Goal: Task Accomplishment & Management: Use online tool/utility

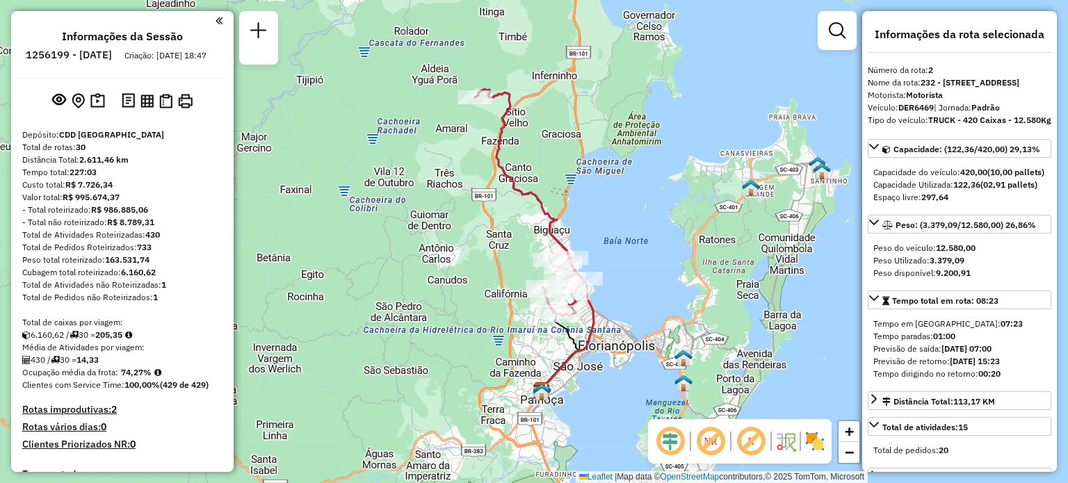
select select "**********"
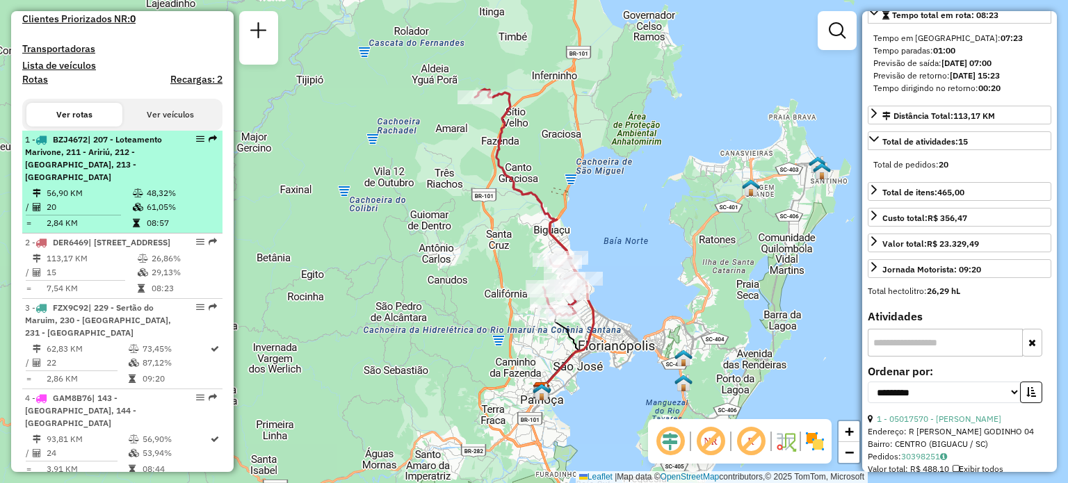
click at [124, 171] on span "| 207 - Loteamento Marivone, 211 - Aririú, 212 - [GEOGRAPHIC_DATA], 213 - [GEOG…" at bounding box center [93, 158] width 137 height 48
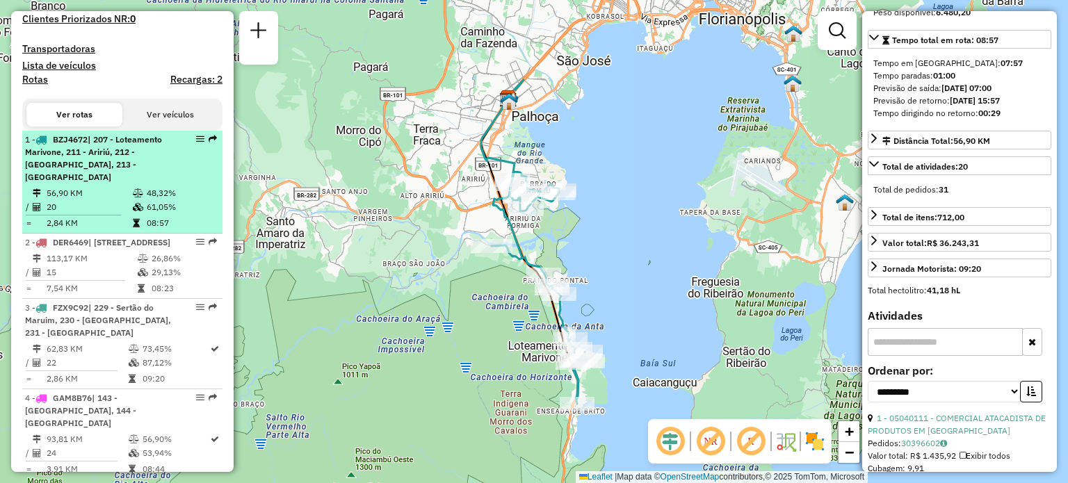
click at [198, 143] on em at bounding box center [200, 139] width 8 height 8
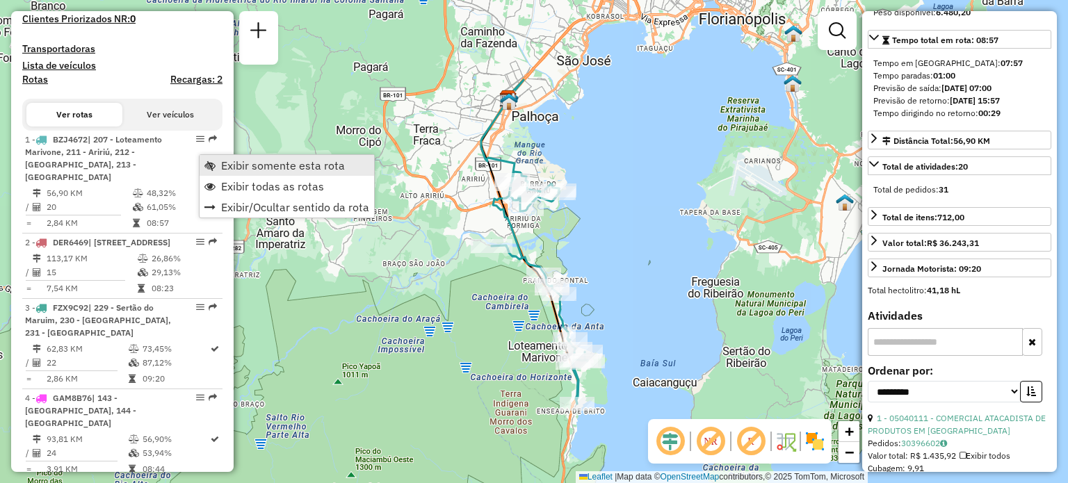
click at [283, 160] on span "Exibir somente esta rota" at bounding box center [283, 165] width 124 height 11
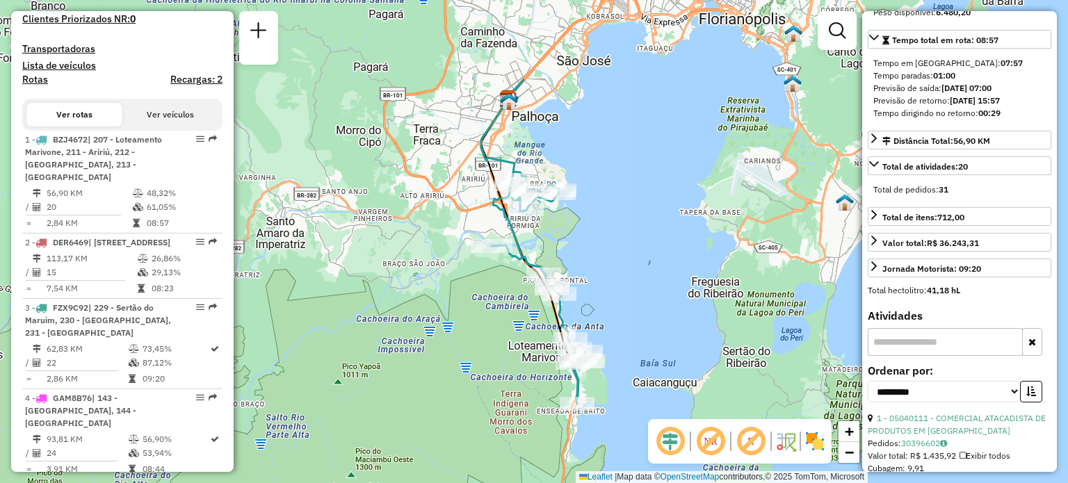
drag, startPoint x: 191, startPoint y: 155, endPoint x: 159, endPoint y: 78, distance: 83.6
click at [159, 72] on h4 "Lista de veículos" at bounding box center [122, 66] width 200 height 12
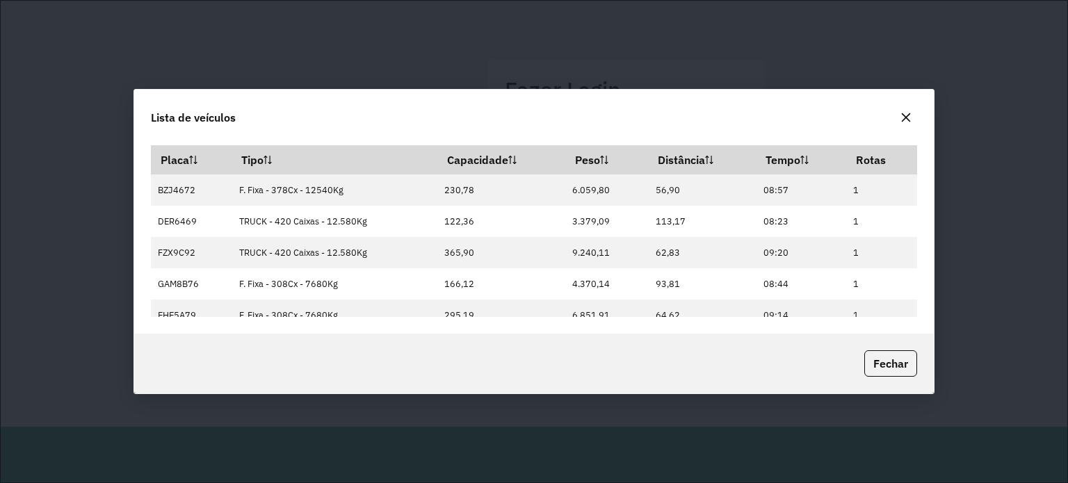
click at [908, 118] on icon "button" at bounding box center [906, 117] width 11 height 11
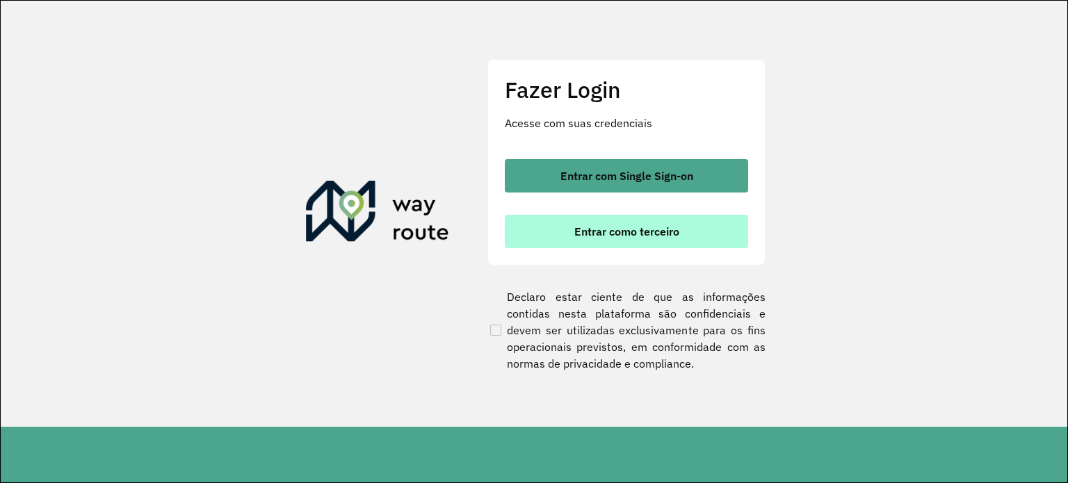
click at [669, 228] on span "Entrar como terceiro" at bounding box center [626, 231] width 105 height 11
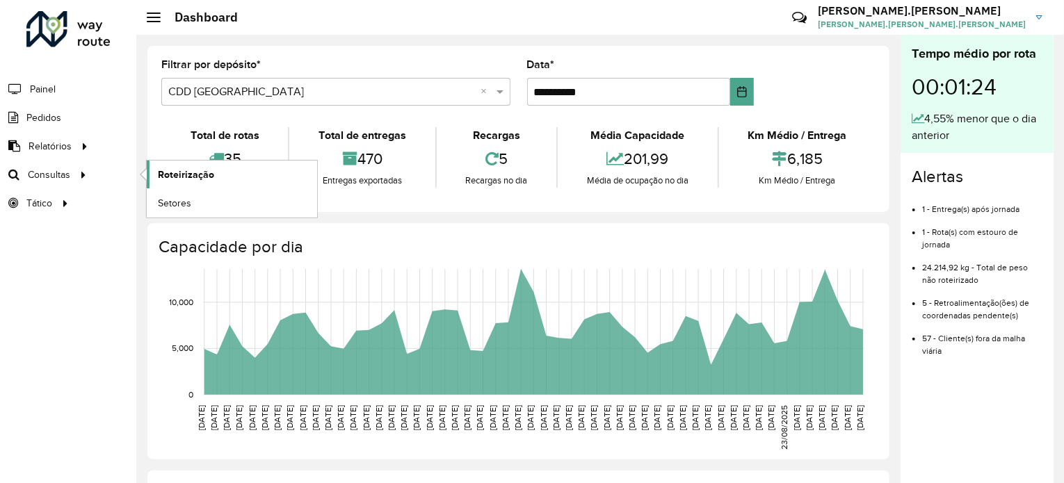
click at [172, 171] on span "Roteirização" at bounding box center [186, 175] width 56 height 15
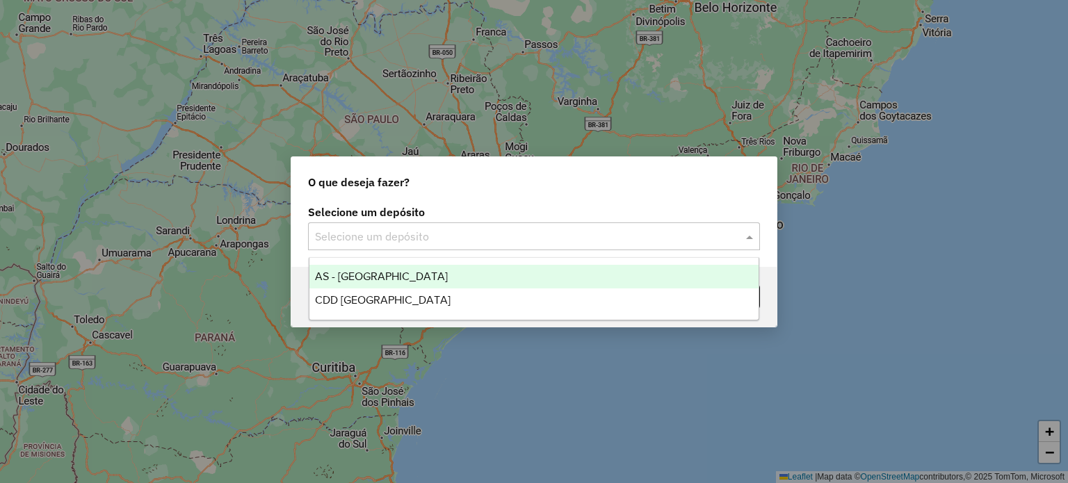
click at [476, 239] on input "text" at bounding box center [520, 237] width 410 height 17
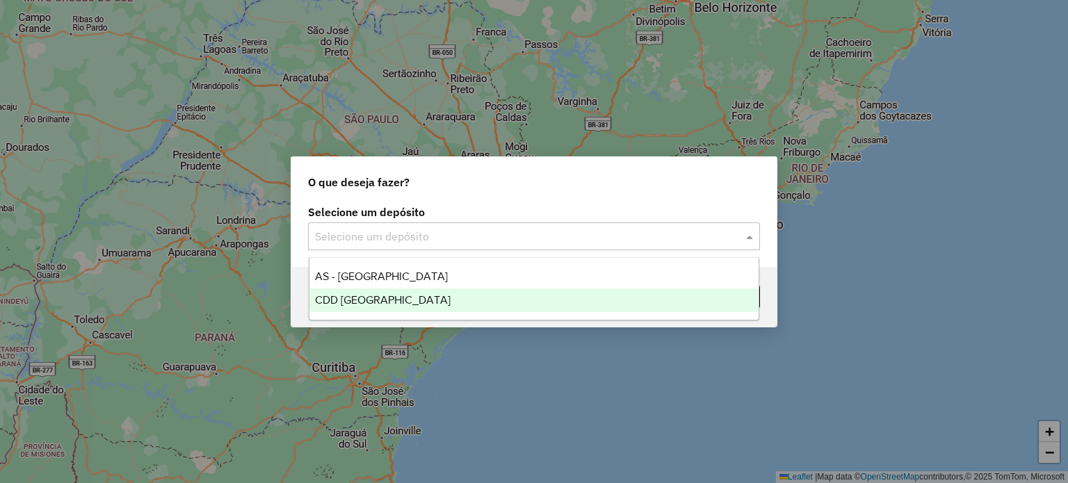
click at [392, 302] on span "CDD [GEOGRAPHIC_DATA]" at bounding box center [383, 300] width 136 height 12
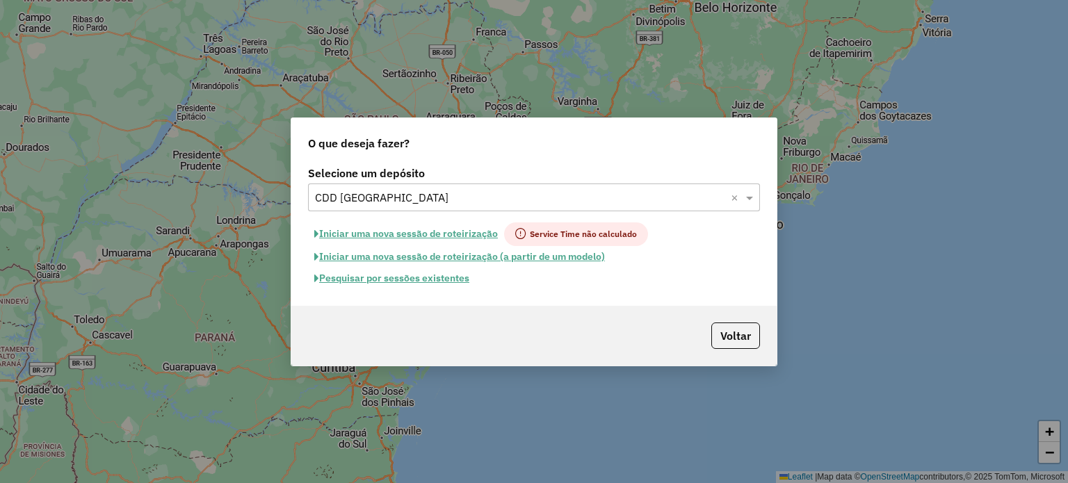
click at [412, 284] on button "Pesquisar por sessões existentes" at bounding box center [392, 279] width 168 height 22
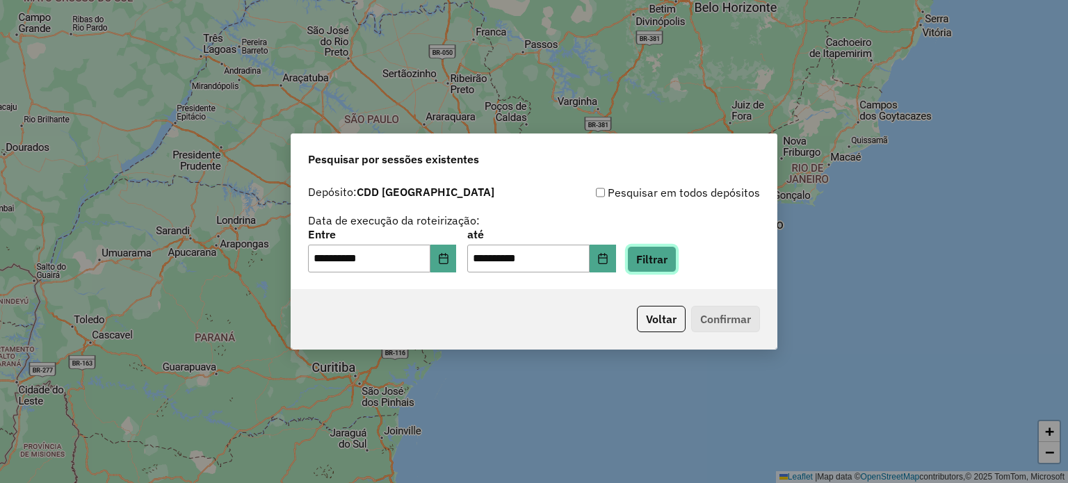
click at [654, 253] on button "Filtrar" at bounding box center [651, 259] width 49 height 26
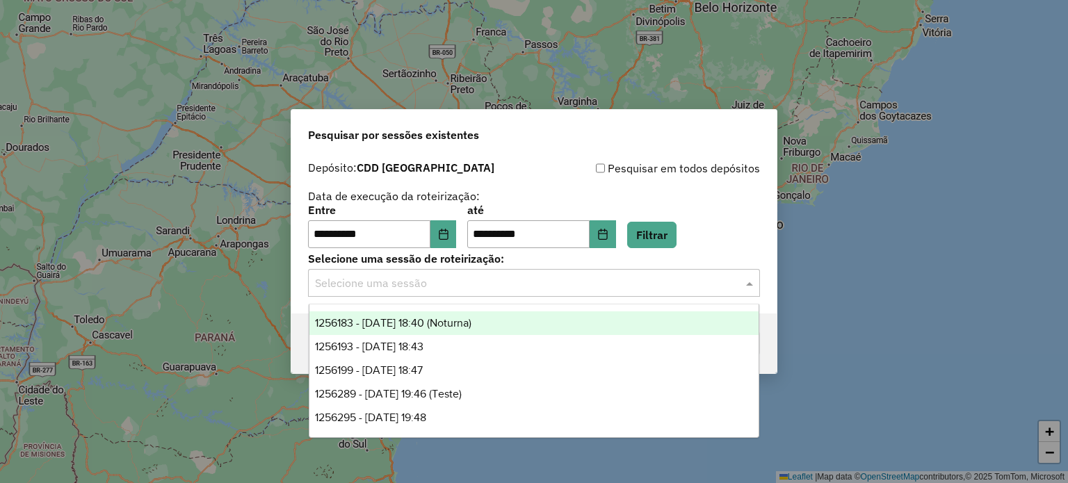
click at [373, 296] on div "Selecione uma sessão" at bounding box center [534, 283] width 452 height 28
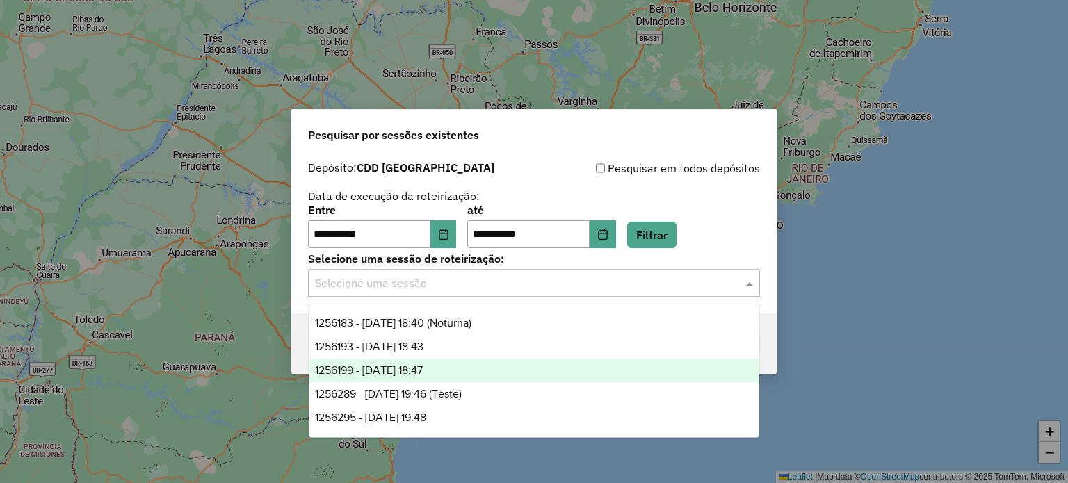
click at [423, 366] on span "1256199 - 30/08/2025 18:47" at bounding box center [369, 370] width 108 height 12
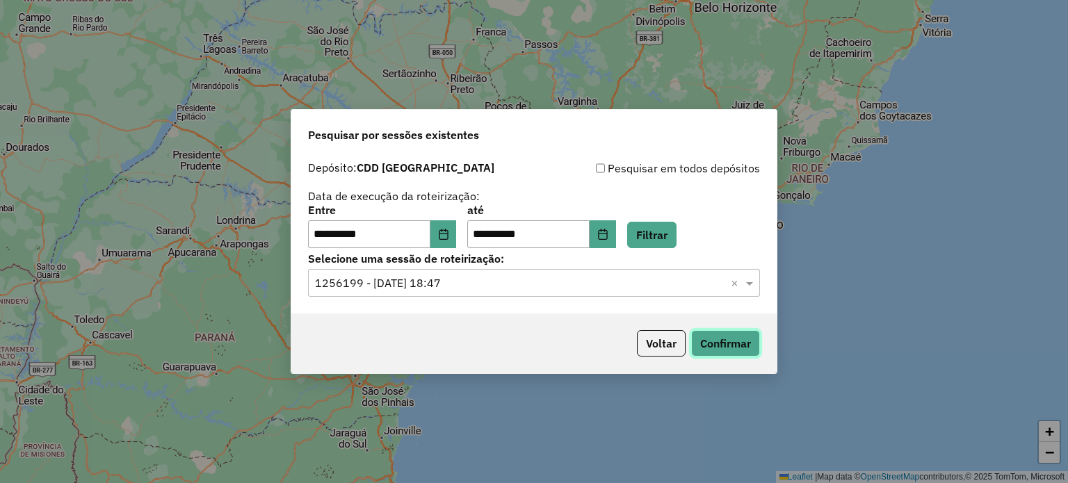
click at [734, 347] on button "Confirmar" at bounding box center [725, 343] width 69 height 26
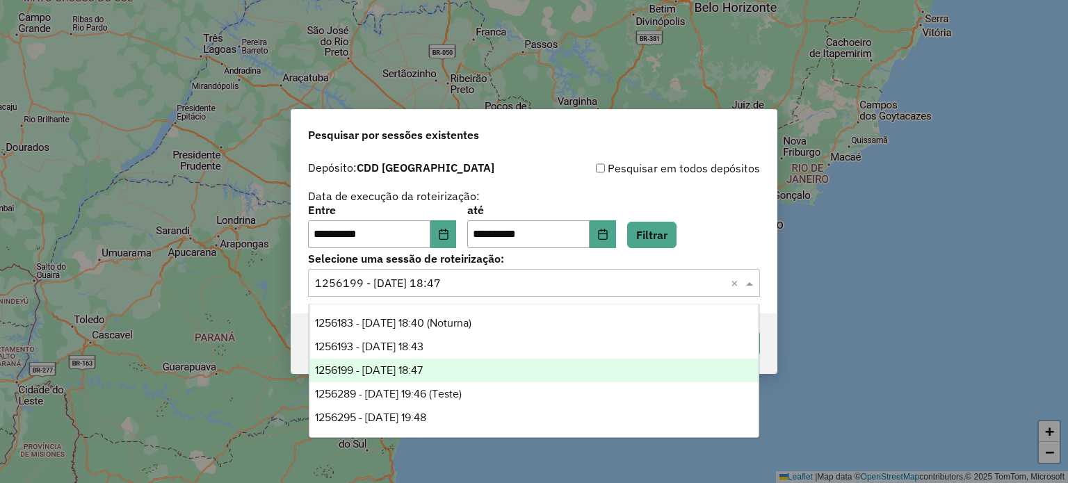
click at [559, 277] on input "text" at bounding box center [520, 283] width 410 height 17
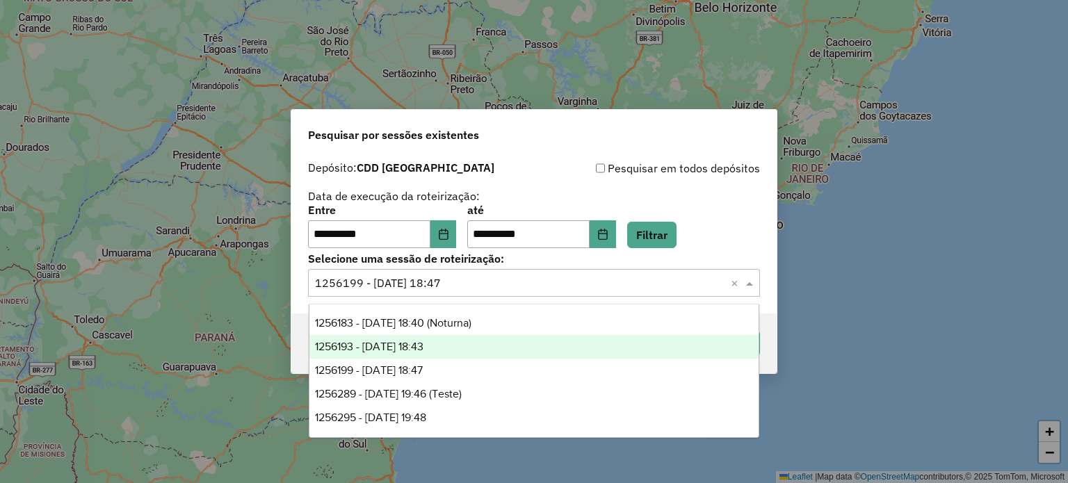
click at [487, 353] on div "1256193 - 30/08/2025 18:43" at bounding box center [534, 347] width 450 height 24
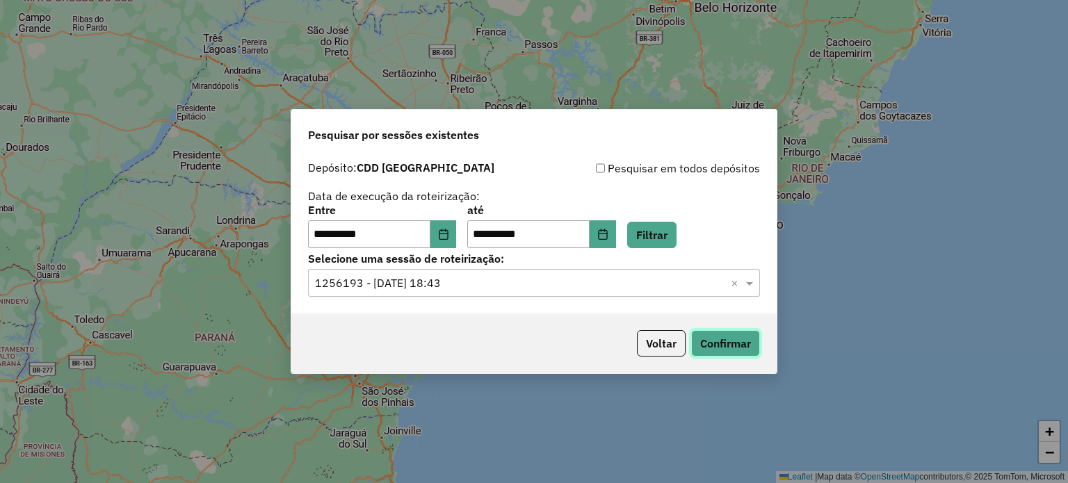
click at [741, 344] on button "Confirmar" at bounding box center [725, 343] width 69 height 26
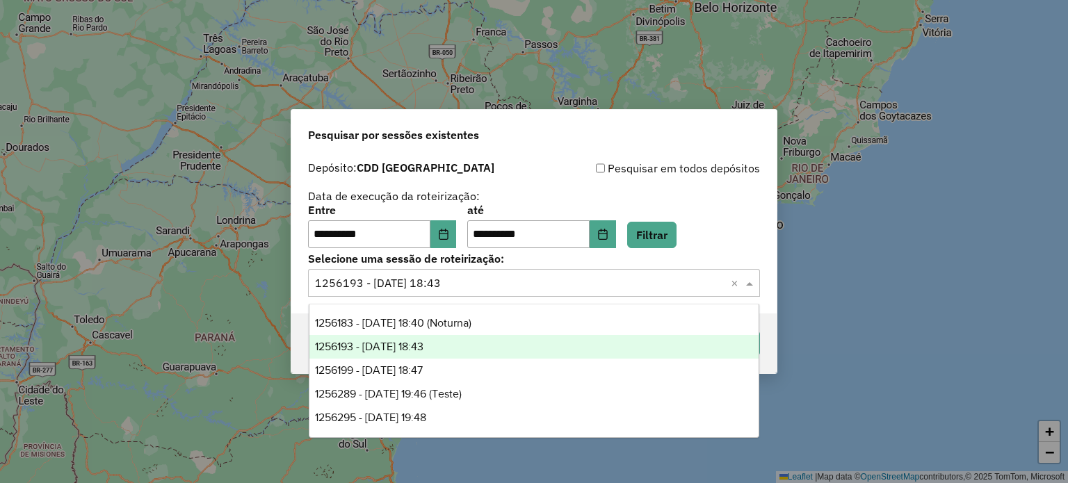
click at [359, 282] on input "text" at bounding box center [520, 283] width 410 height 17
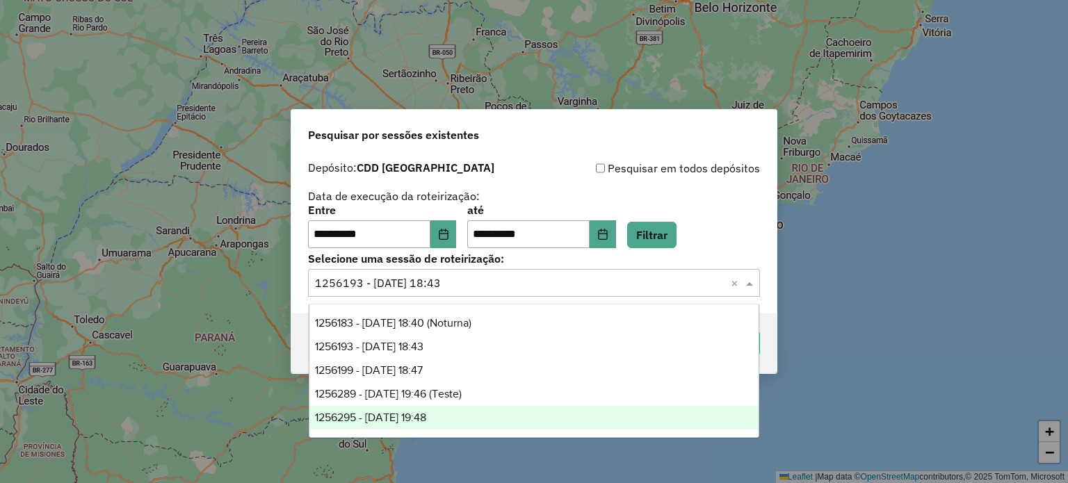
click at [425, 418] on span "1256295 - 30/08/2025 19:48" at bounding box center [370, 418] width 111 height 12
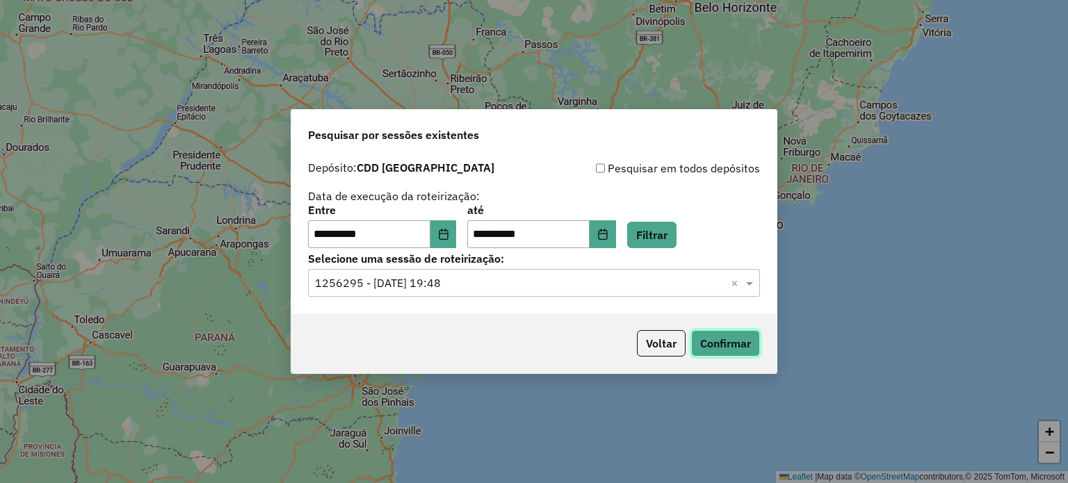
click at [731, 345] on button "Confirmar" at bounding box center [725, 343] width 69 height 26
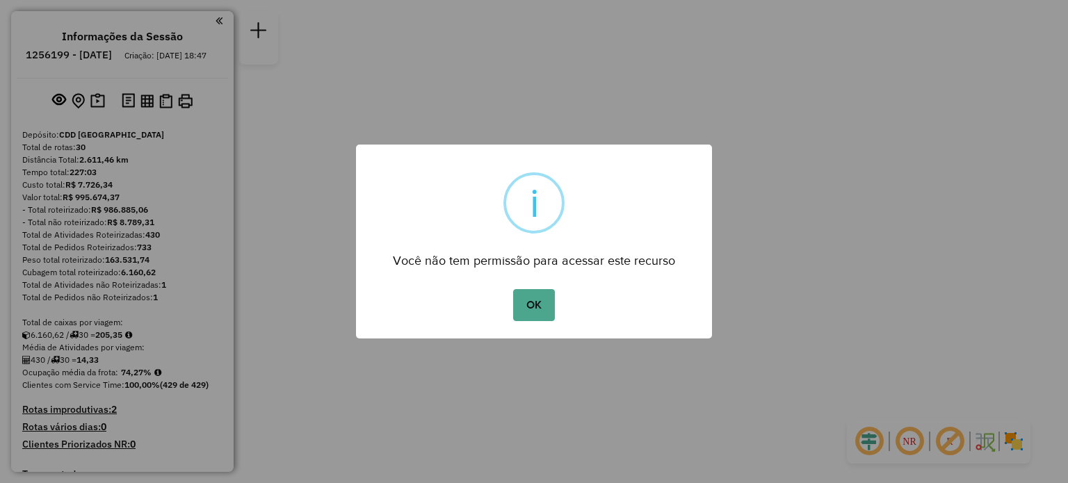
click at [845, 299] on div "× i Você não tem permissão para acessar este recurso OK No Cancel" at bounding box center [534, 241] width 1068 height 483
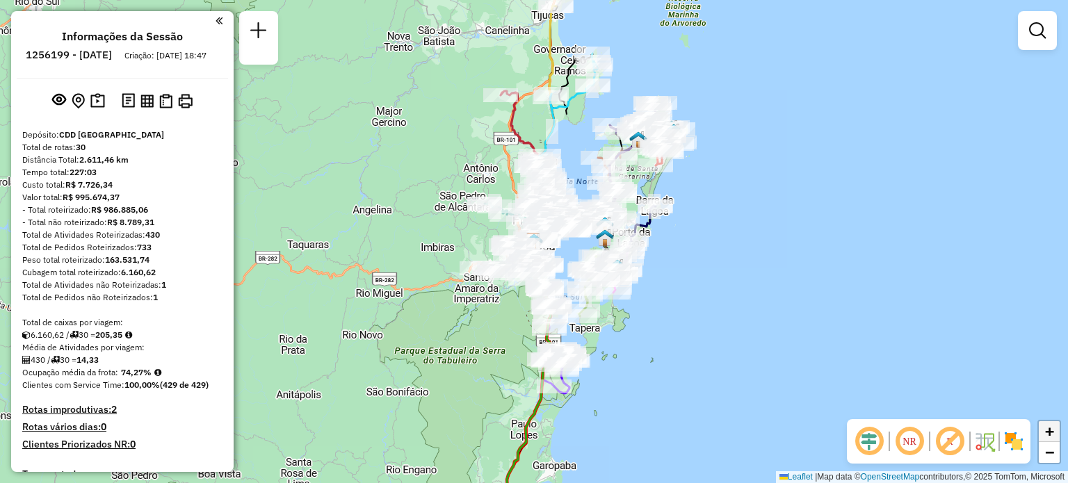
click at [1052, 427] on span "+" at bounding box center [1049, 431] width 9 height 17
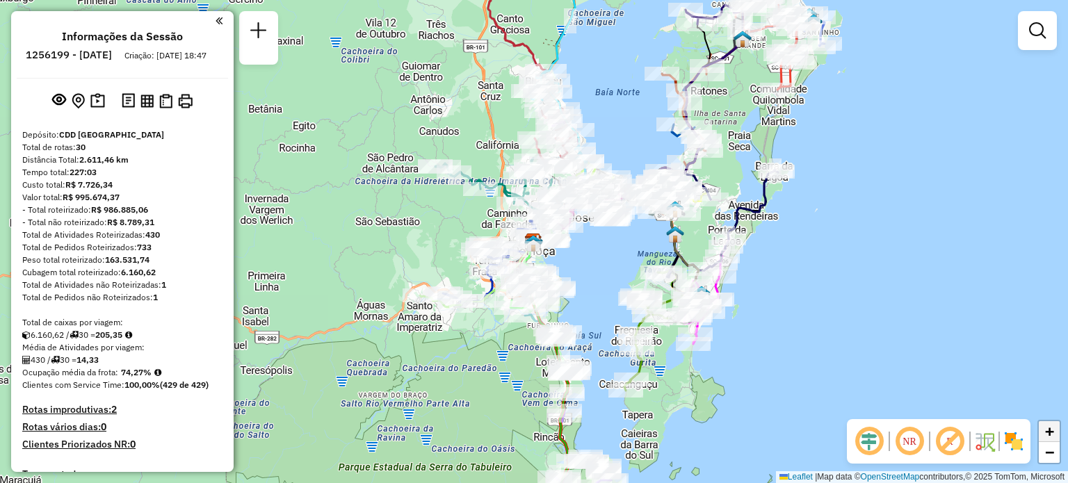
click at [1052, 427] on span "+" at bounding box center [1049, 431] width 9 height 17
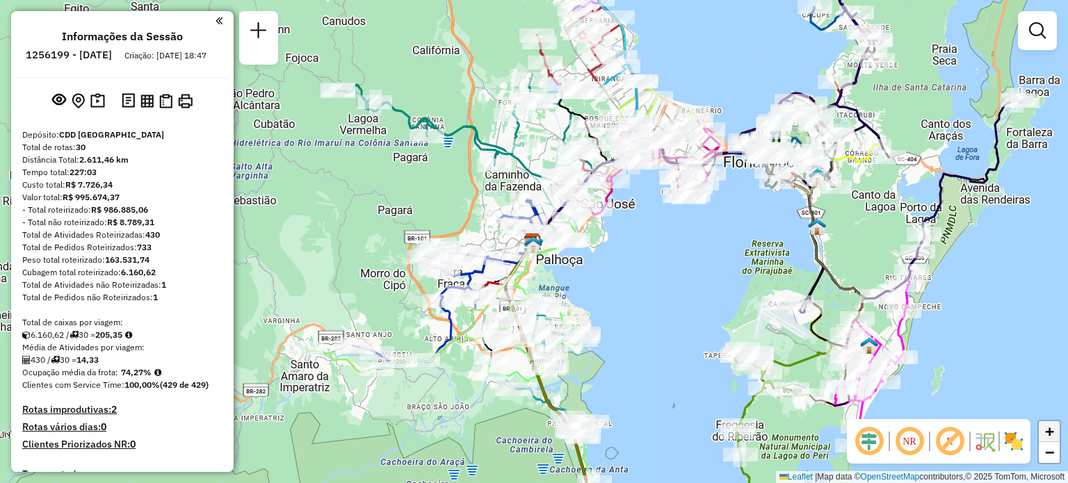
click at [1052, 427] on span "+" at bounding box center [1049, 431] width 9 height 17
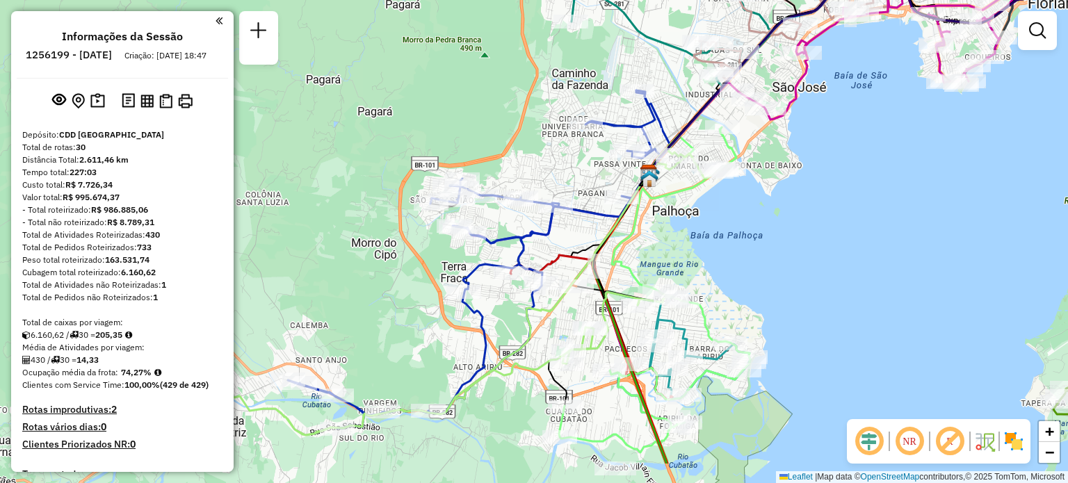
drag, startPoint x: 596, startPoint y: 296, endPoint x: 709, endPoint y: 225, distance: 134.1
click at [709, 225] on div "Janela de atendimento Grade de atendimento Capacidade Transportadoras Veículos …" at bounding box center [534, 241] width 1068 height 483
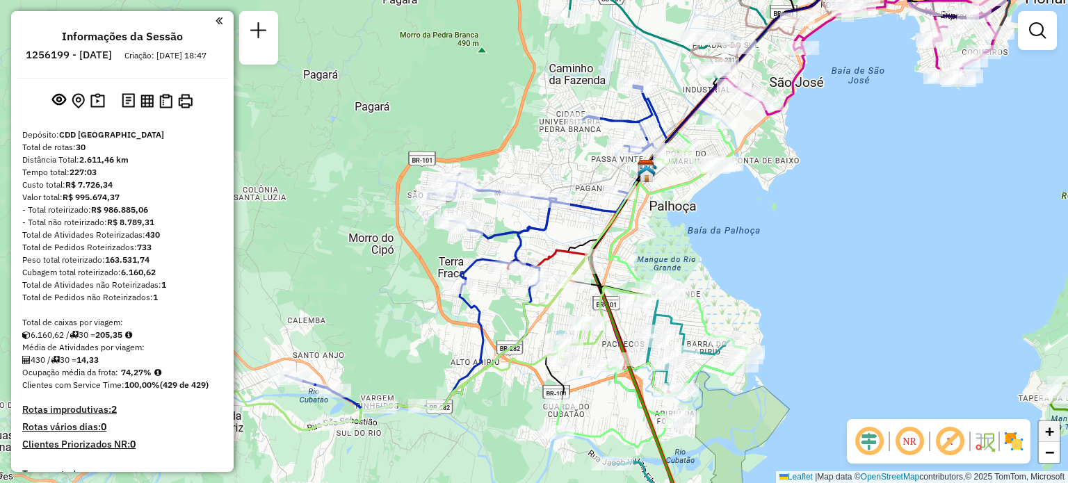
click at [1052, 440] on link "+" at bounding box center [1049, 431] width 21 height 21
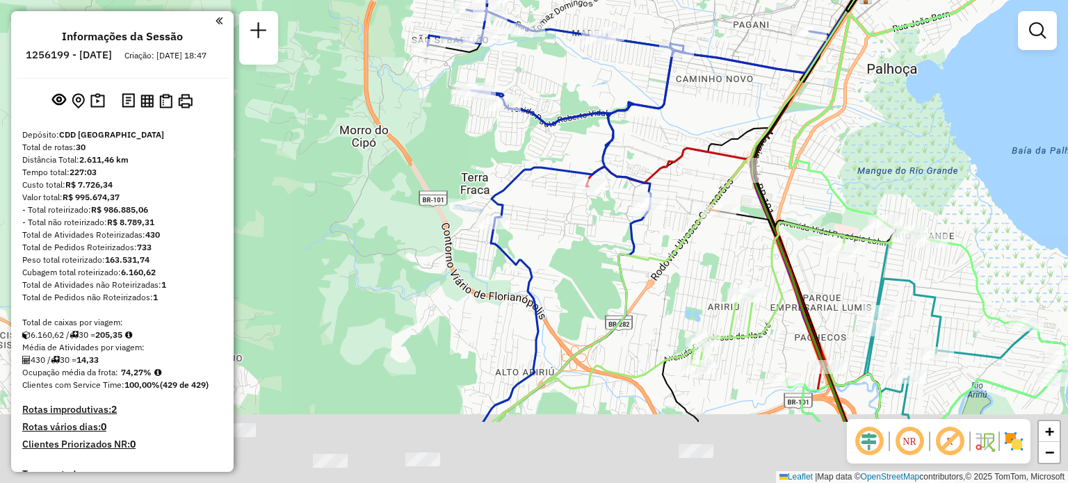
drag, startPoint x: 631, startPoint y: 376, endPoint x: 739, endPoint y: 268, distance: 152.9
click at [739, 268] on div "Janela de atendimento Grade de atendimento Capacidade Transportadoras Veículos …" at bounding box center [534, 241] width 1068 height 483
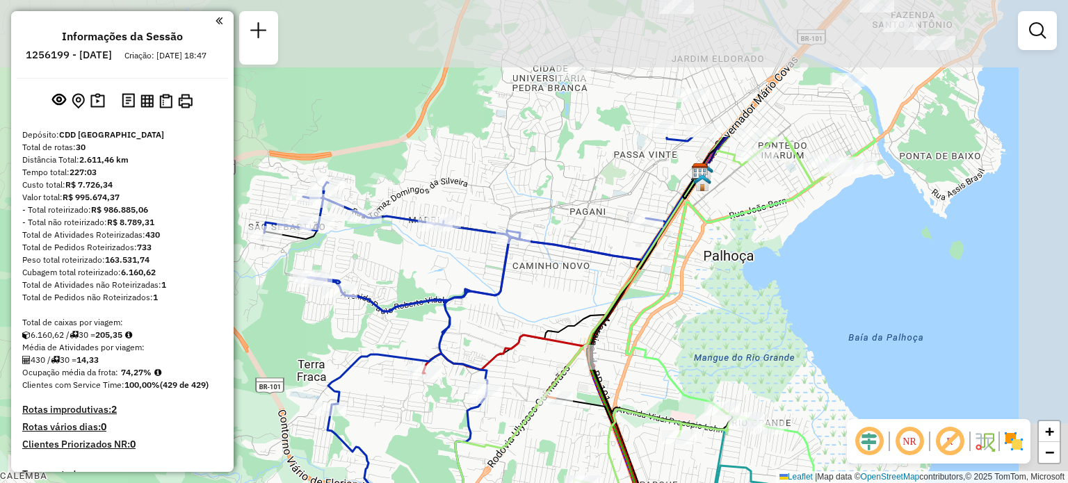
drag, startPoint x: 715, startPoint y: 138, endPoint x: 544, endPoint y: 331, distance: 257.7
click at [544, 331] on icon at bounding box center [564, 273] width 282 height 202
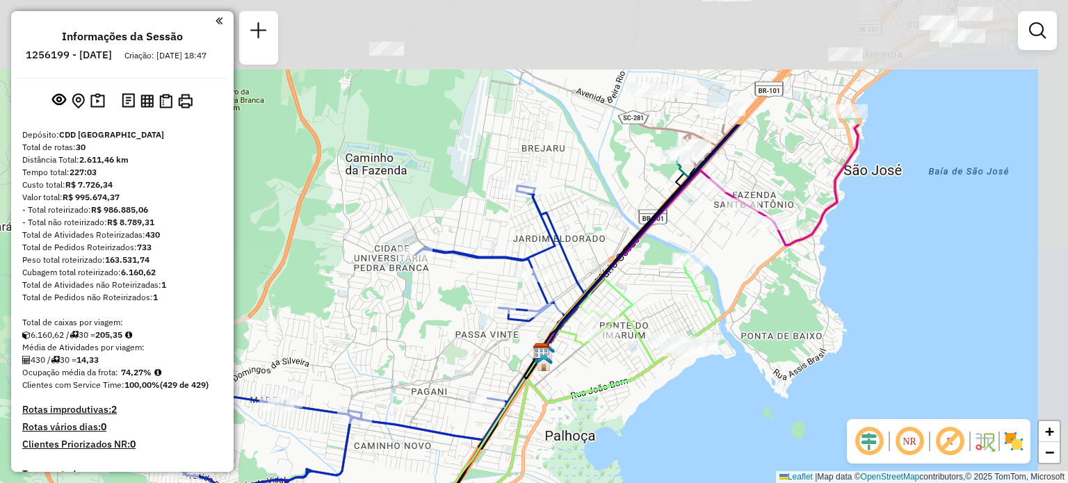
drag, startPoint x: 906, startPoint y: 79, endPoint x: 738, endPoint y: 273, distance: 256.3
click at [738, 273] on div "Janela de atendimento Grade de atendimento Capacidade Transportadoras Veículos …" at bounding box center [534, 241] width 1068 height 483
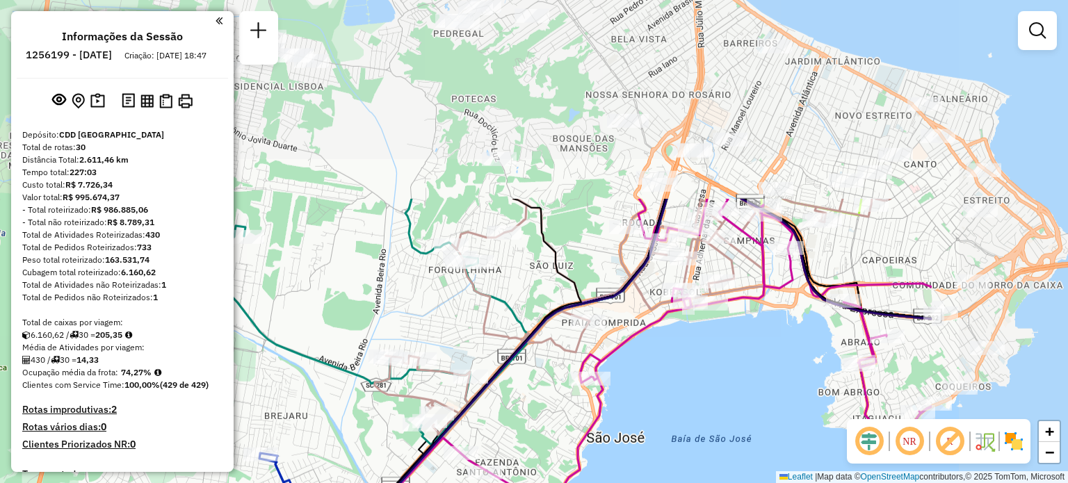
drag, startPoint x: 924, startPoint y: 145, endPoint x: 681, endPoint y: 392, distance: 346.2
click at [681, 392] on div "Janela de atendimento Grade de atendimento Capacidade Transportadoras Veículos …" at bounding box center [534, 241] width 1068 height 483
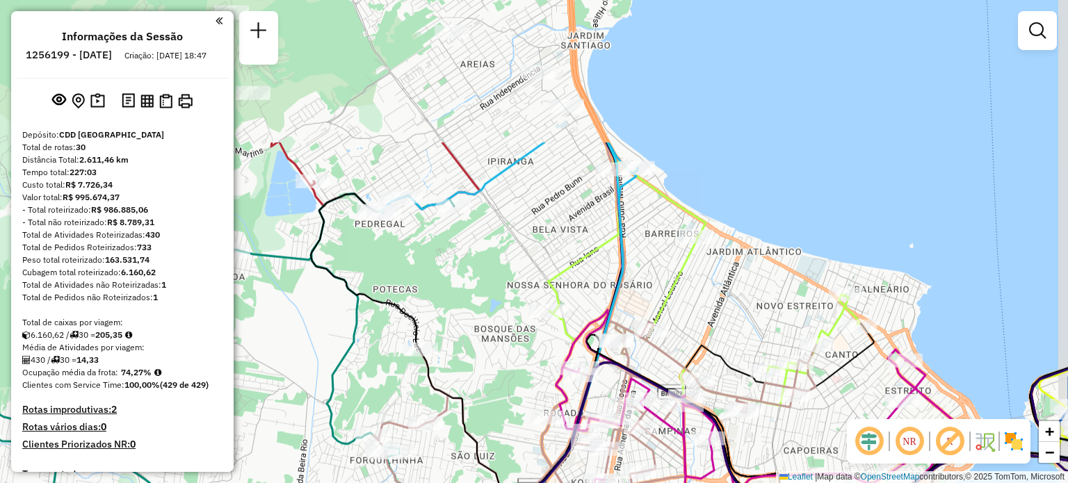
drag, startPoint x: 807, startPoint y: 73, endPoint x: 729, endPoint y: 264, distance: 206.1
click at [729, 264] on div "Janela de atendimento Grade de atendimento Capacidade Transportadoras Veículos …" at bounding box center [534, 241] width 1068 height 483
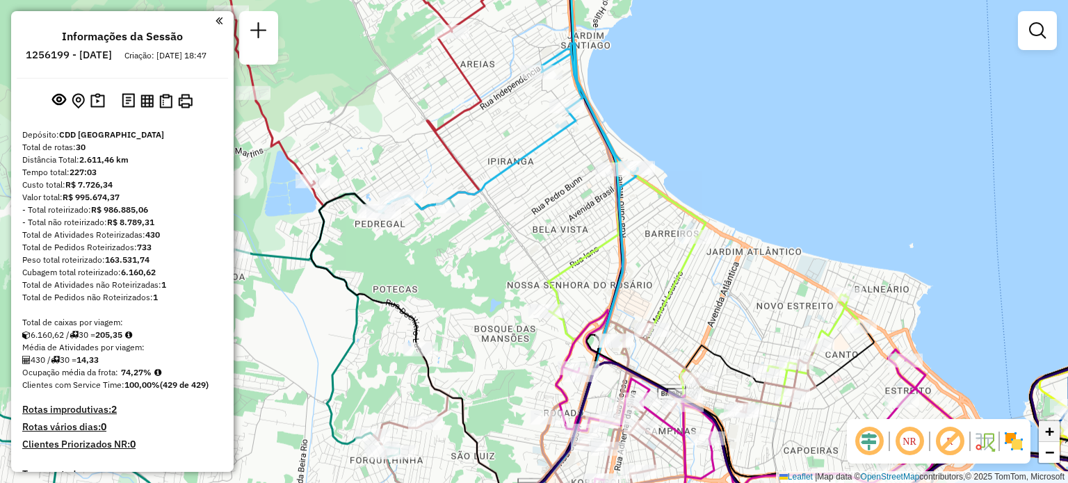
click at [1049, 428] on span "+" at bounding box center [1049, 431] width 9 height 17
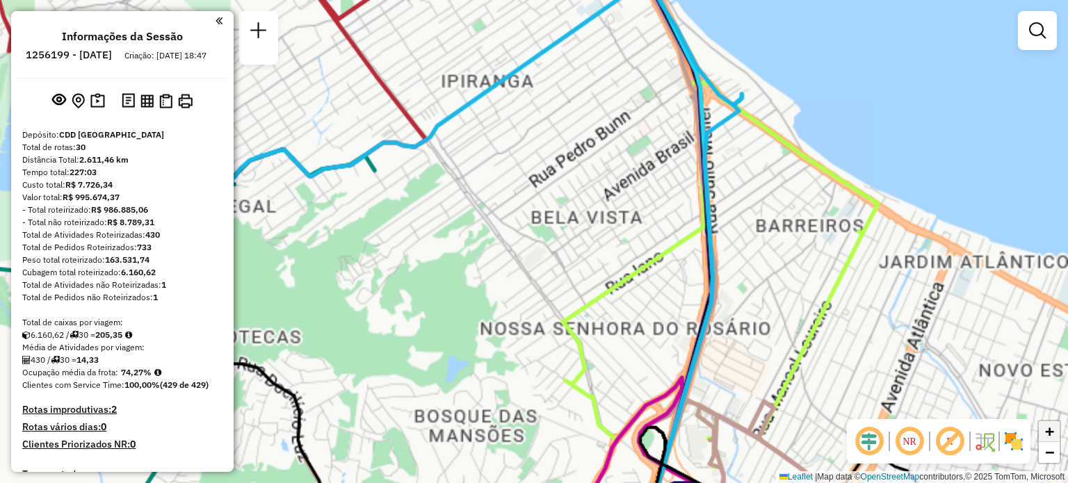
click at [1049, 428] on span "+" at bounding box center [1049, 431] width 9 height 17
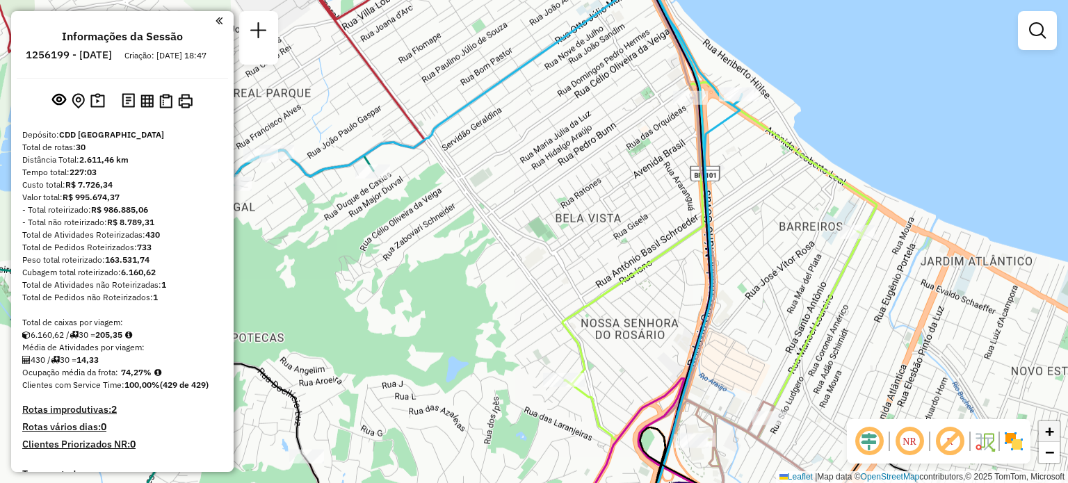
click at [1049, 428] on span "+" at bounding box center [1049, 431] width 9 height 17
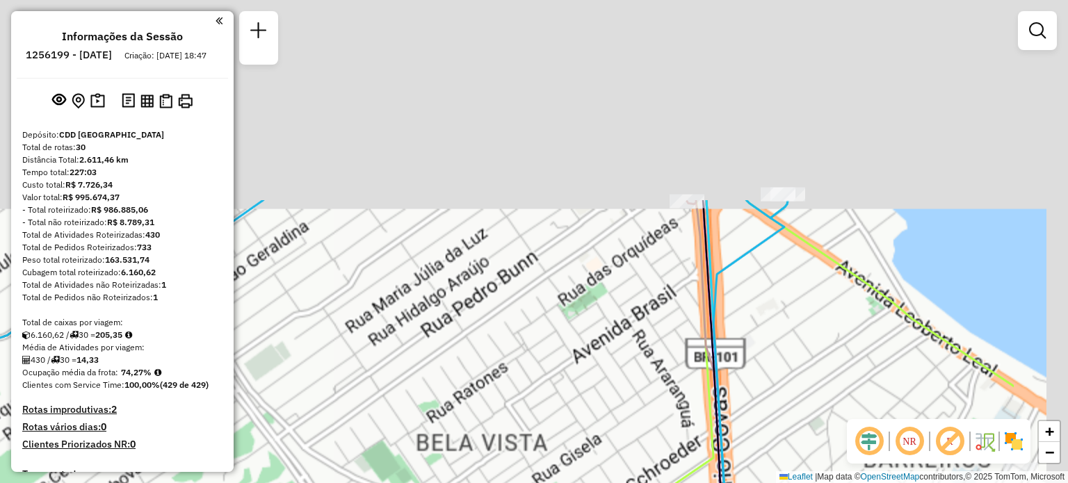
drag, startPoint x: 975, startPoint y: 197, endPoint x: 814, endPoint y: 445, distance: 295.7
click at [814, 445] on div "Janela de atendimento Grade de atendimento Capacidade Transportadoras Veículos …" at bounding box center [534, 241] width 1068 height 483
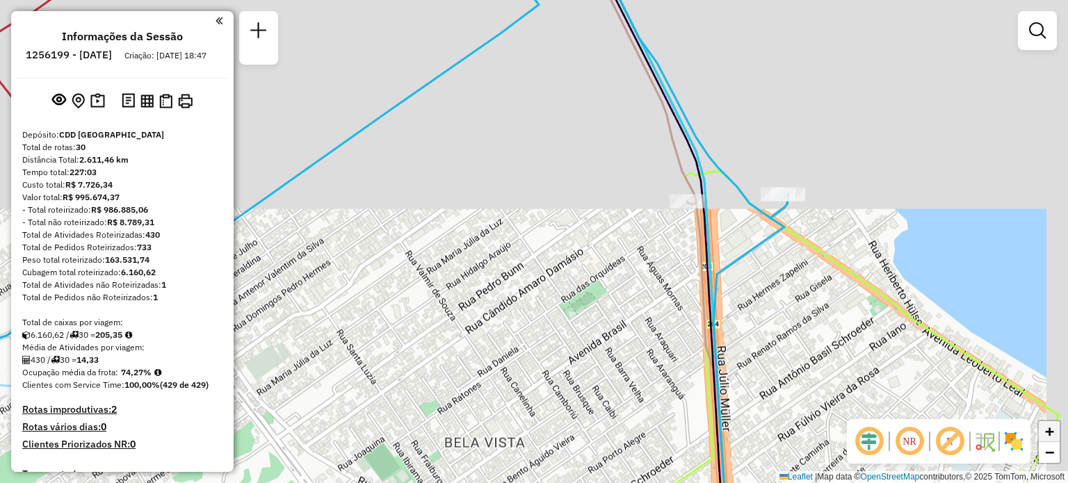
click at [1051, 436] on span "+" at bounding box center [1049, 431] width 9 height 17
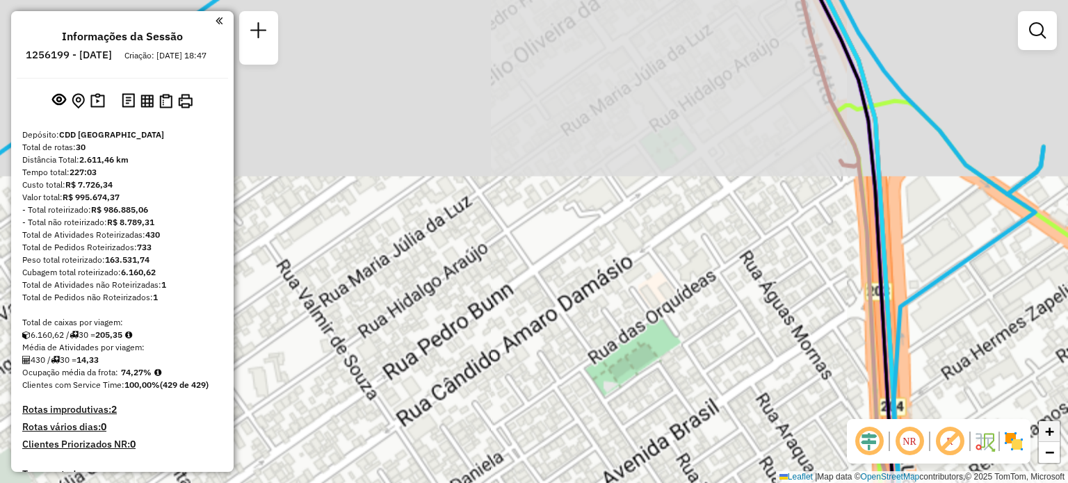
click at [1051, 436] on span "+" at bounding box center [1049, 431] width 9 height 17
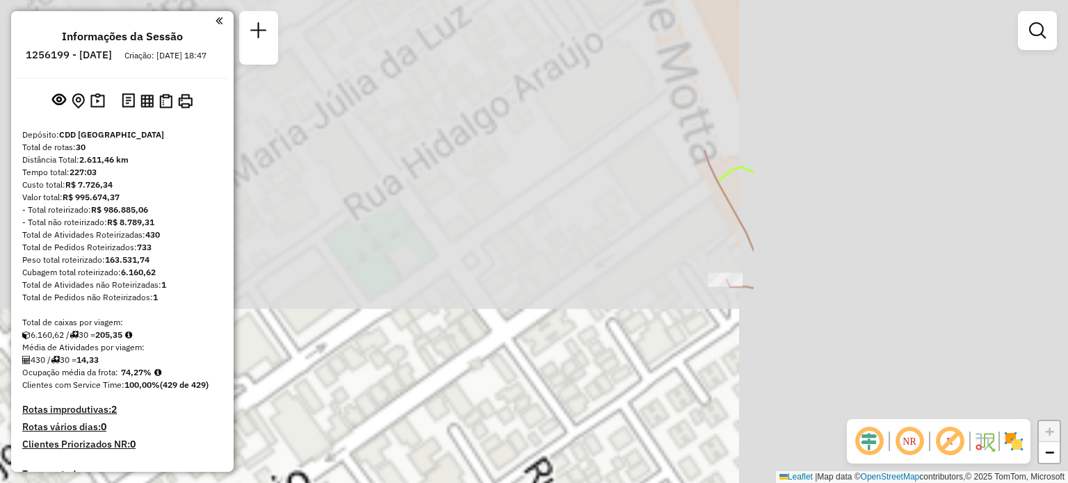
drag, startPoint x: 955, startPoint y: 195, endPoint x: 535, endPoint y: 393, distance: 465.1
click at [535, 393] on div "Janela de atendimento Grade de atendimento Capacidade Transportadoras Veículos …" at bounding box center [534, 241] width 1068 height 483
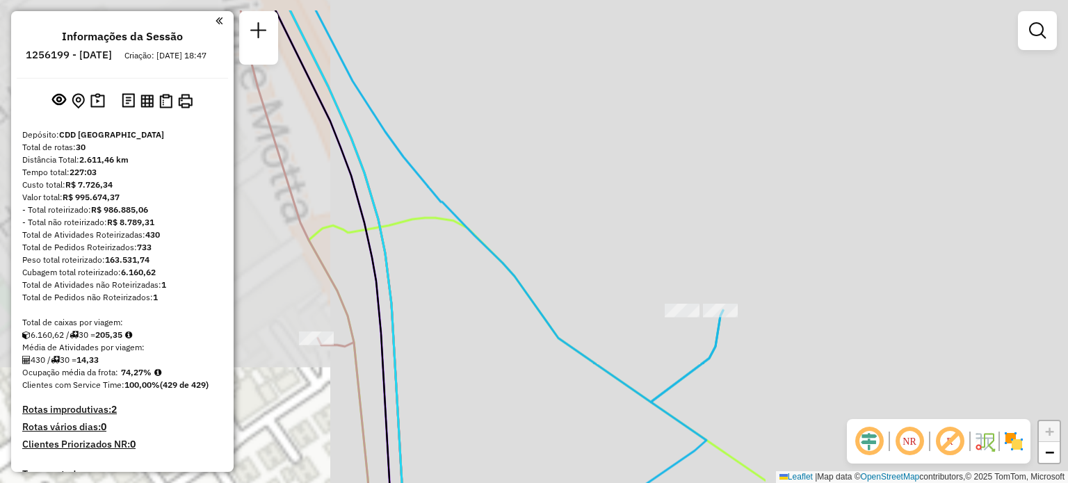
drag, startPoint x: 876, startPoint y: 230, endPoint x: 467, endPoint y: 285, distance: 413.3
click at [467, 285] on div "Janela de atendimento Grade de atendimento Capacidade Transportadoras Veículos …" at bounding box center [534, 241] width 1068 height 483
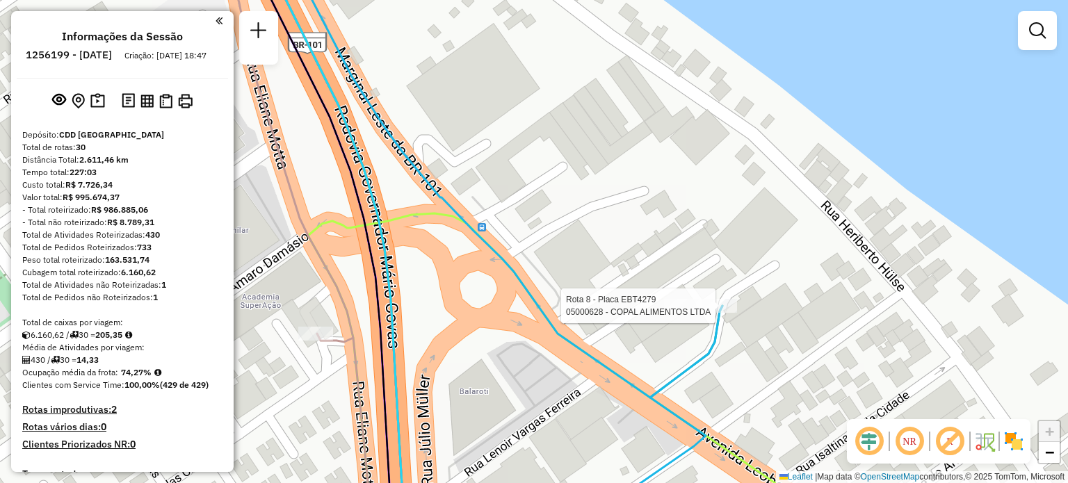
select select "**********"
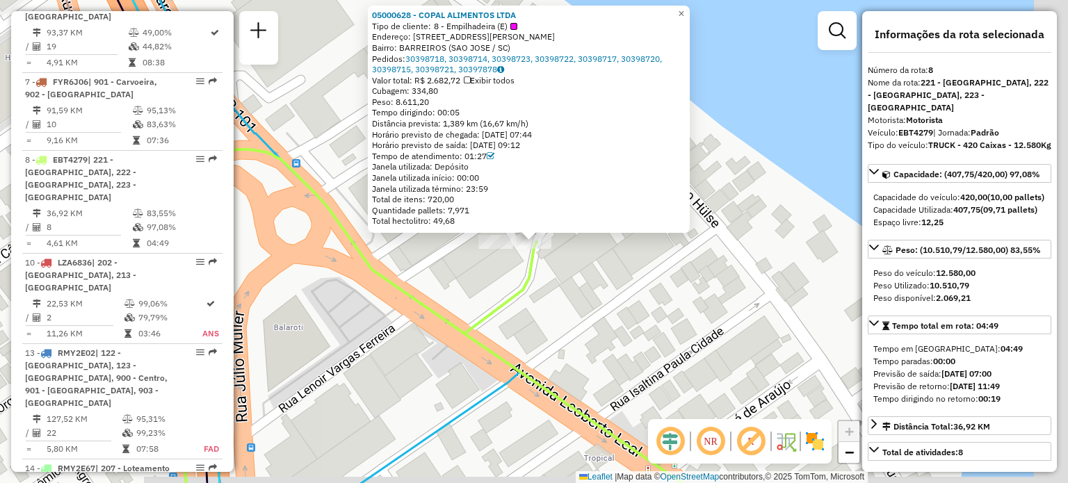
scroll to position [1127, 0]
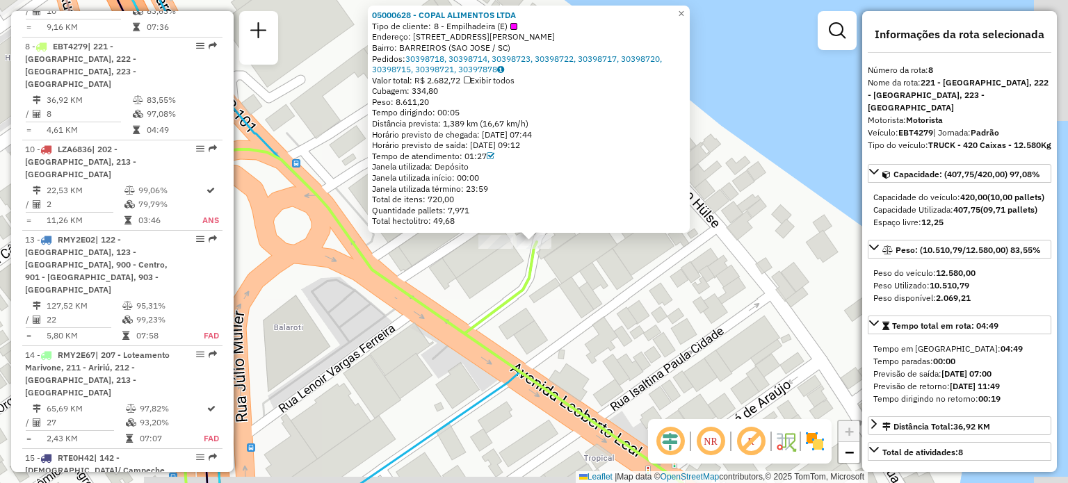
click at [443, 301] on div "05000628 - COPAL ALIMENTOS LTDA Tipo de cliente: 8 - Empilhadeira (E) Endereço:…" at bounding box center [534, 241] width 1068 height 483
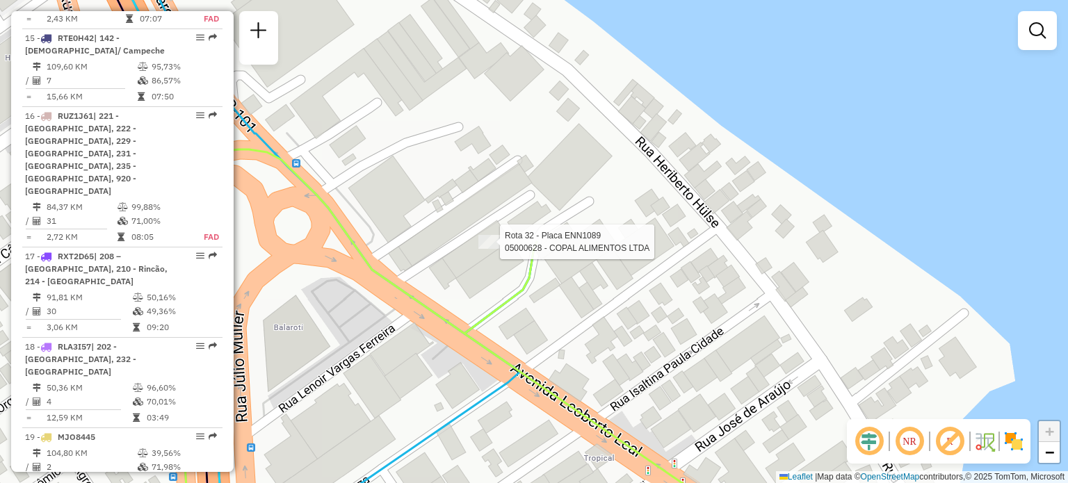
select select "**********"
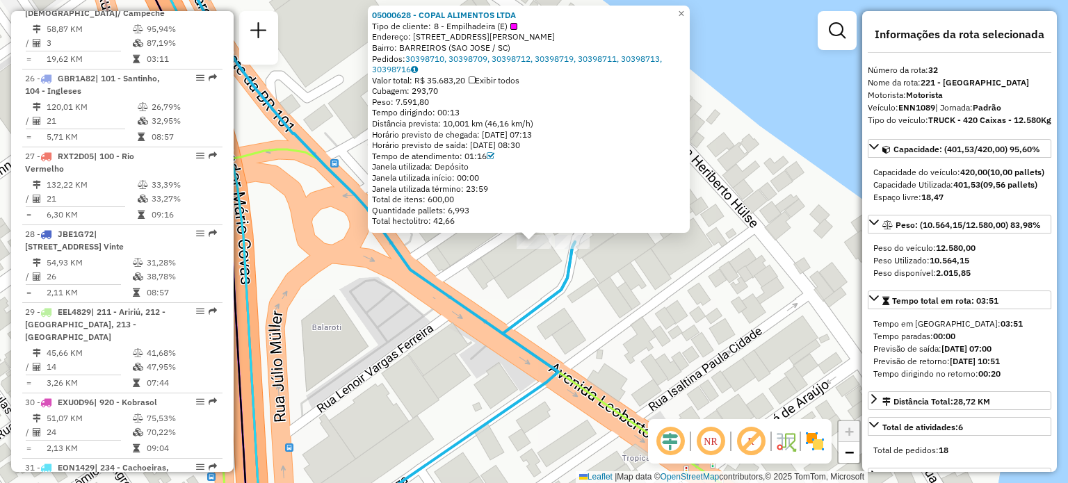
scroll to position [2807, 0]
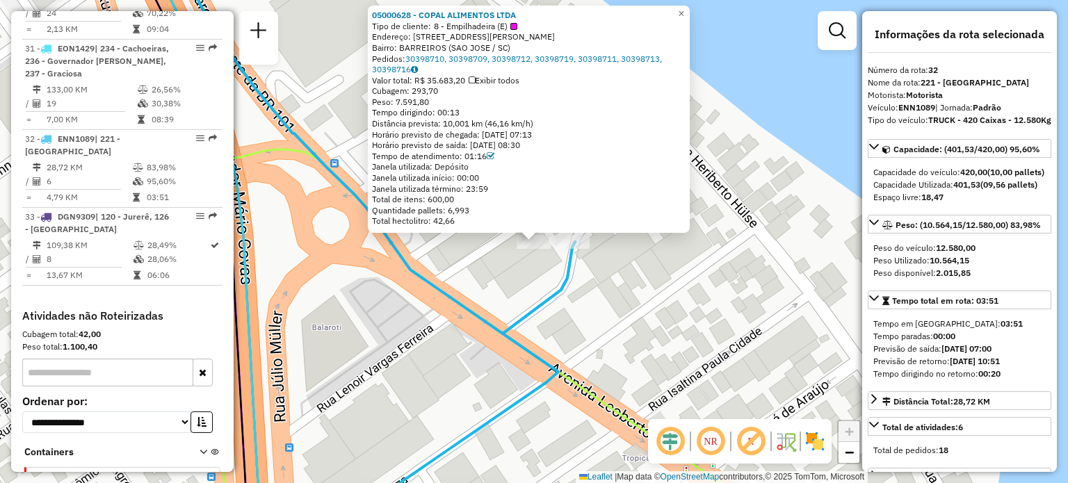
click at [465, 337] on div "05000628 - COPAL ALIMENTOS LTDA Tipo de cliente: 8 - Empilhadeira (E) Endereço:…" at bounding box center [534, 241] width 1068 height 483
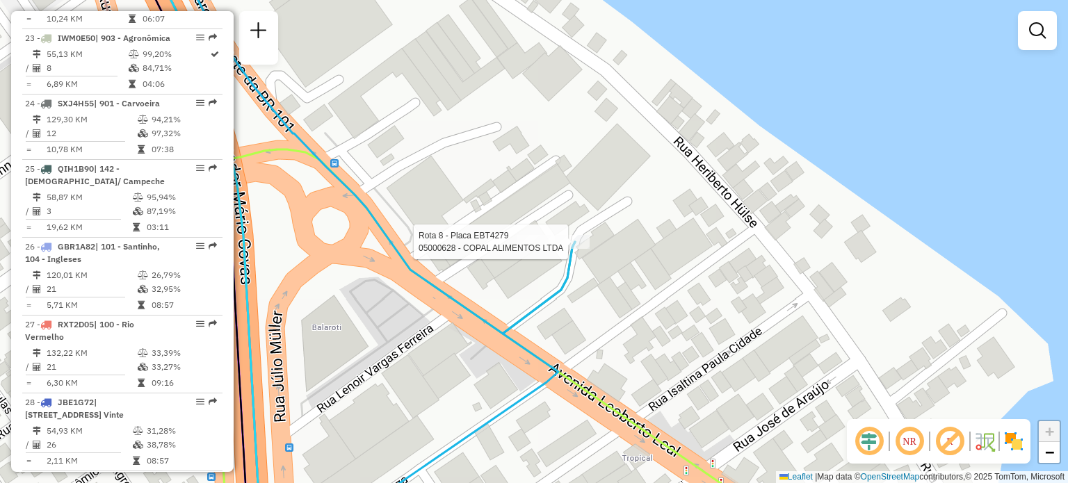
select select "**********"
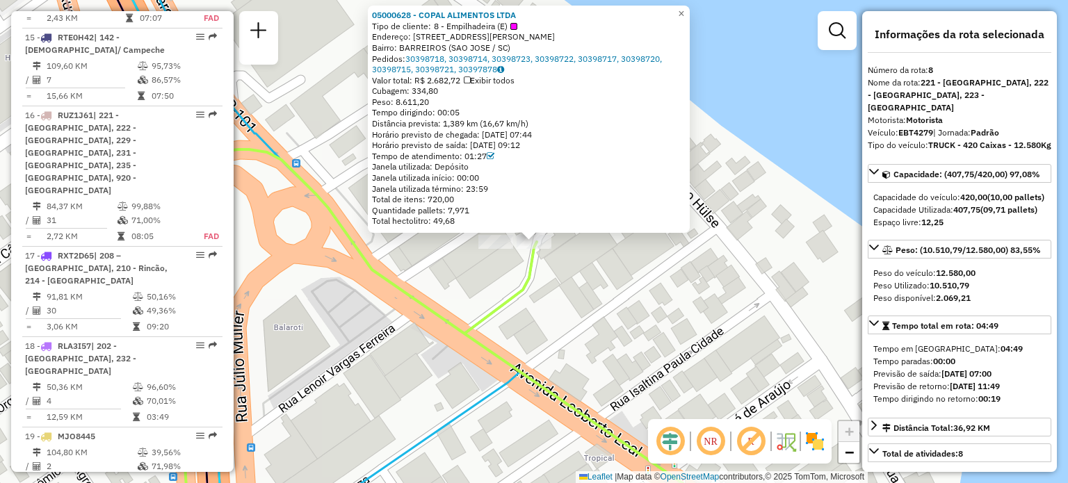
scroll to position [1127, 0]
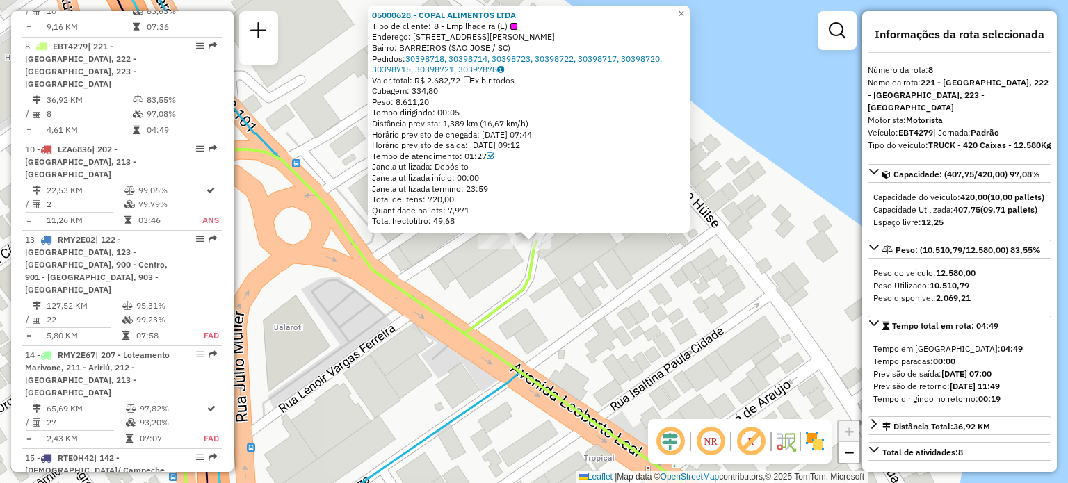
click at [426, 335] on div "05000628 - COPAL ALIMENTOS LTDA Tipo de cliente: 8 - Empilhadeira (E) Endereço:…" at bounding box center [534, 241] width 1068 height 483
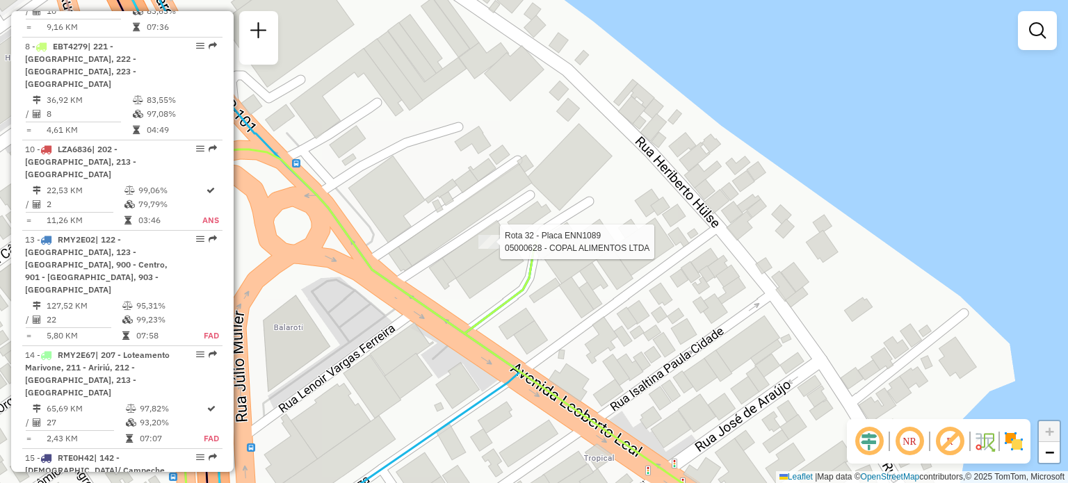
select select "**********"
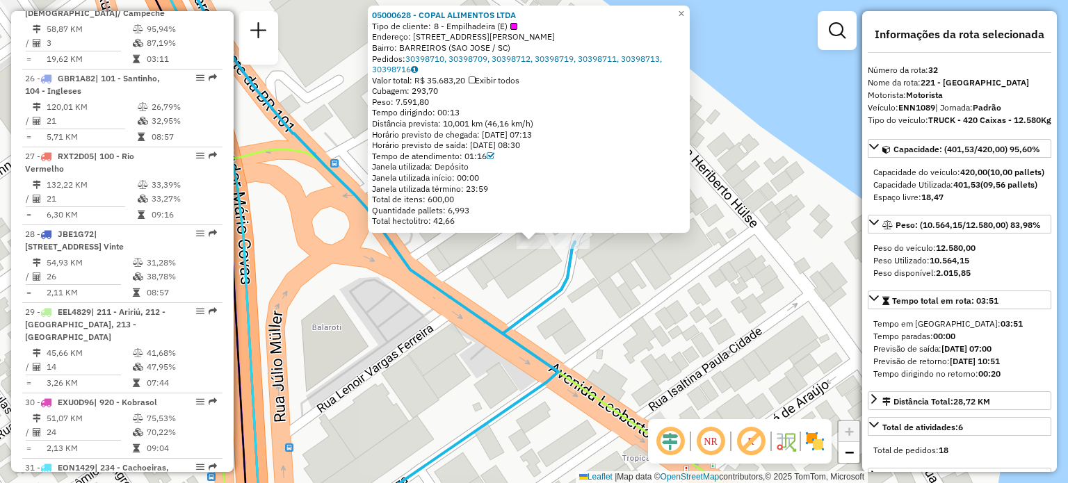
scroll to position [2807, 0]
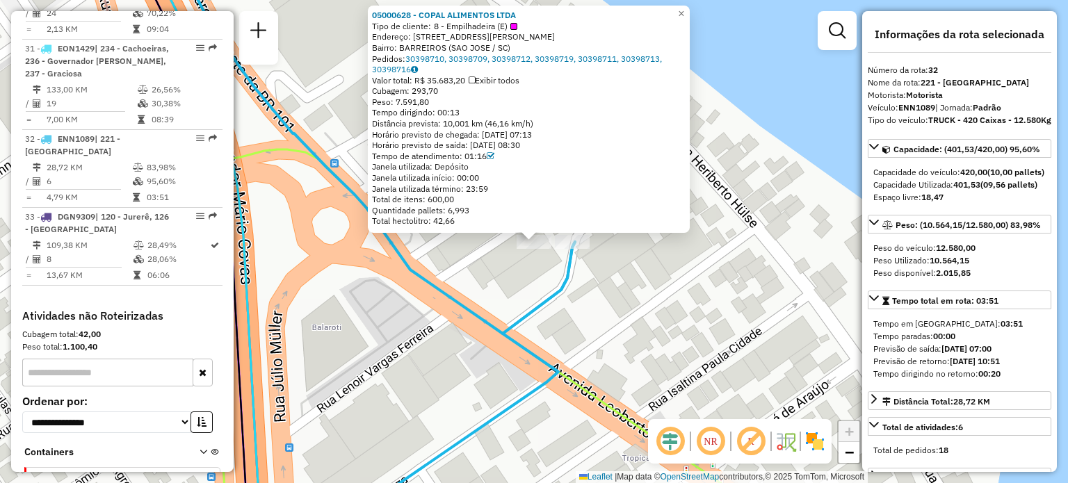
click at [434, 311] on div "05000628 - COPAL ALIMENTOS LTDA Tipo de cliente: 8 - Empilhadeira (E) Endereço:…" at bounding box center [534, 241] width 1068 height 483
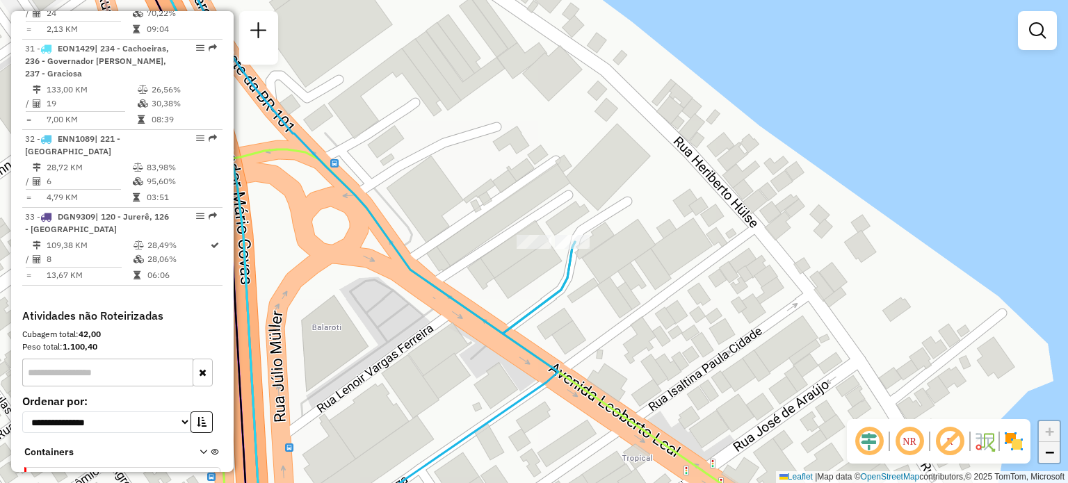
click at [1051, 453] on span "−" at bounding box center [1049, 452] width 9 height 17
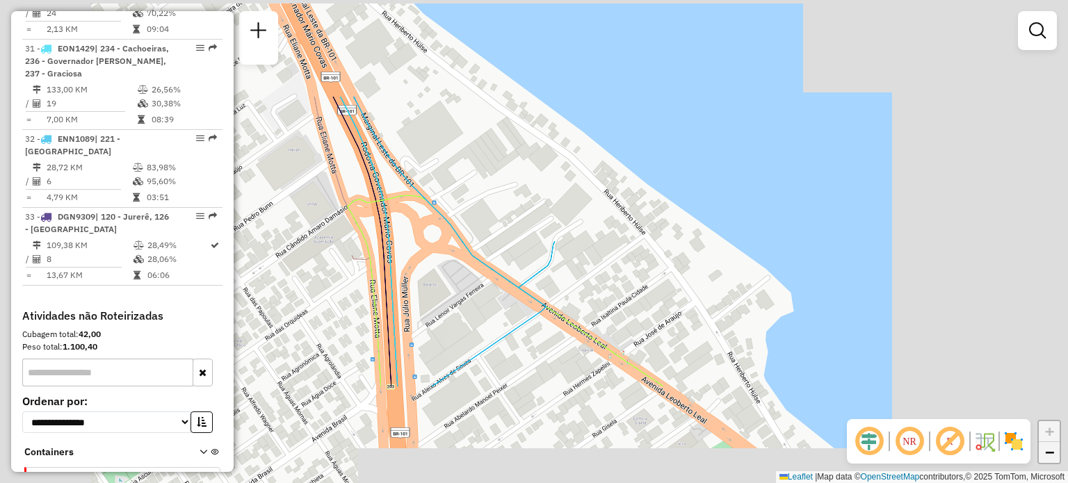
click at [1051, 453] on span "−" at bounding box center [1049, 452] width 9 height 17
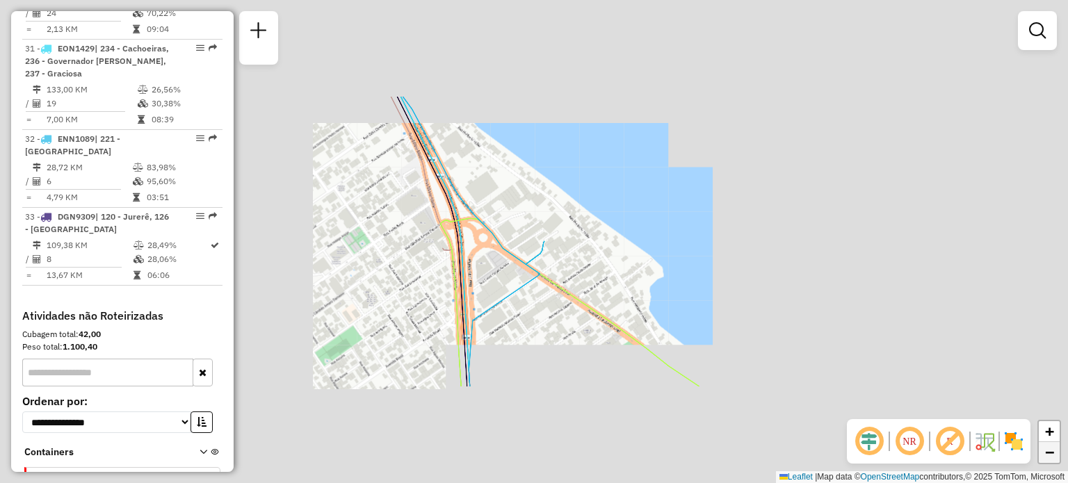
click at [1051, 453] on span "−" at bounding box center [1049, 452] width 9 height 17
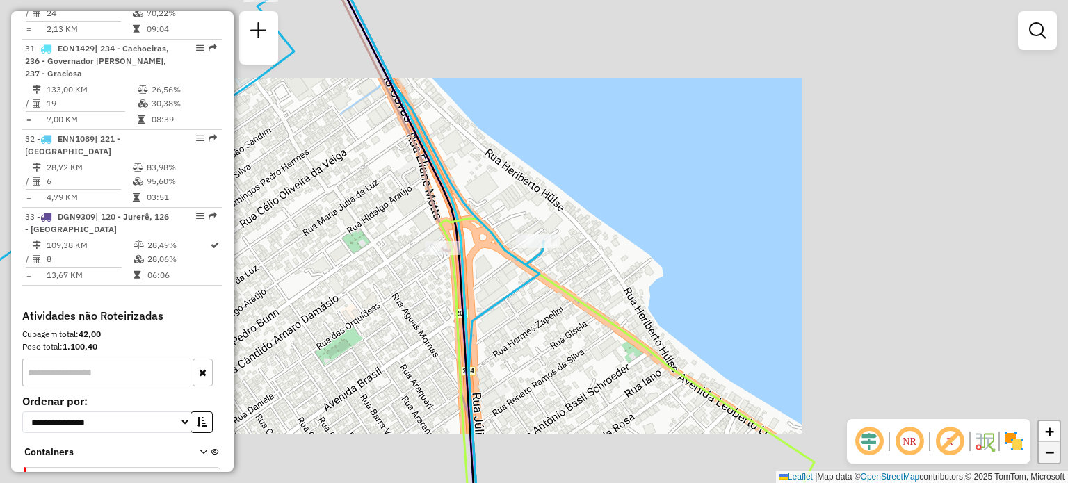
click at [1051, 453] on span "−" at bounding box center [1049, 452] width 9 height 17
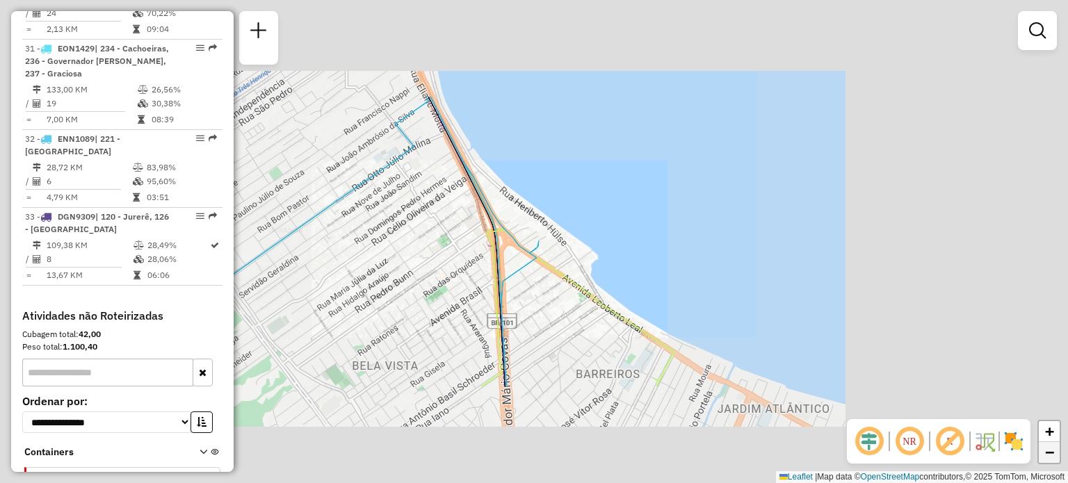
click at [1051, 453] on span "−" at bounding box center [1049, 452] width 9 height 17
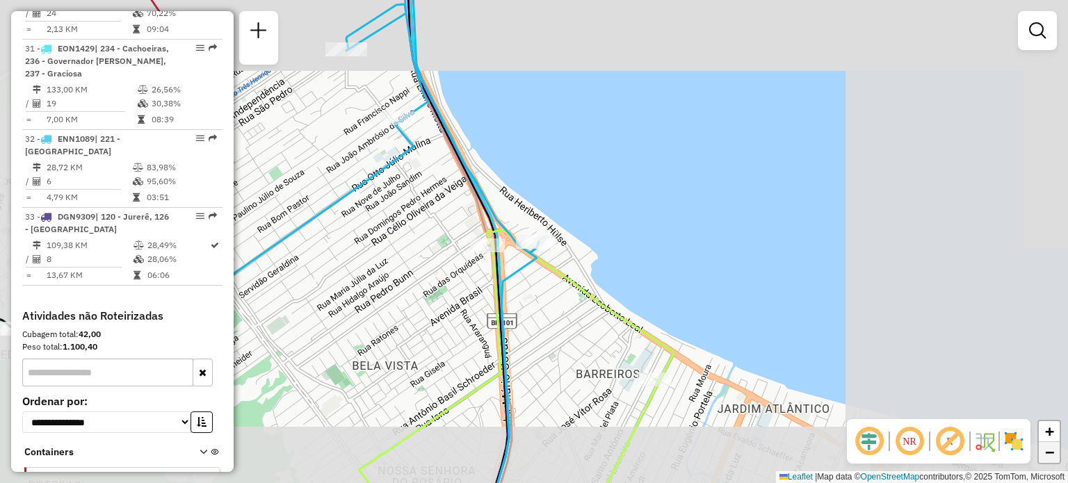
click at [1051, 453] on span "−" at bounding box center [1049, 452] width 9 height 17
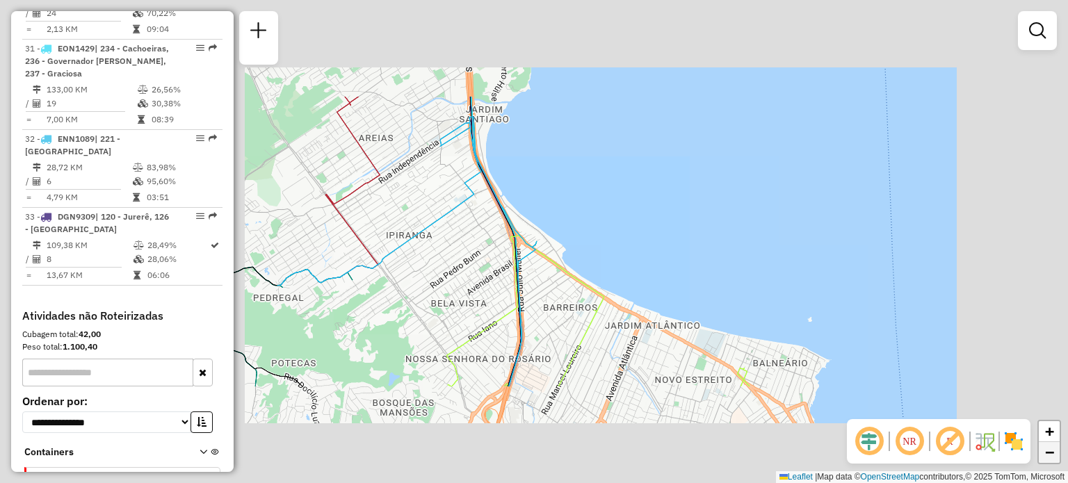
click at [1051, 453] on span "−" at bounding box center [1049, 452] width 9 height 17
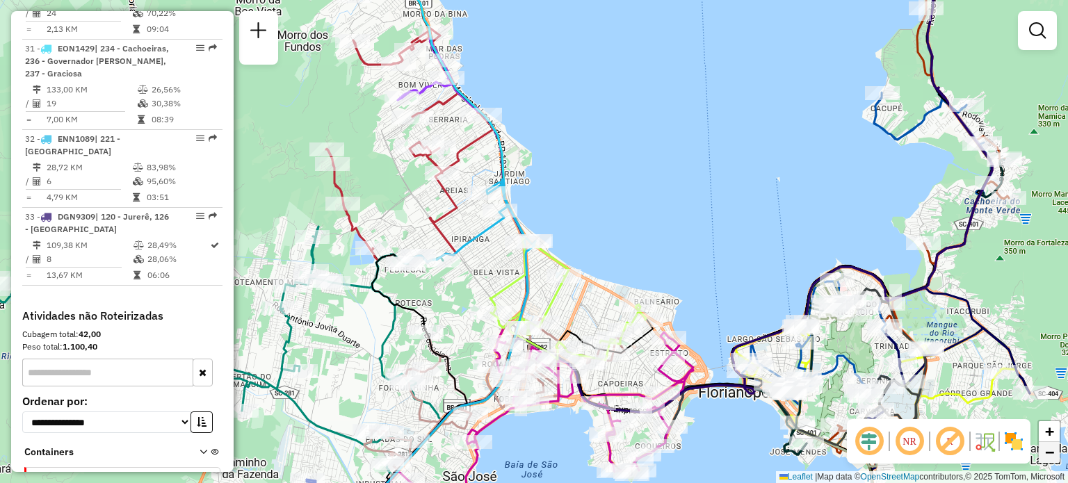
click at [1051, 453] on span "−" at bounding box center [1049, 452] width 9 height 17
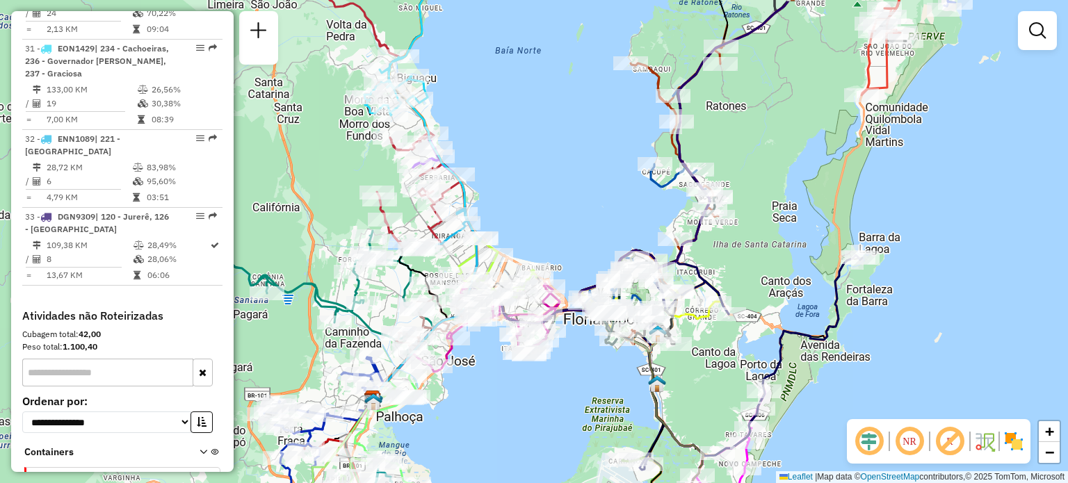
drag, startPoint x: 940, startPoint y: 123, endPoint x: 887, endPoint y: 120, distance: 53.7
click at [887, 120] on div "Janela de atendimento Grade de atendimento Capacidade Transportadoras Veículos …" at bounding box center [534, 241] width 1068 height 483
click at [1051, 441] on link "+" at bounding box center [1049, 431] width 21 height 21
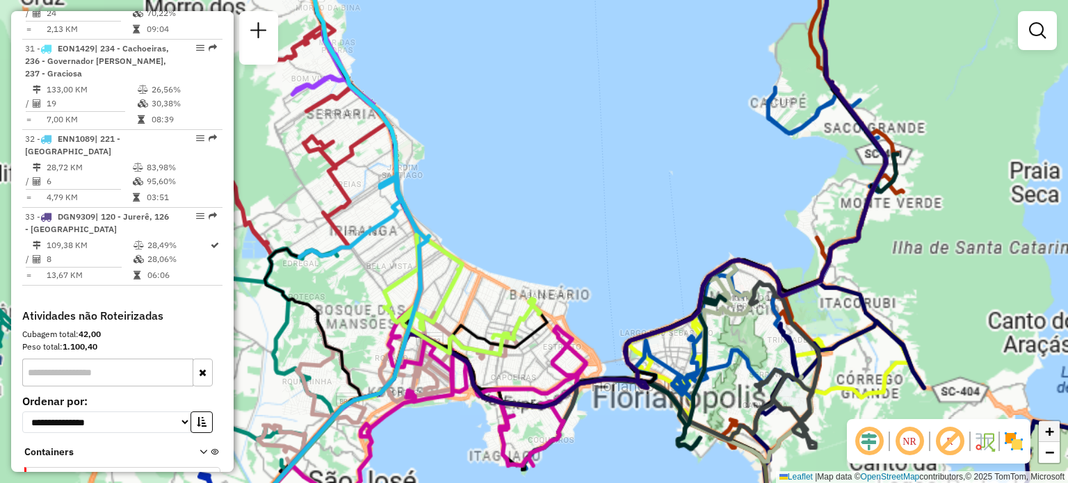
click at [1051, 441] on link "+" at bounding box center [1049, 431] width 21 height 21
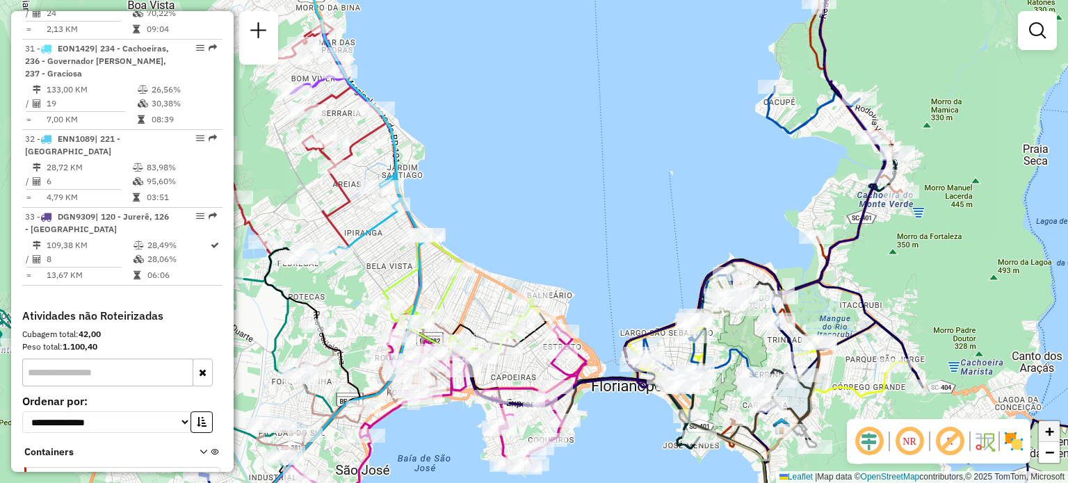
click at [1051, 441] on link "+" at bounding box center [1049, 431] width 21 height 21
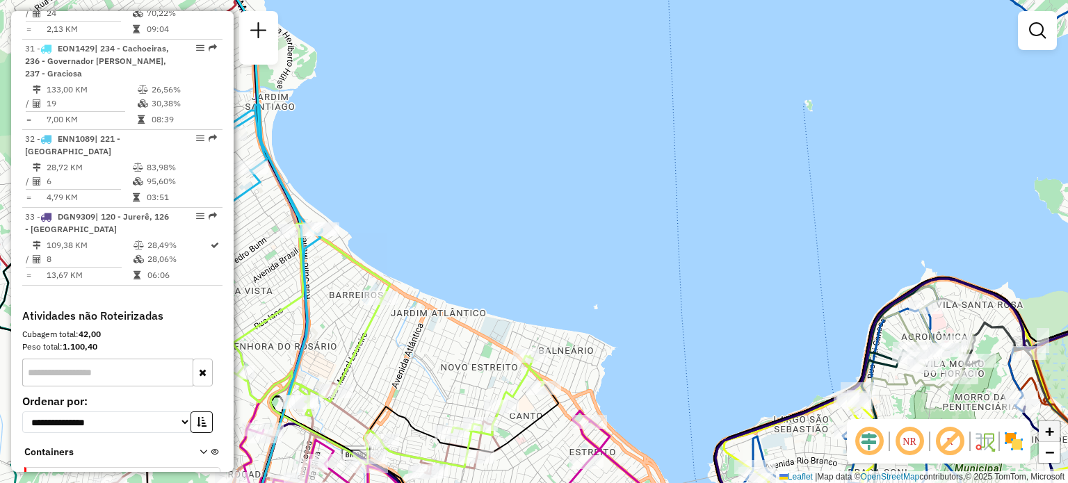
click at [1052, 435] on span "+" at bounding box center [1049, 431] width 9 height 17
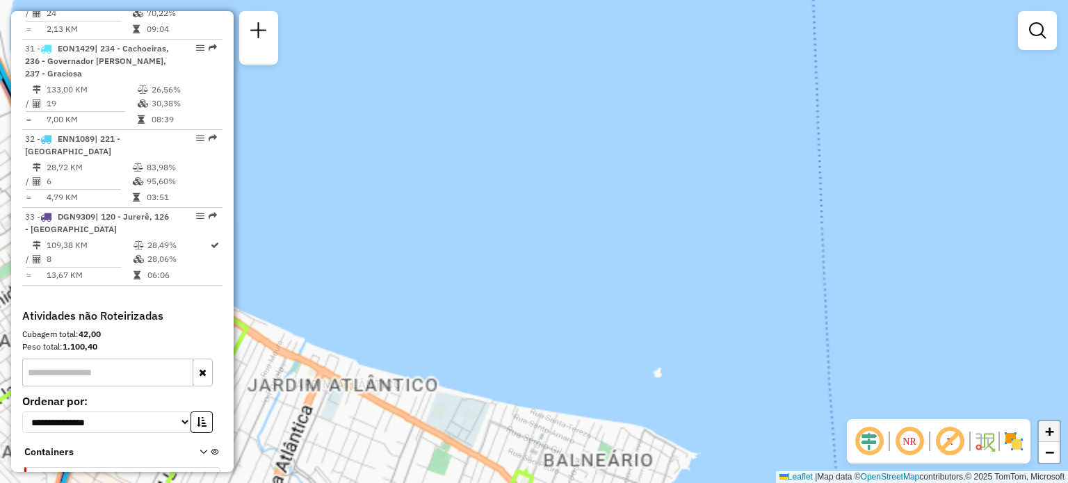
click at [1052, 435] on span "+" at bounding box center [1049, 431] width 9 height 17
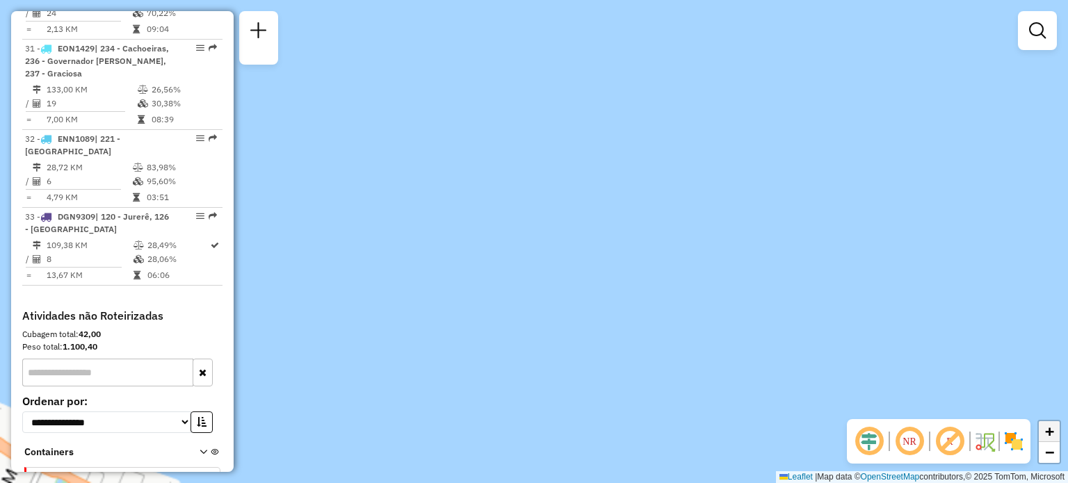
click at [1052, 435] on span "+" at bounding box center [1049, 431] width 9 height 17
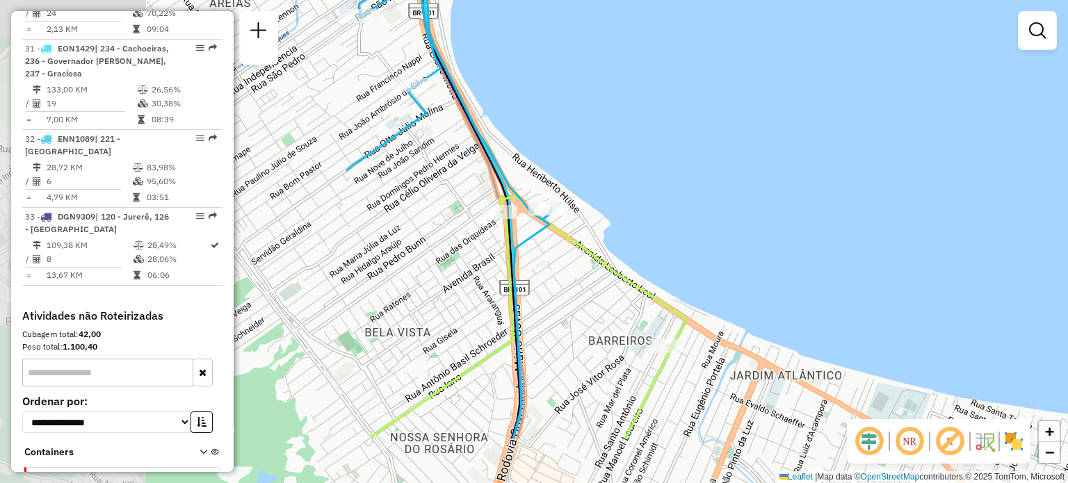
drag, startPoint x: 452, startPoint y: 317, endPoint x: 905, endPoint y: 225, distance: 462.7
click at [905, 225] on div "Janela de atendimento Grade de atendimento Capacidade Transportadoras Veículos …" at bounding box center [534, 241] width 1068 height 483
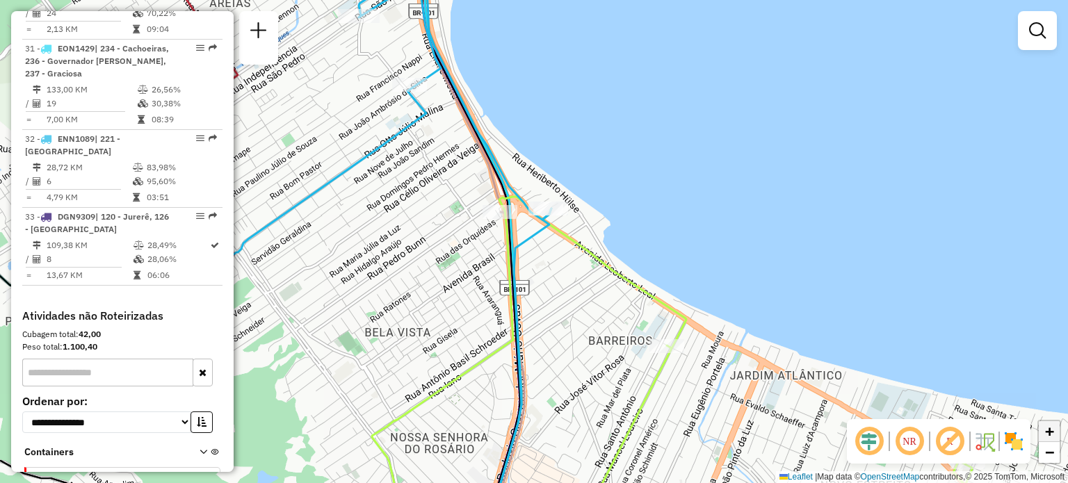
click at [1056, 432] on link "+" at bounding box center [1049, 431] width 21 height 21
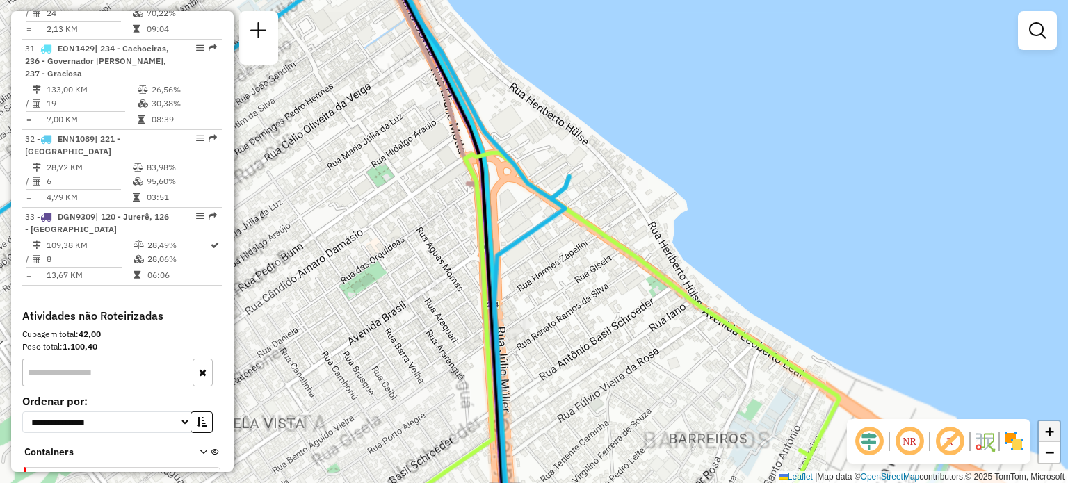
click at [1056, 432] on link "+" at bounding box center [1049, 431] width 21 height 21
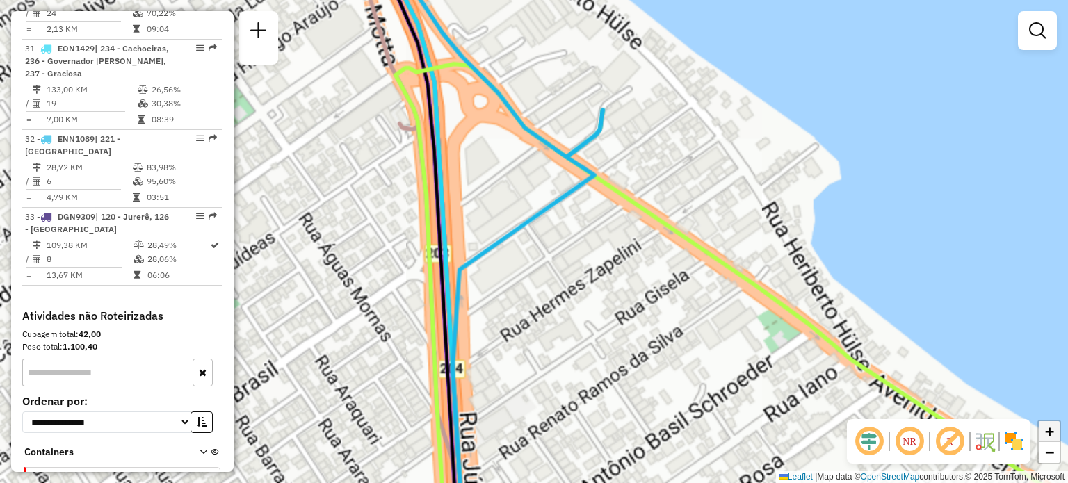
click at [1056, 432] on link "+" at bounding box center [1049, 431] width 21 height 21
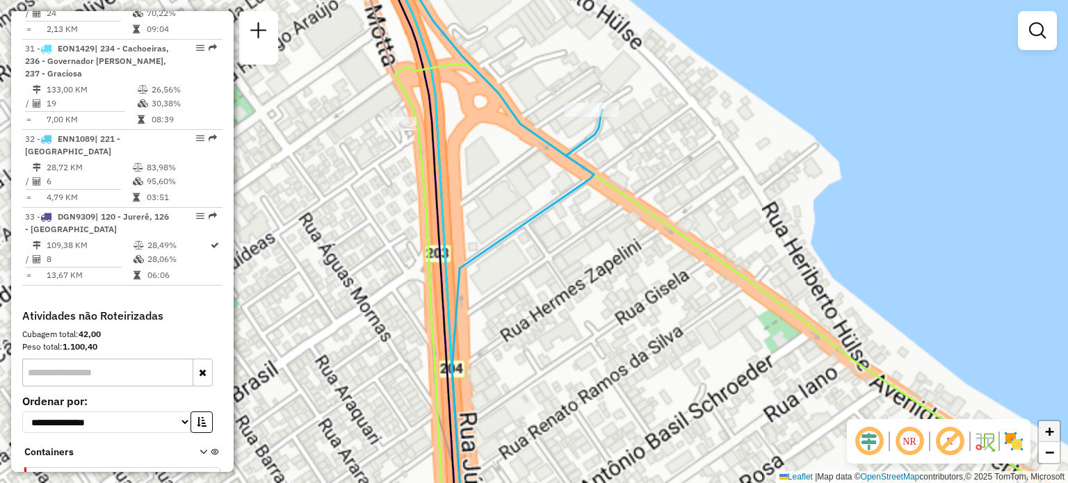
click at [1056, 432] on link "+" at bounding box center [1049, 431] width 21 height 21
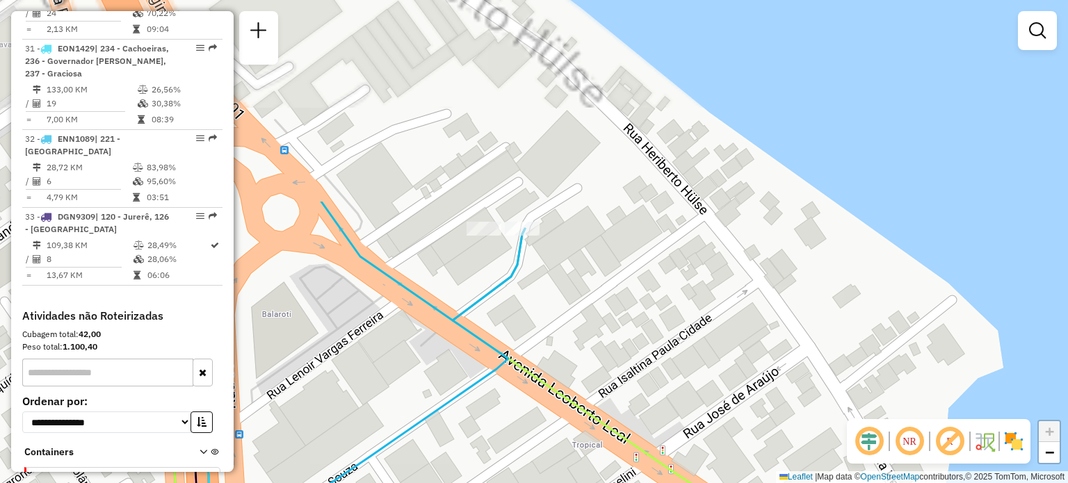
drag, startPoint x: 789, startPoint y: 105, endPoint x: 643, endPoint y: 355, distance: 289.8
click at [643, 355] on div "Janela de atendimento Grade de atendimento Capacidade Transportadoras Veículos …" at bounding box center [534, 241] width 1068 height 483
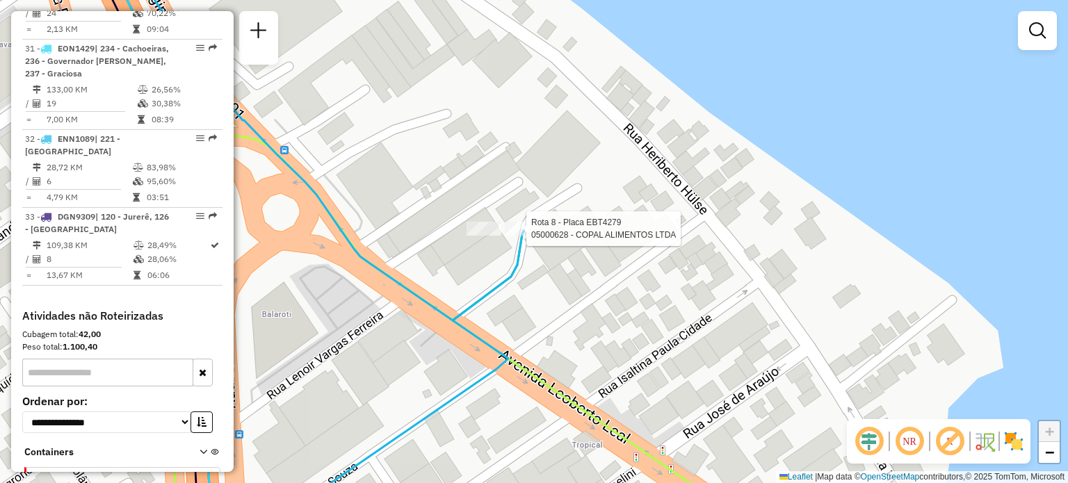
select select "**********"
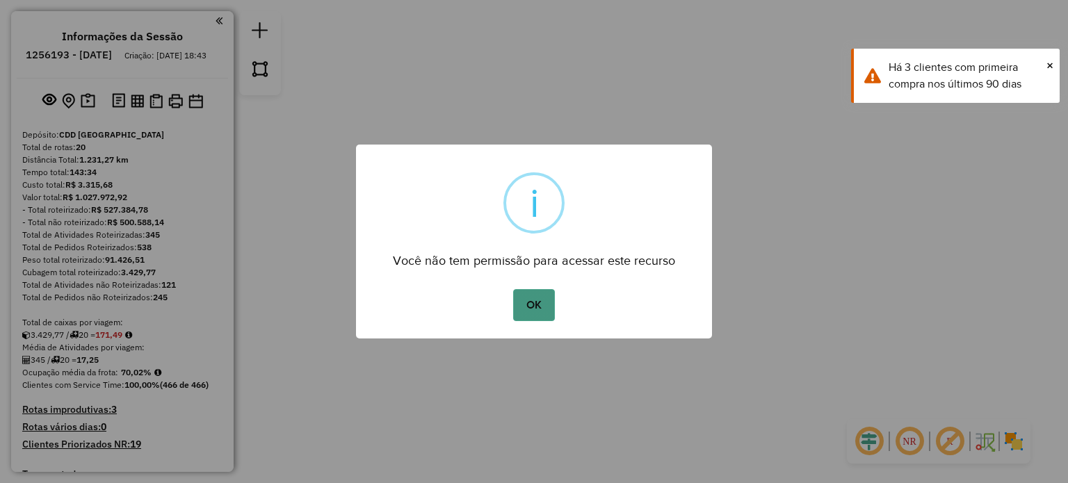
click at [525, 305] on button "OK" at bounding box center [533, 305] width 41 height 32
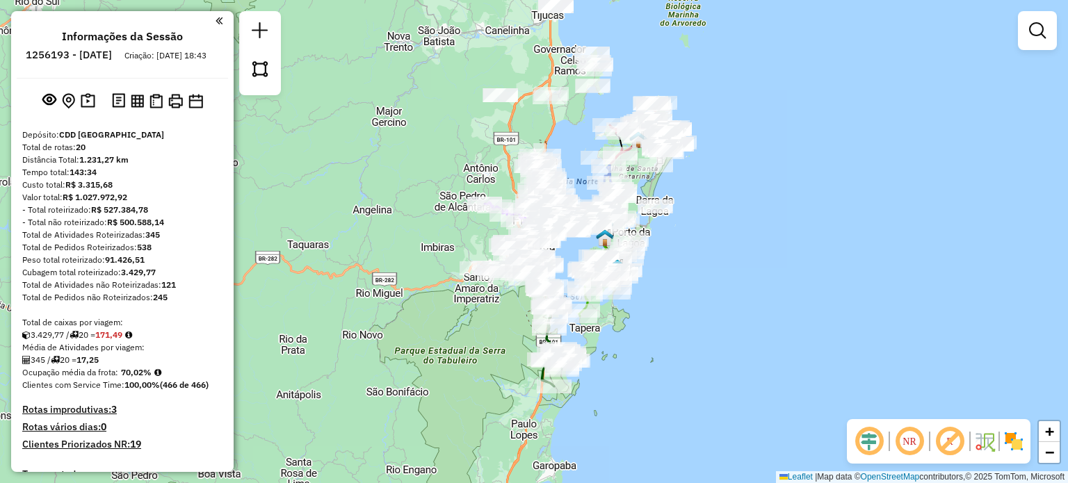
click at [910, 444] on em at bounding box center [909, 441] width 33 height 33
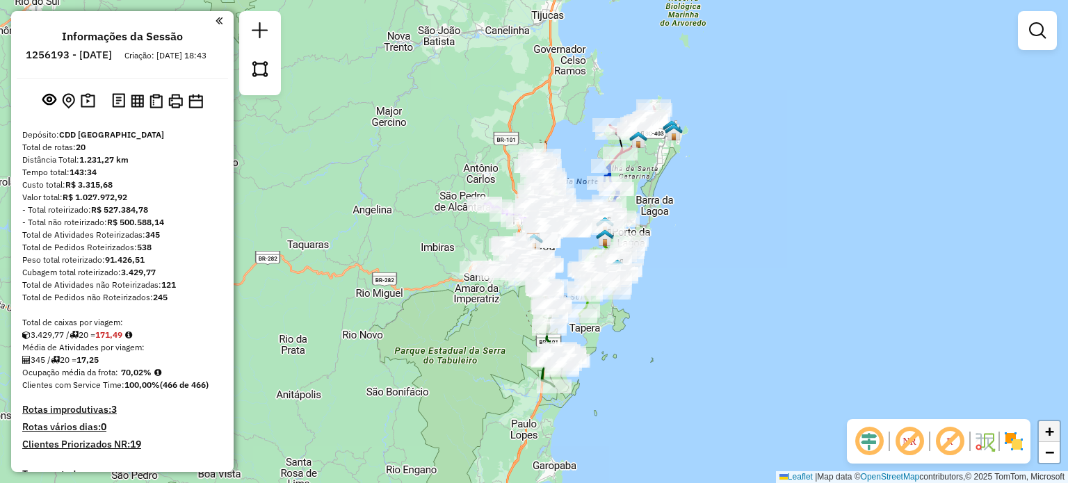
click at [1055, 432] on link "+" at bounding box center [1049, 431] width 21 height 21
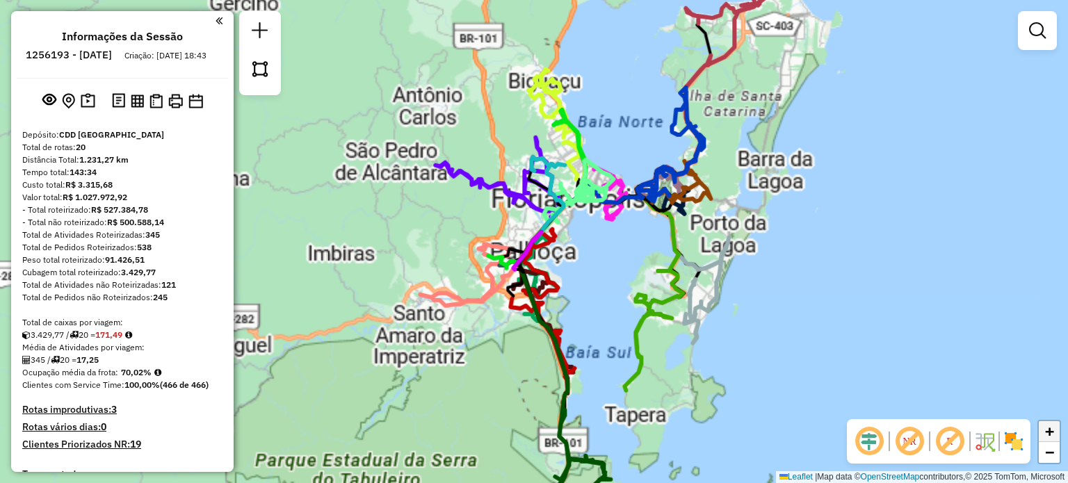
click at [1055, 432] on link "+" at bounding box center [1049, 431] width 21 height 21
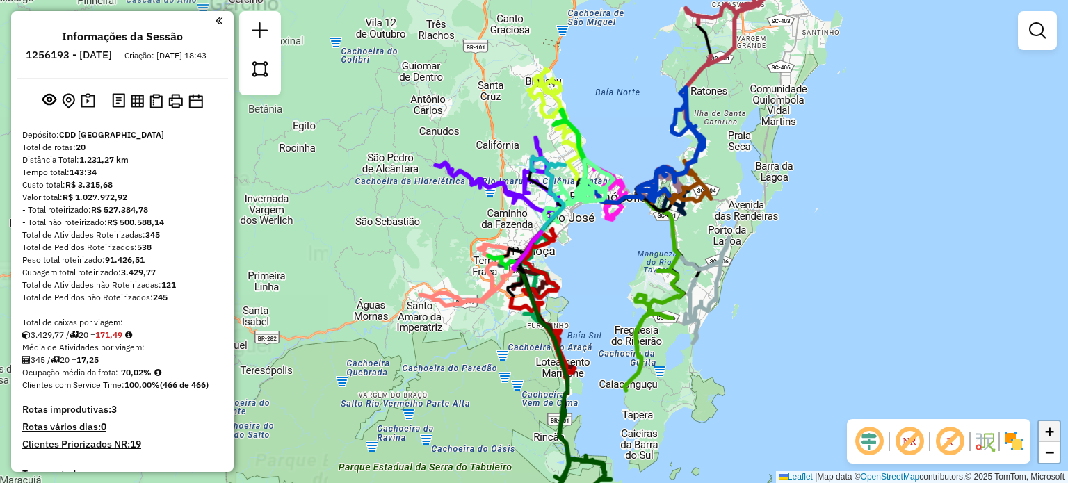
click at [1055, 432] on link "+" at bounding box center [1049, 431] width 21 height 21
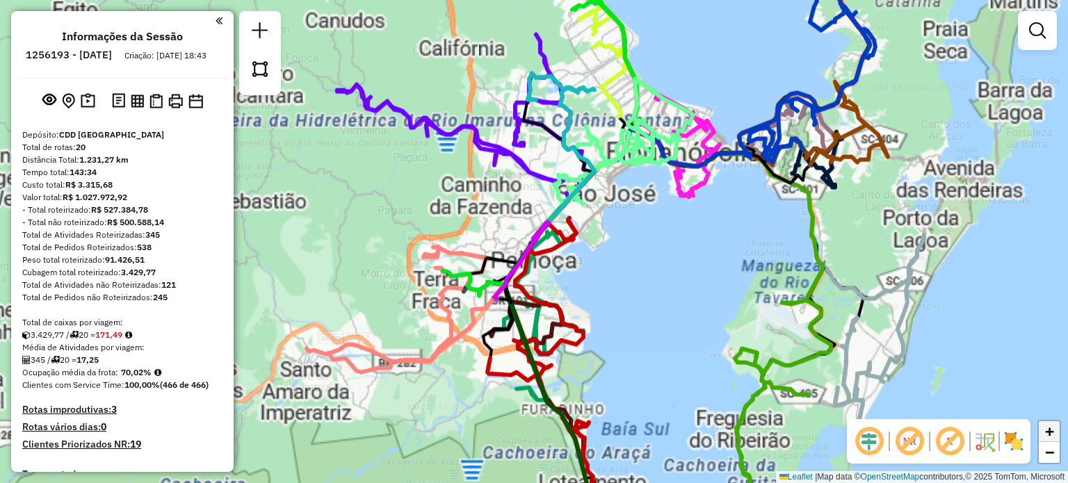
click at [1055, 432] on link "+" at bounding box center [1049, 431] width 21 height 21
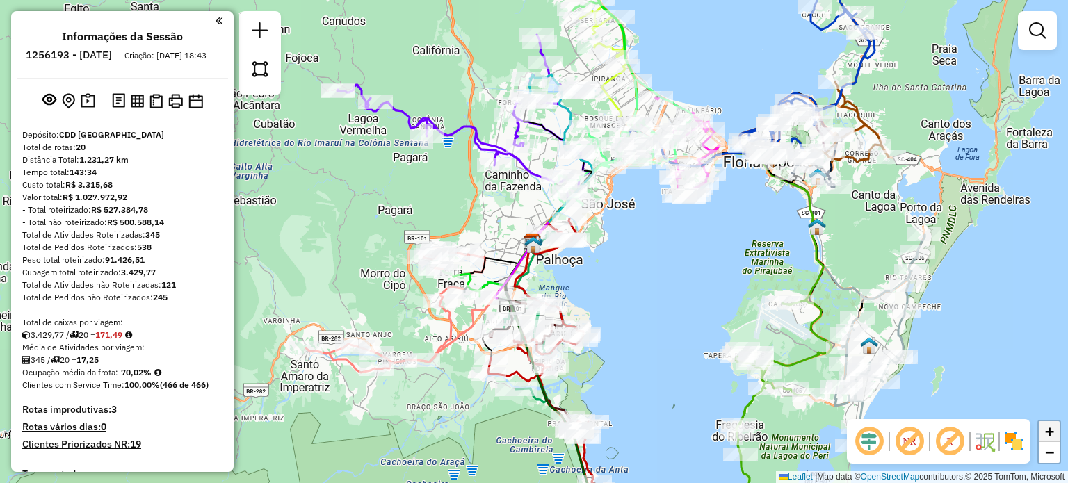
click at [1055, 432] on link "+" at bounding box center [1049, 431] width 21 height 21
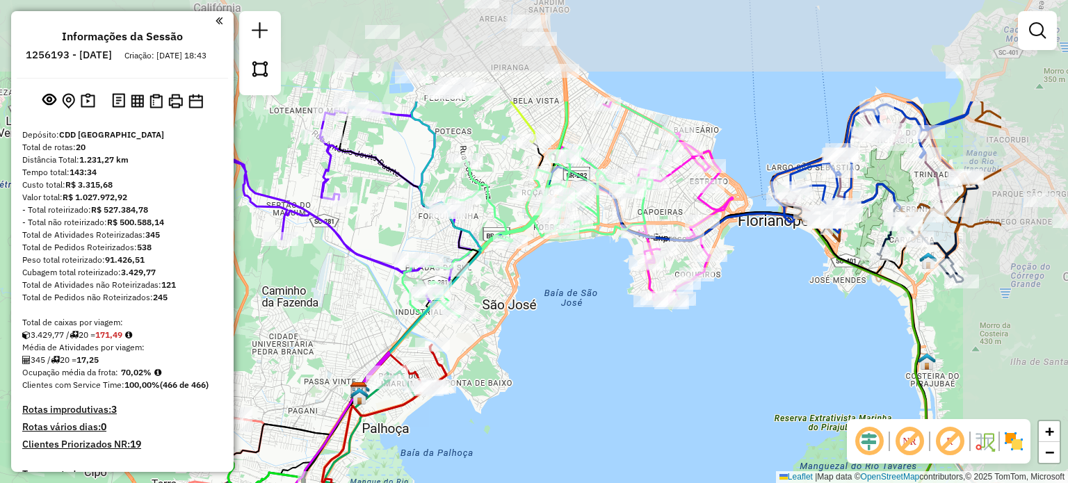
drag, startPoint x: 992, startPoint y: 247, endPoint x: 825, endPoint y: 393, distance: 222.3
click at [825, 393] on div "Janela de atendimento Grade de atendimento Capacidade Transportadoras Veículos …" at bounding box center [534, 241] width 1068 height 483
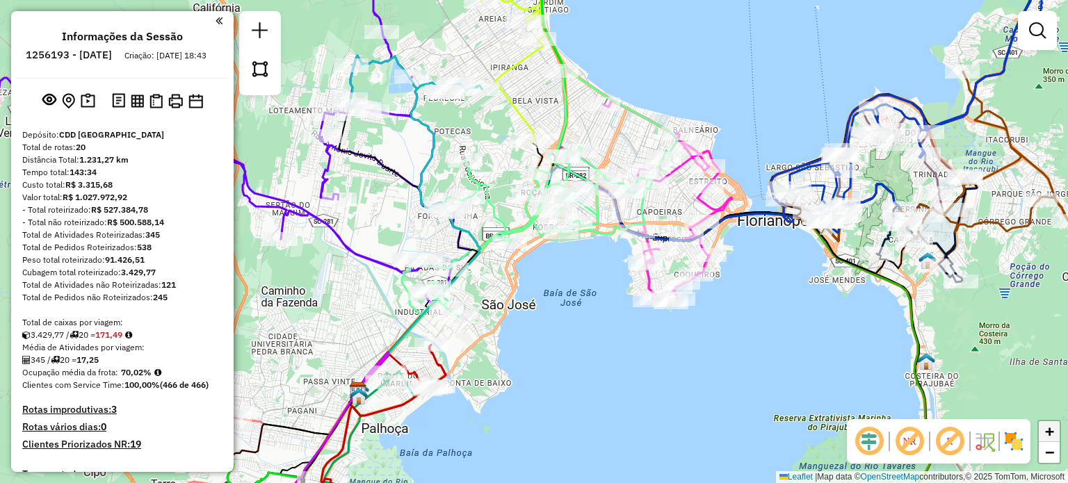
click at [1047, 430] on span "+" at bounding box center [1049, 431] width 9 height 17
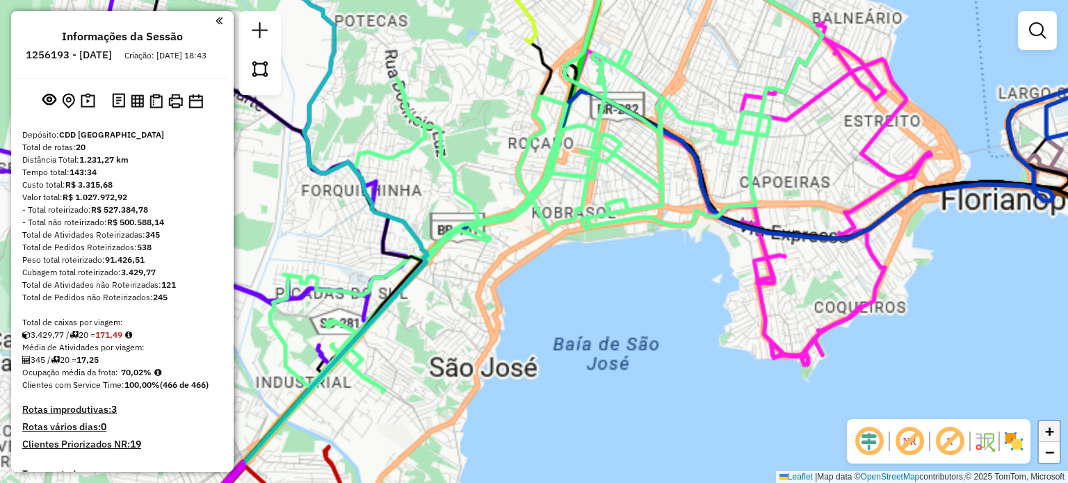
click at [1047, 430] on span "+" at bounding box center [1049, 431] width 9 height 17
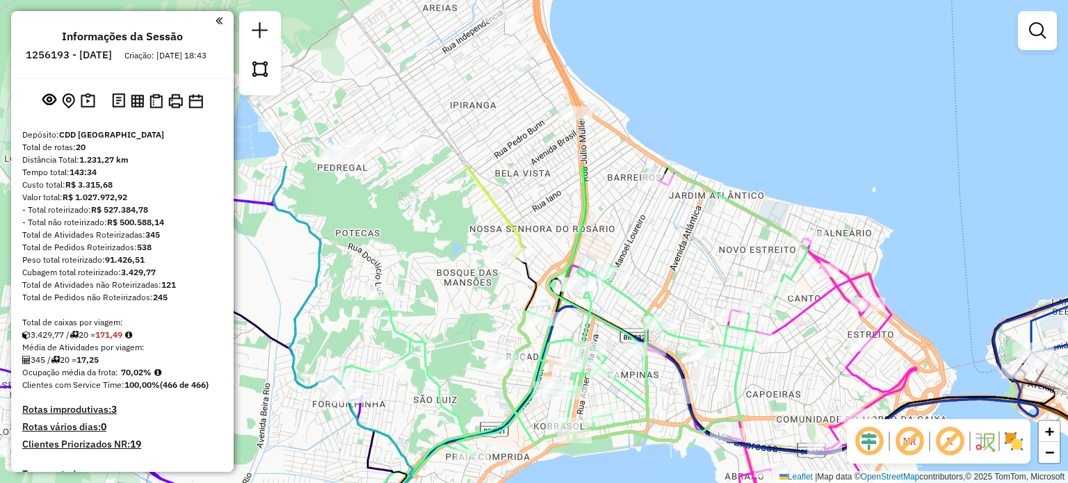
drag, startPoint x: 726, startPoint y: 103, endPoint x: 712, endPoint y: 314, distance: 211.2
click at [712, 314] on div "Rota 2 - Placa EBT4279 05015256 - ALAUDI EDSON DE SOUZ Janela de atendimento Gr…" at bounding box center [534, 241] width 1068 height 483
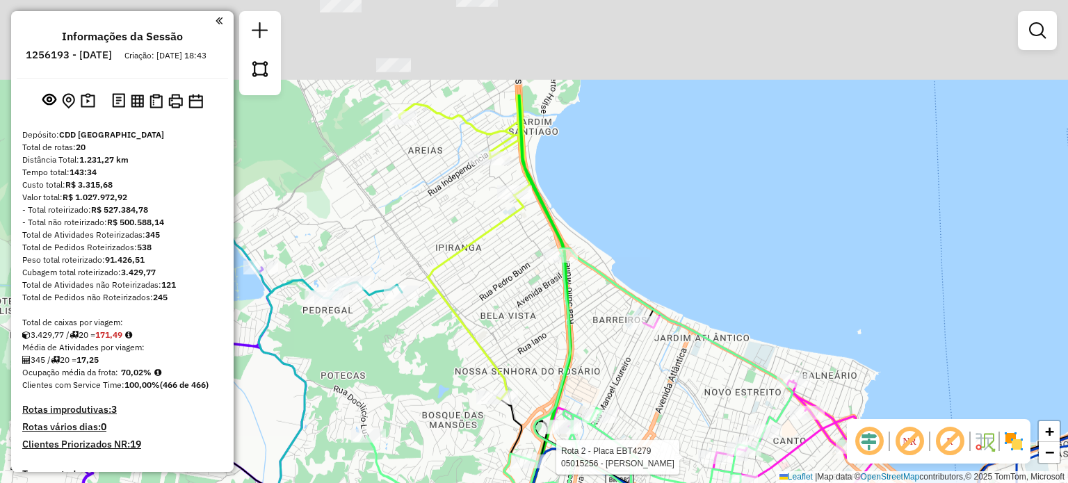
drag, startPoint x: 606, startPoint y: 124, endPoint x: 591, endPoint y: 268, distance: 144.8
click at [591, 268] on icon at bounding box center [516, 462] width 551 height 426
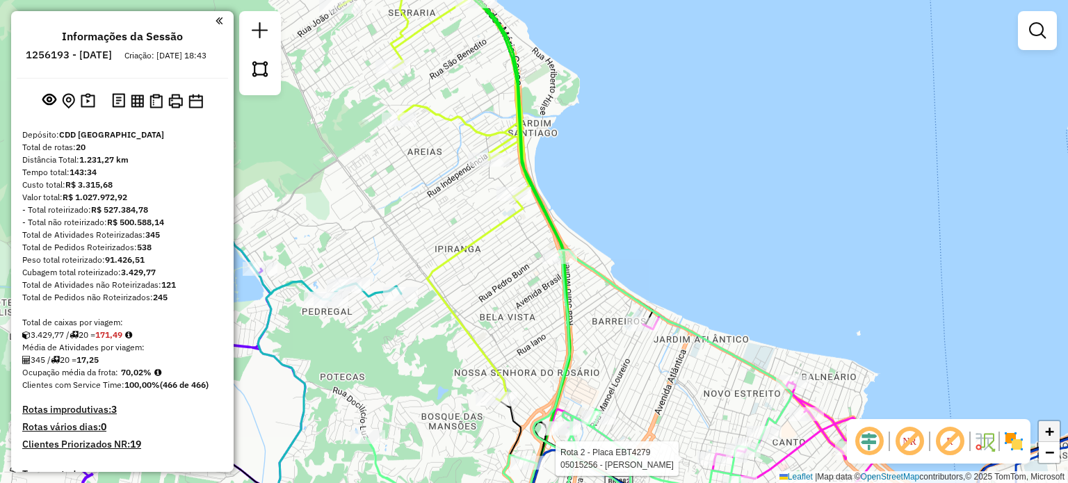
click at [1047, 434] on span "+" at bounding box center [1049, 431] width 9 height 17
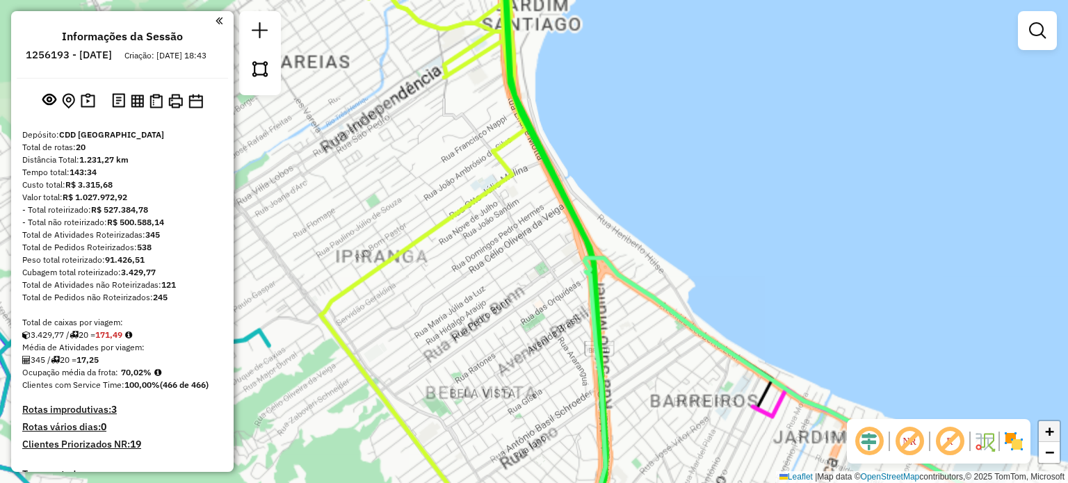
click at [1047, 434] on span "+" at bounding box center [1049, 431] width 9 height 17
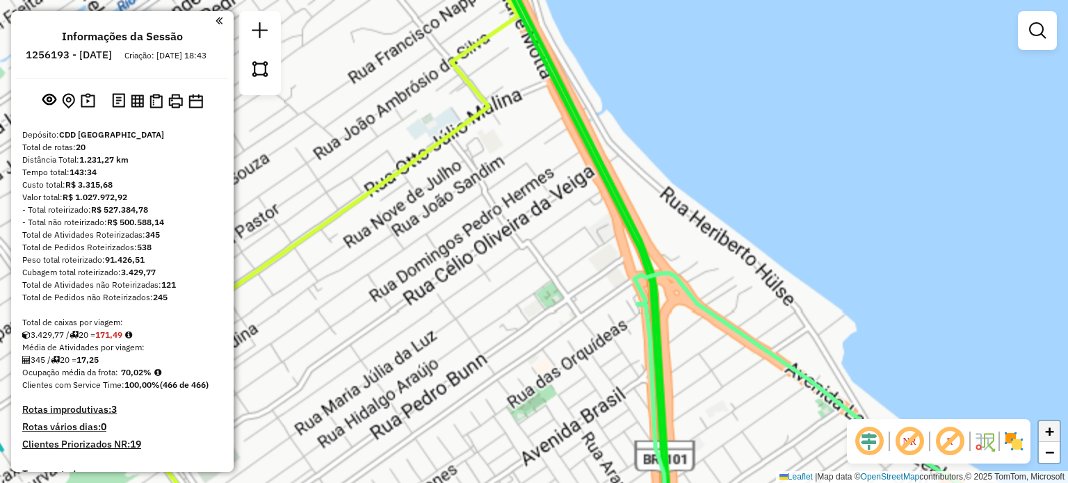
click at [1047, 434] on span "+" at bounding box center [1049, 431] width 9 height 17
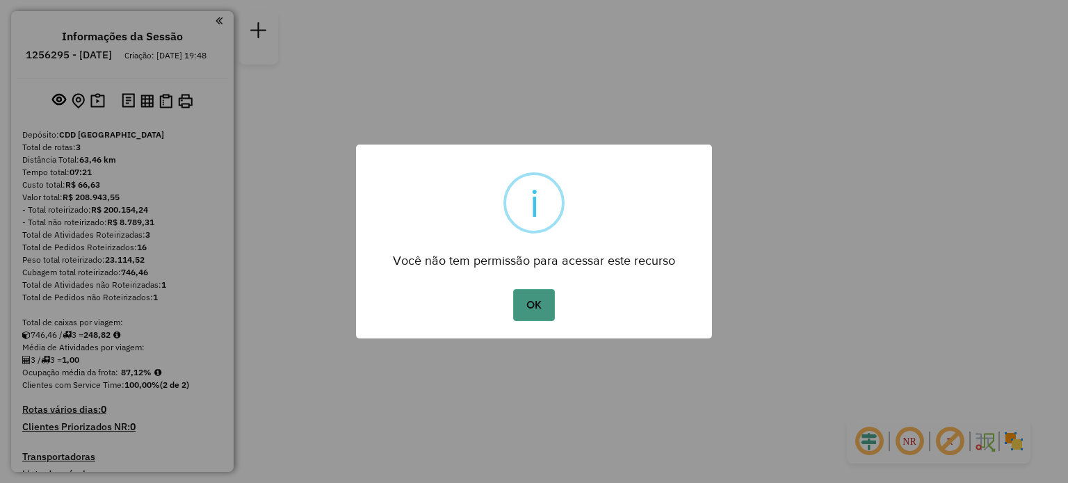
click at [526, 318] on button "OK" at bounding box center [533, 305] width 41 height 32
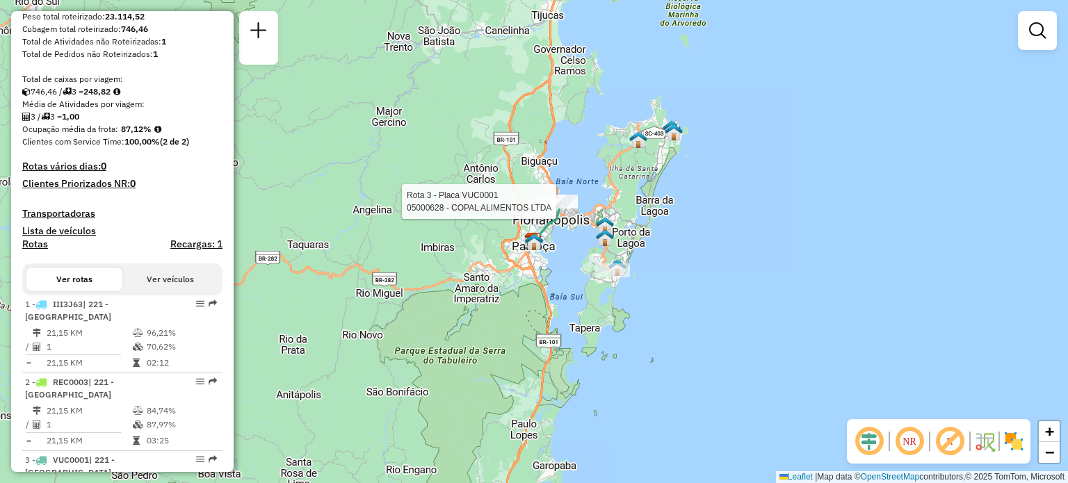
select select "**********"
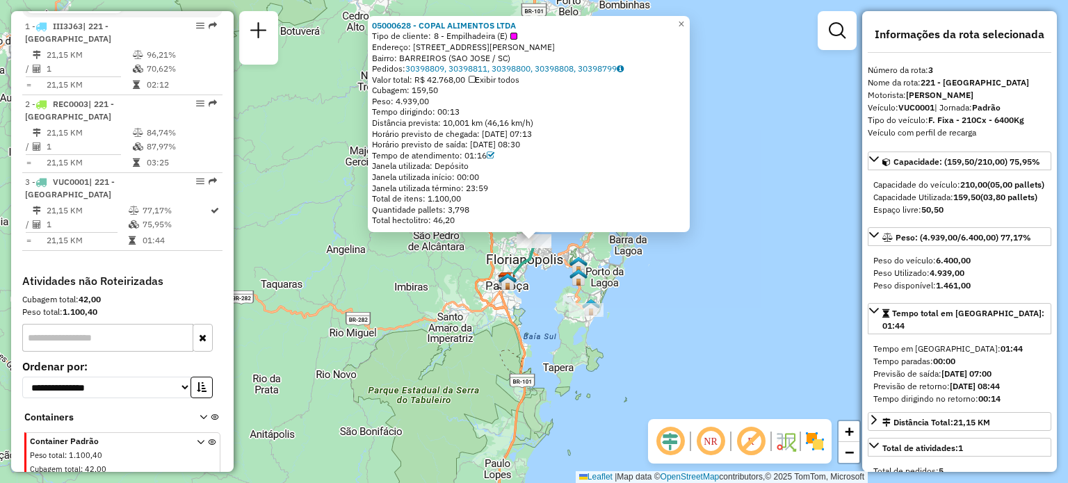
scroll to position [554, 0]
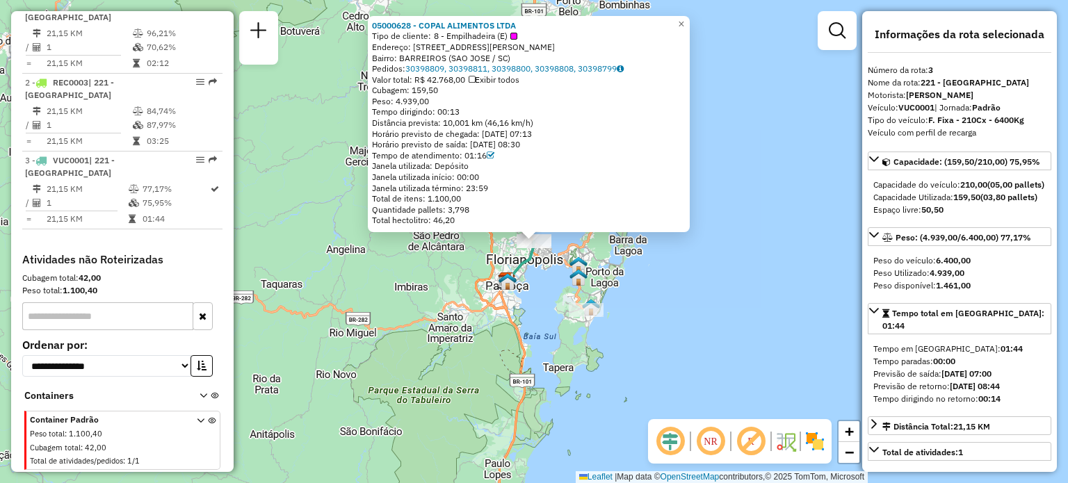
click at [420, 348] on div "05000628 - COPAL ALIMENTOS LTDA Tipo de cliente: 8 - Empilhadeira (E) Endereço:…" at bounding box center [534, 241] width 1068 height 483
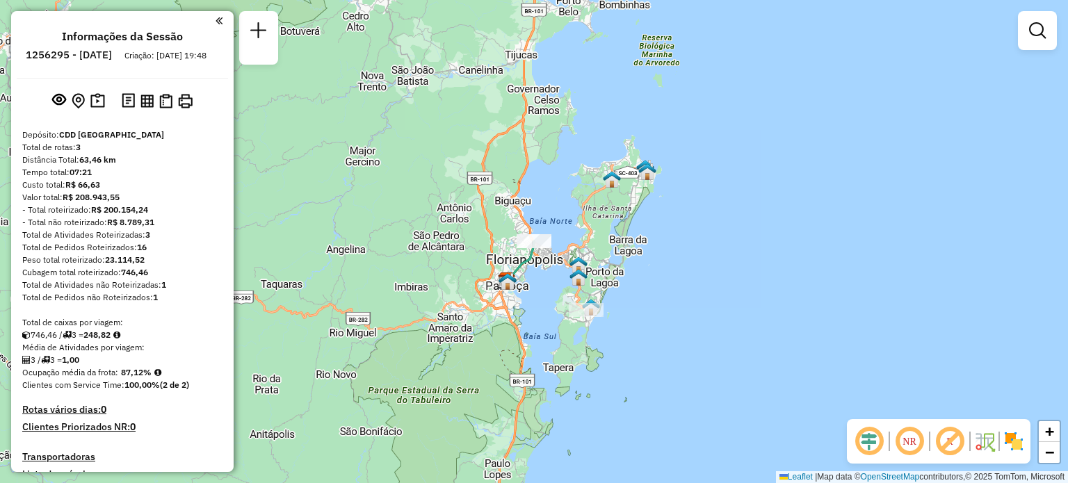
scroll to position [554, 0]
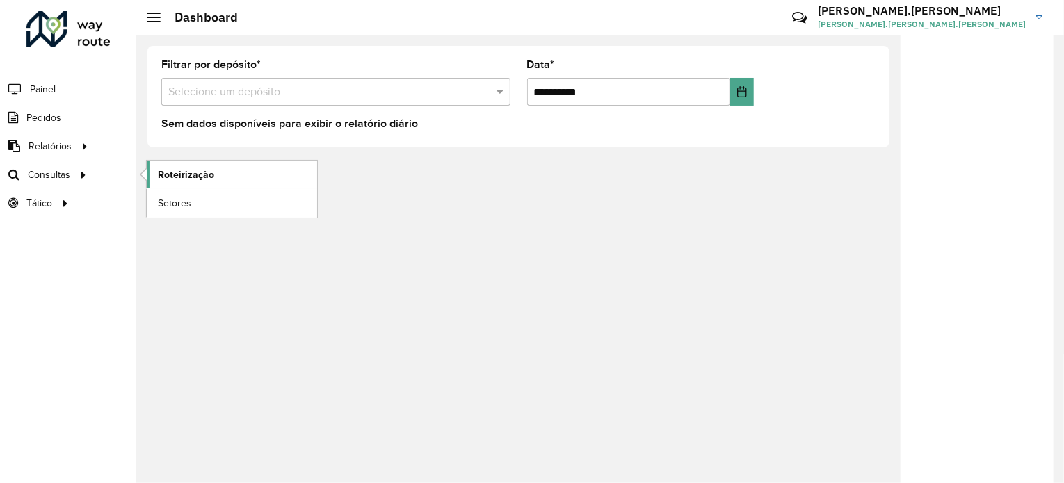
click at [202, 173] on span "Roteirização" at bounding box center [186, 175] width 56 height 15
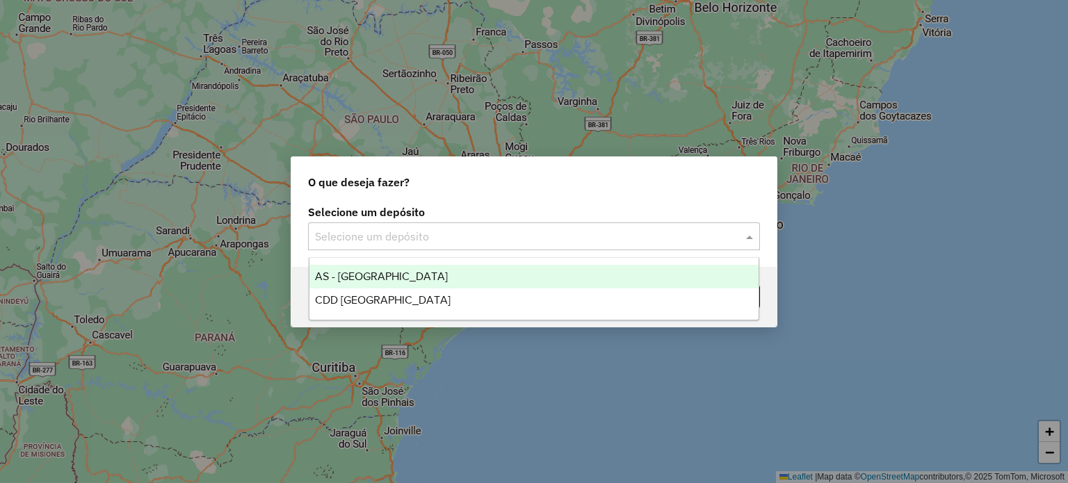
click at [378, 249] on div "Selecione um depósito" at bounding box center [534, 237] width 452 height 28
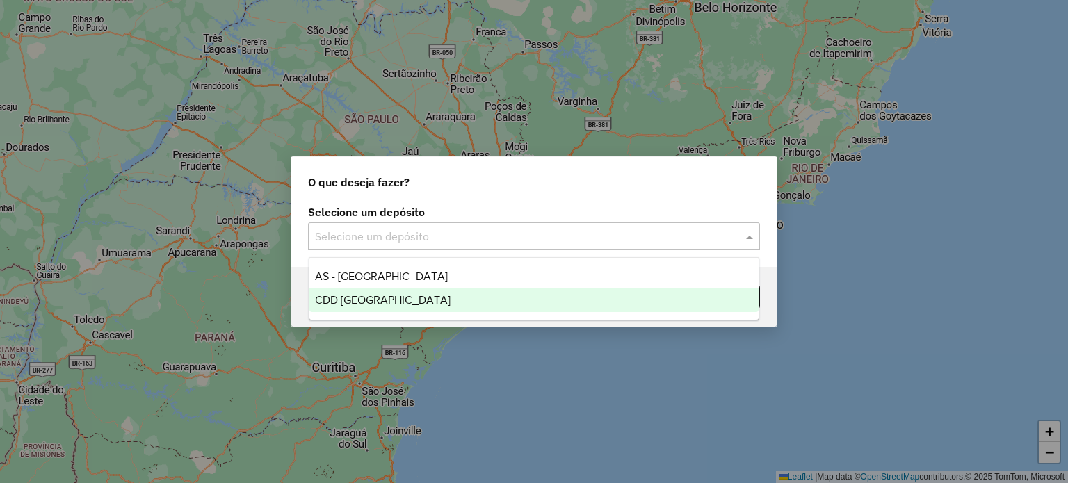
click at [391, 298] on span "CDD [GEOGRAPHIC_DATA]" at bounding box center [383, 300] width 136 height 12
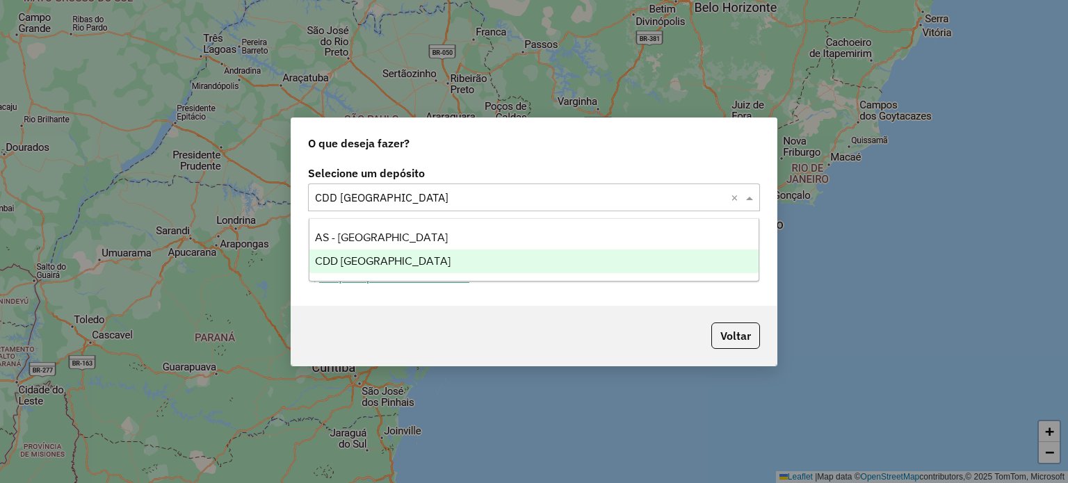
click at [469, 200] on input "text" at bounding box center [520, 198] width 410 height 17
click at [431, 264] on div "CDD [GEOGRAPHIC_DATA]" at bounding box center [534, 262] width 450 height 24
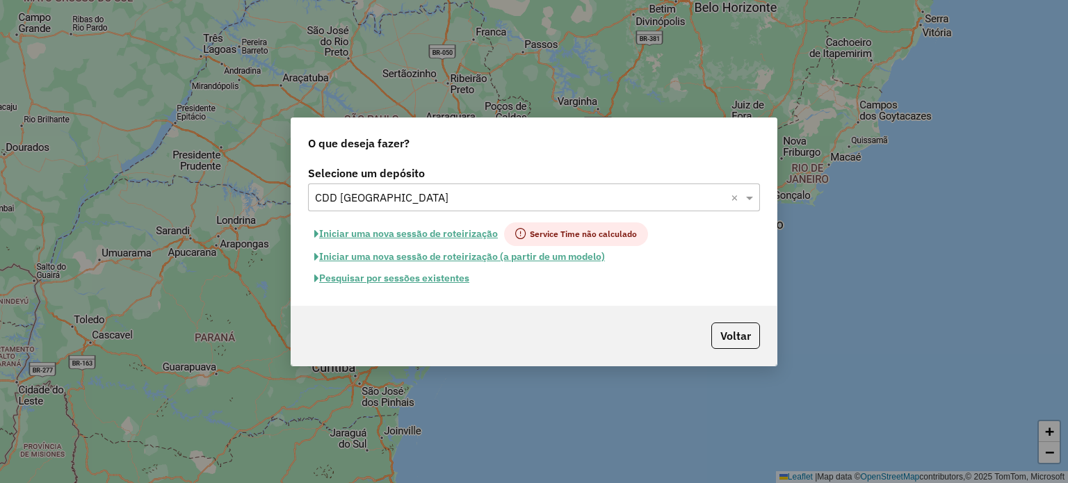
click at [436, 280] on button "Pesquisar por sessões existentes" at bounding box center [392, 279] width 168 height 22
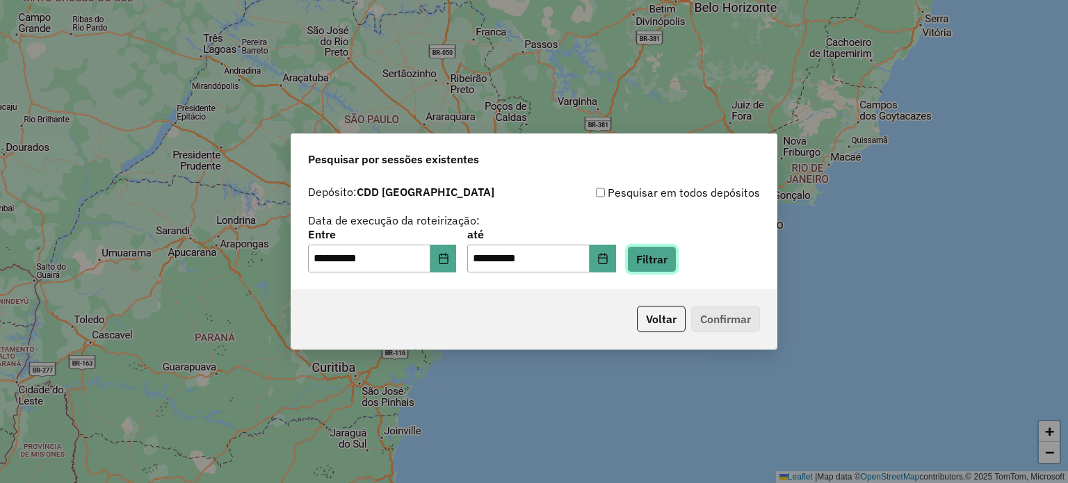
click at [677, 264] on button "Filtrar" at bounding box center [651, 259] width 49 height 26
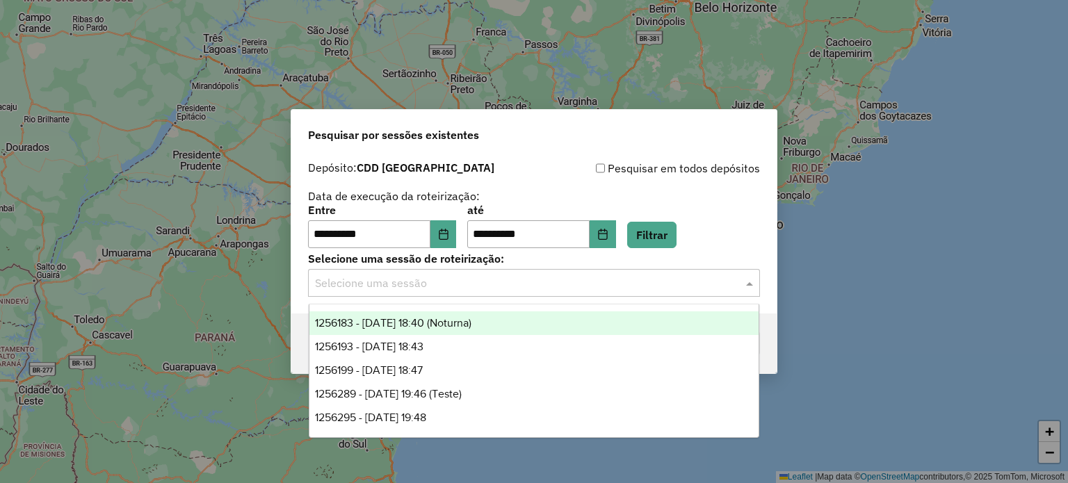
click at [654, 293] on div "Selecione uma sessão" at bounding box center [534, 283] width 452 height 28
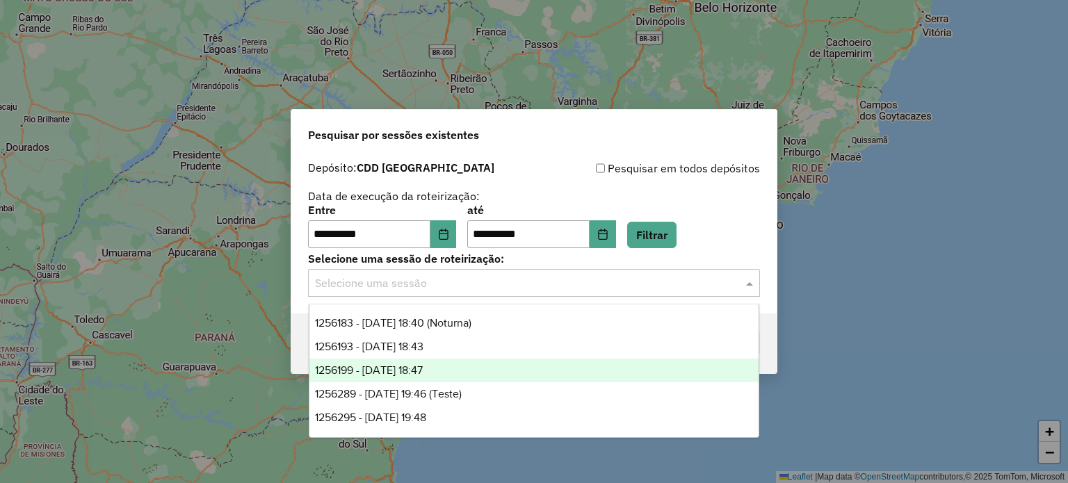
click at [459, 373] on div "1256199 - 30/08/2025 18:47" at bounding box center [534, 371] width 450 height 24
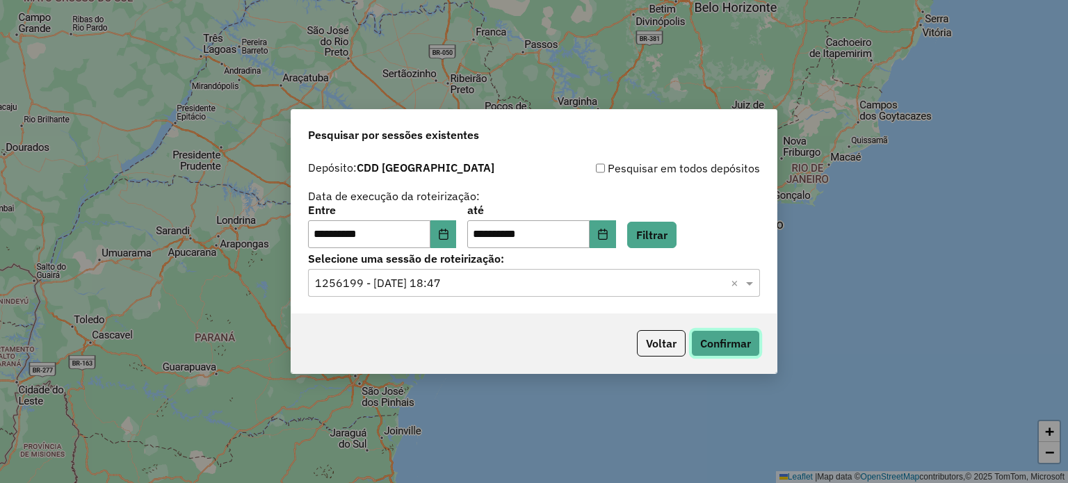
click at [744, 347] on button "Confirmar" at bounding box center [725, 343] width 69 height 26
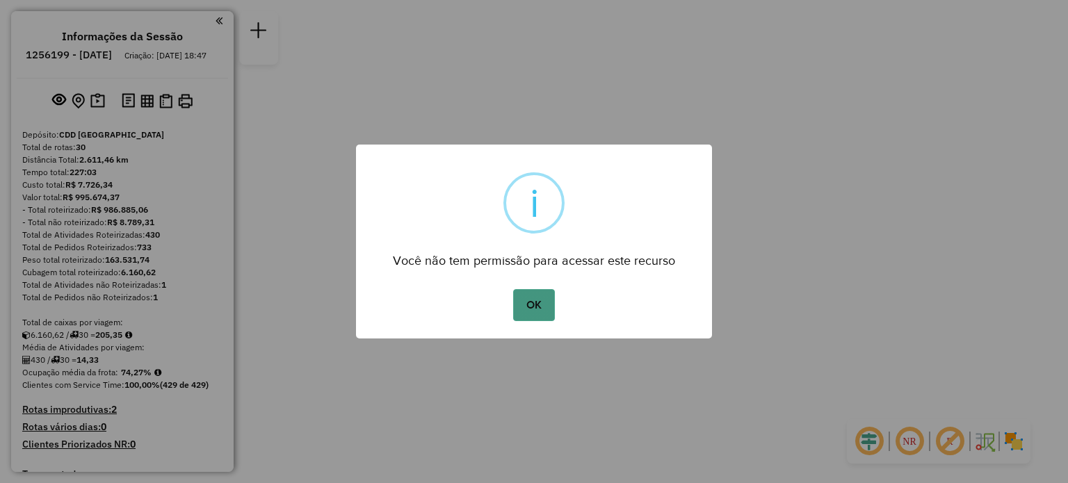
click at [540, 298] on button "OK" at bounding box center [533, 305] width 41 height 32
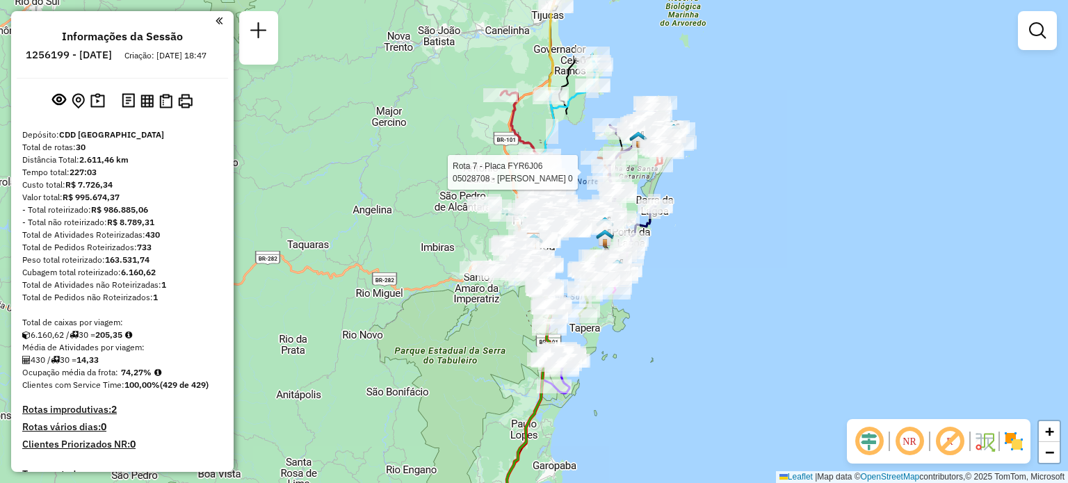
select select "**********"
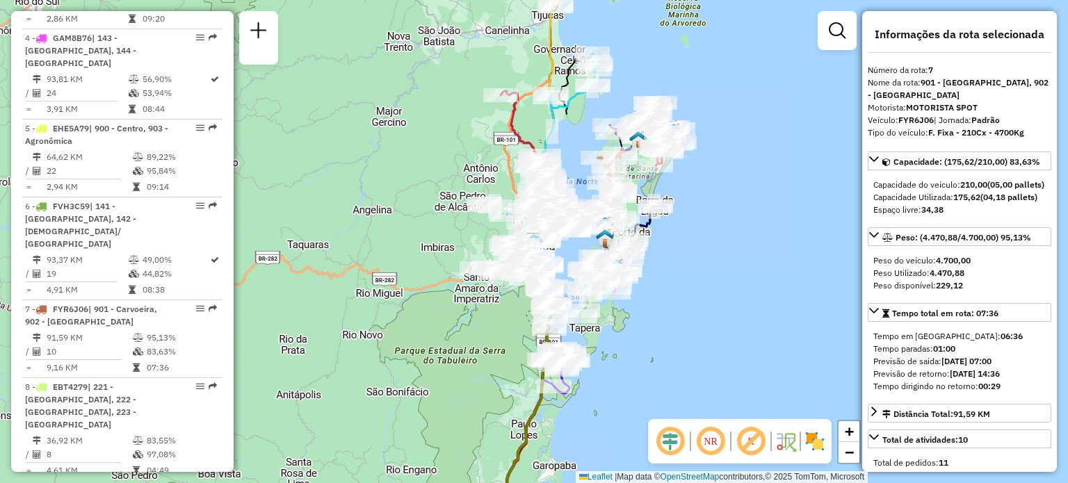
scroll to position [1049, 0]
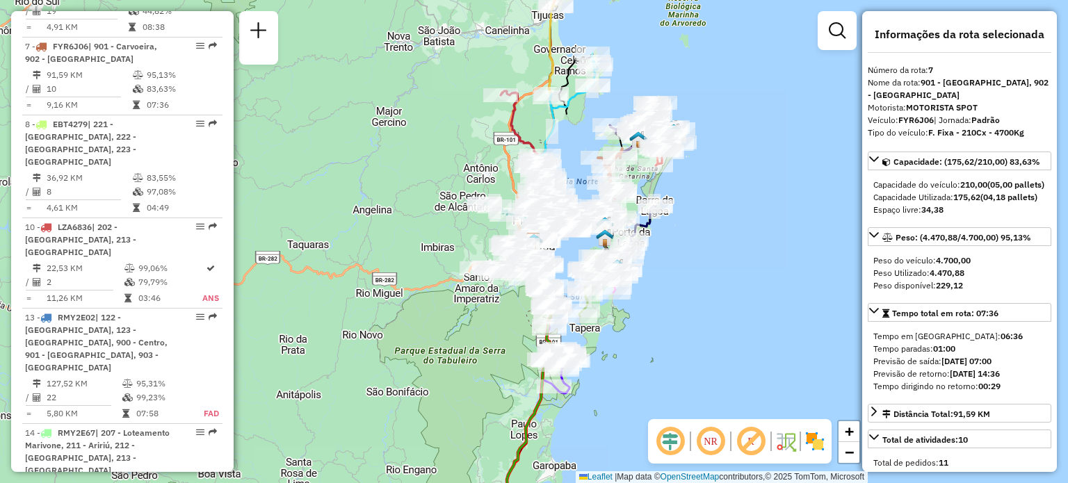
click at [714, 43] on div "Janela de atendimento Grade de atendimento Capacidade Transportadoras Veículos …" at bounding box center [534, 241] width 1068 height 483
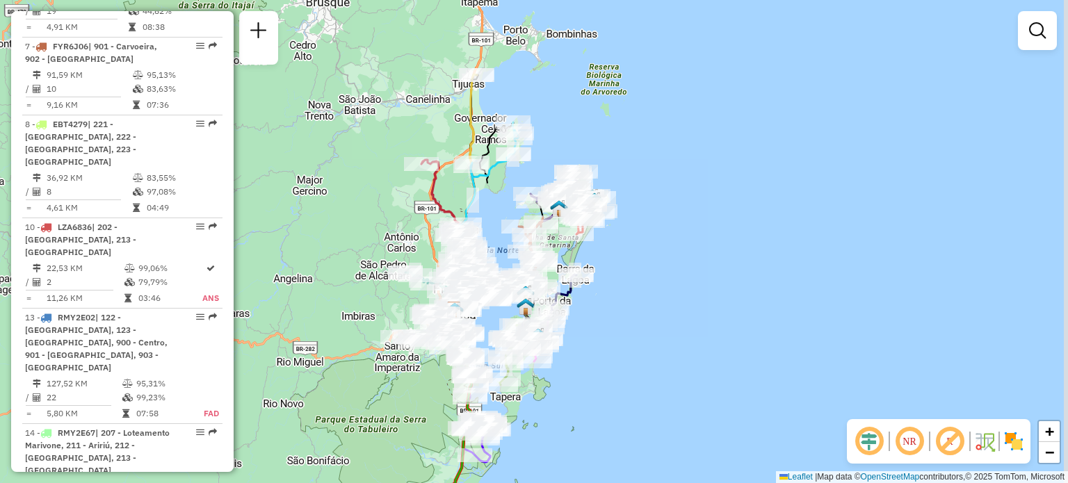
drag, startPoint x: 768, startPoint y: 33, endPoint x: 689, endPoint y: 102, distance: 105.0
click at [689, 102] on div "Janela de atendimento Grade de atendimento Capacidade Transportadoras Veículos …" at bounding box center [534, 241] width 1068 height 483
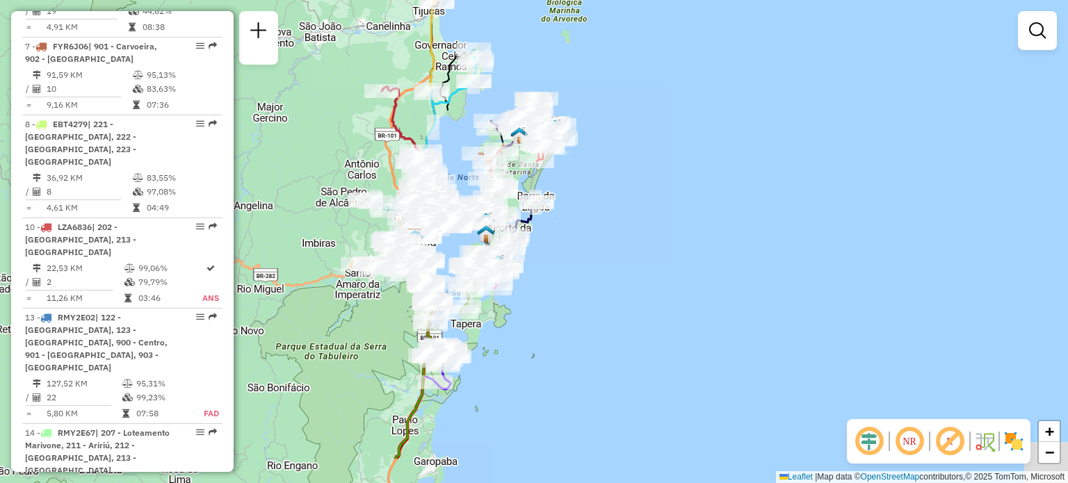
drag, startPoint x: 656, startPoint y: 59, endPoint x: 636, endPoint y: 31, distance: 34.5
click at [636, 31] on div "Janela de atendimento Grade de atendimento Capacidade Transportadoras Veículos …" at bounding box center [534, 241] width 1068 height 483
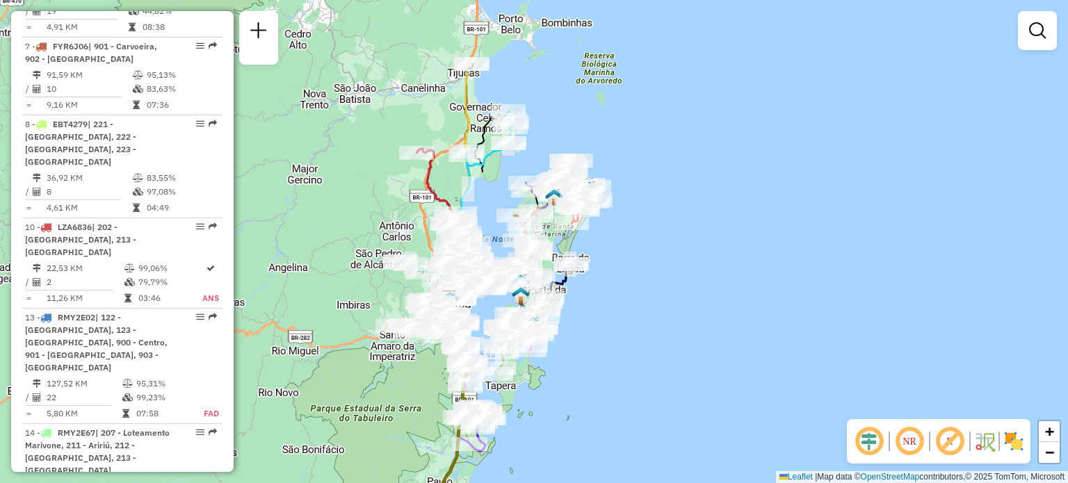
drag, startPoint x: 665, startPoint y: 94, endPoint x: 679, endPoint y: 122, distance: 31.1
click at [679, 122] on div "Janela de atendimento Grade de atendimento Capacidade Transportadoras Veículos …" at bounding box center [534, 241] width 1068 height 483
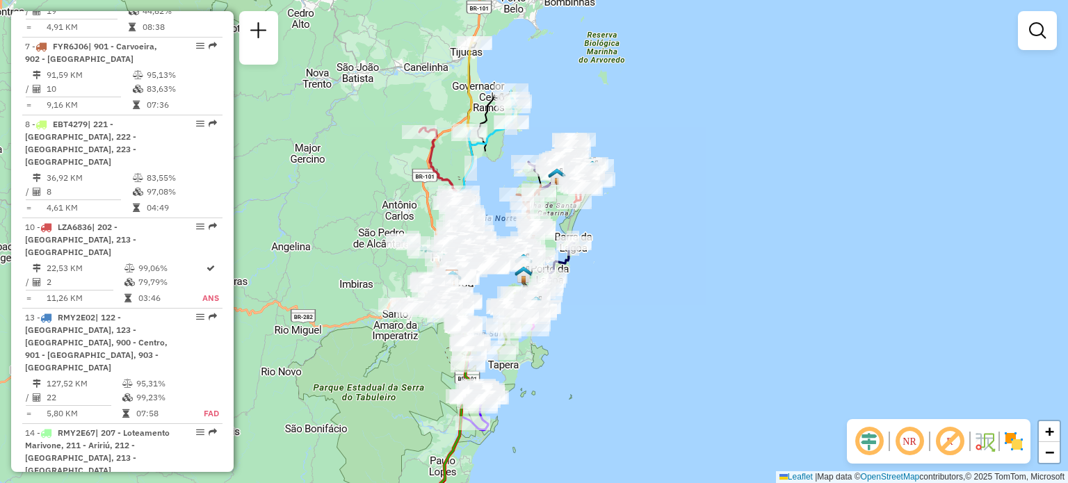
drag, startPoint x: 655, startPoint y: 128, endPoint x: 656, endPoint y: 101, distance: 27.2
click at [656, 101] on div "Janela de atendimento Grade de atendimento Capacidade Transportadoras Veículos …" at bounding box center [534, 241] width 1068 height 483
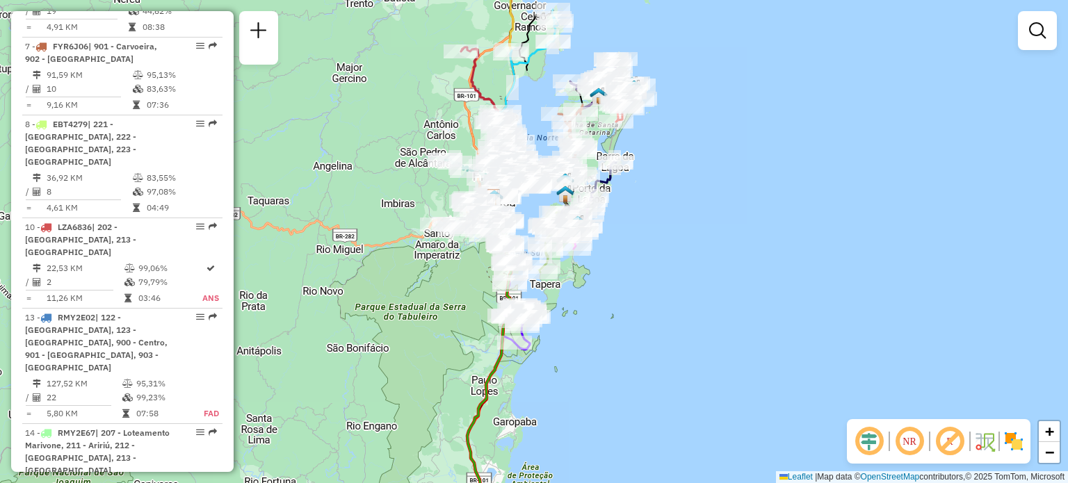
drag, startPoint x: 527, startPoint y: 74, endPoint x: 522, endPoint y: 124, distance: 49.7
click at [524, 122] on div "Janela de atendimento Grade de atendimento Capacidade Transportadoras Veículos …" at bounding box center [534, 241] width 1068 height 483
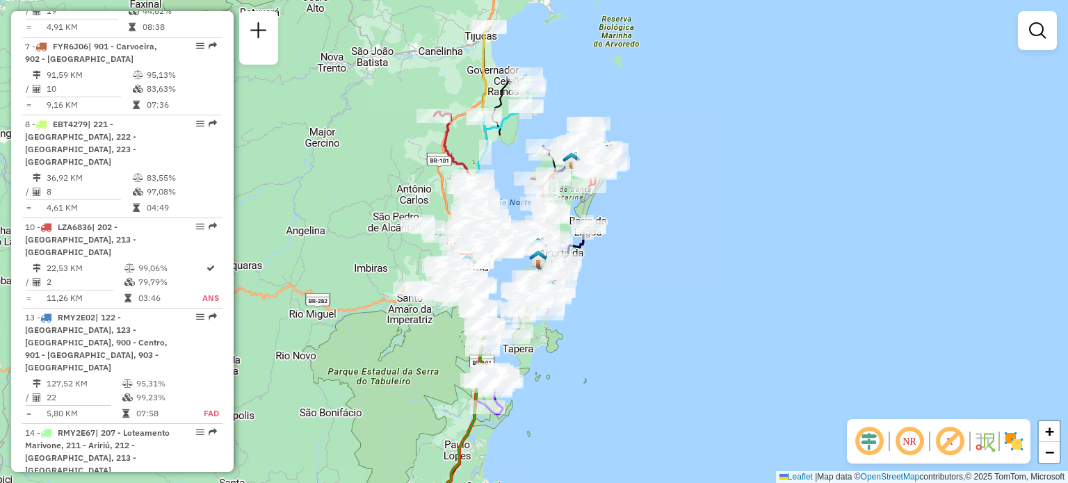
drag, startPoint x: 512, startPoint y: 30, endPoint x: 506, endPoint y: 42, distance: 13.7
click at [506, 42] on div "Janela de atendimento Grade de atendimento Capacidade Transportadoras Veículos …" at bounding box center [534, 241] width 1068 height 483
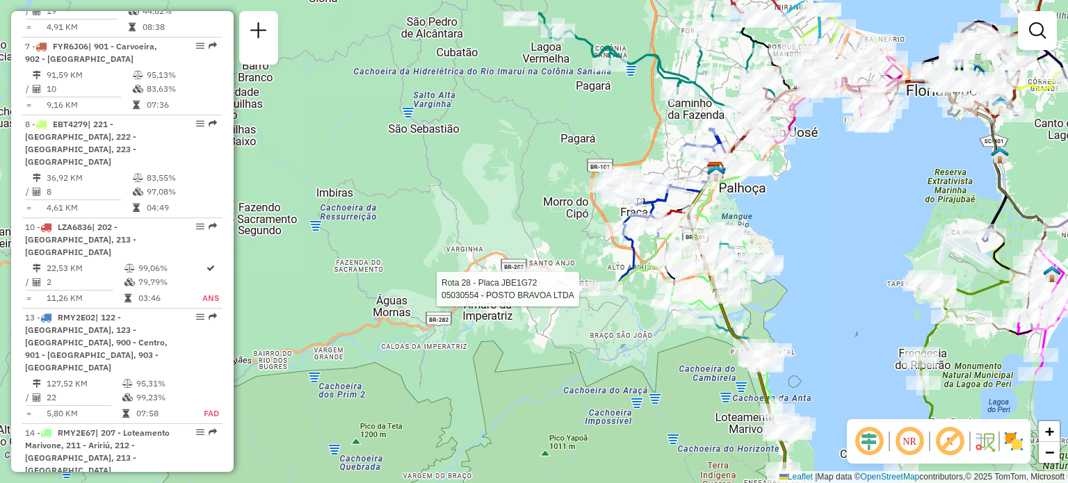
select select "**********"
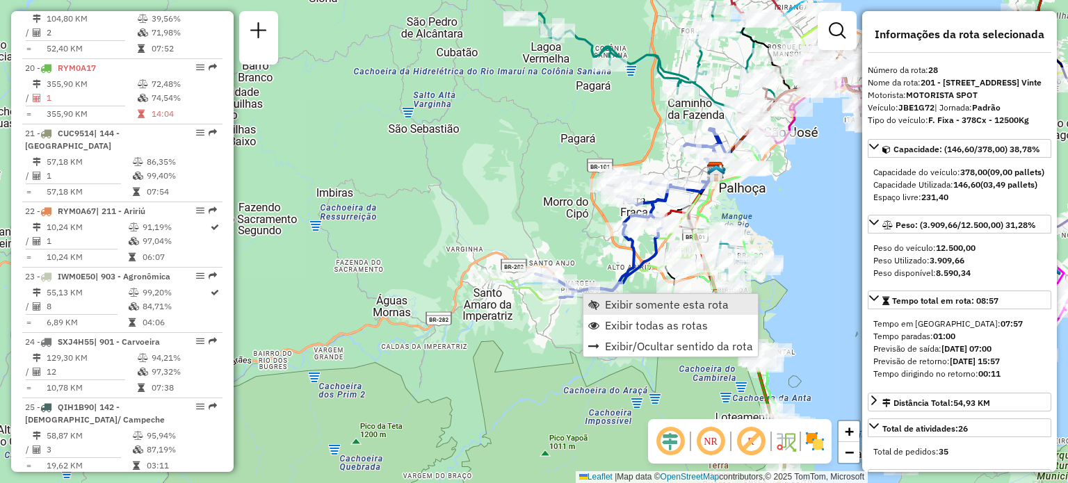
click at [605, 307] on span "Exibir somente esta rota" at bounding box center [667, 304] width 124 height 11
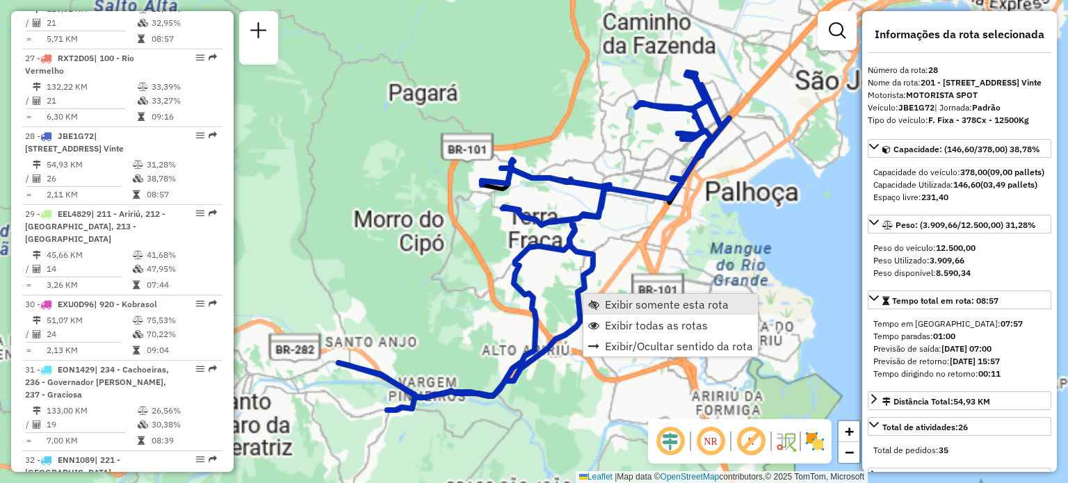
scroll to position [2486, 0]
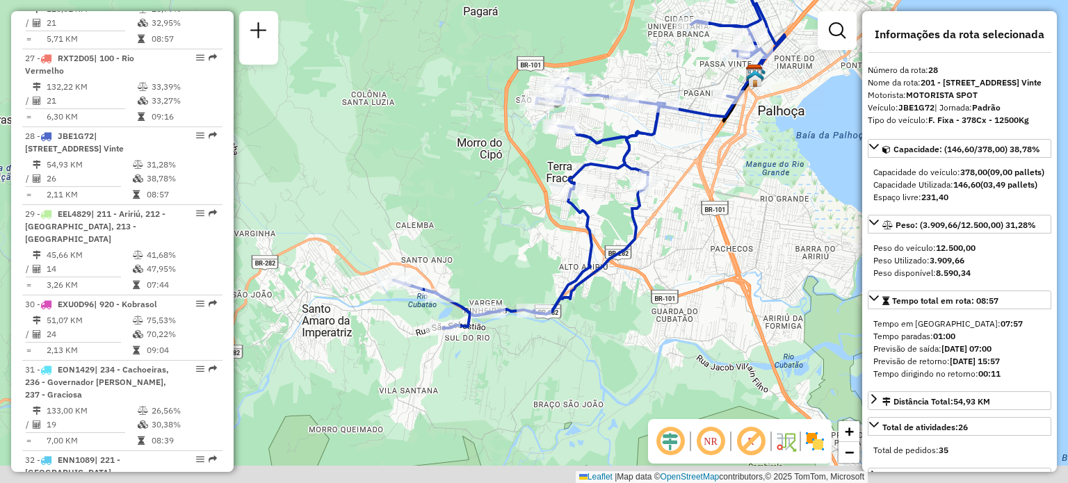
drag, startPoint x: 474, startPoint y: 303, endPoint x: 531, endPoint y: 211, distance: 108.7
click at [531, 213] on div "Janela de atendimento Grade de atendimento Capacidade Transportadoras Veículos …" at bounding box center [534, 241] width 1068 height 483
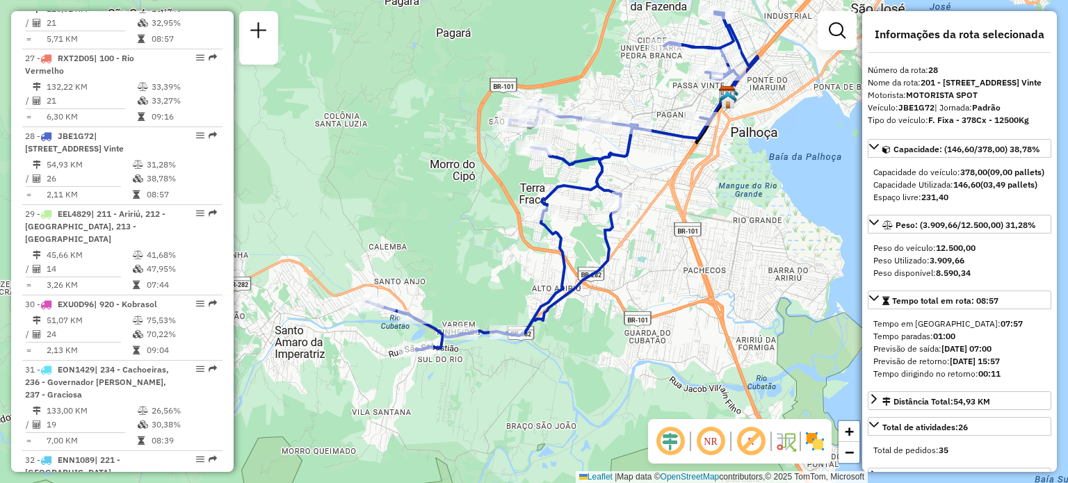
drag, startPoint x: 560, startPoint y: 243, endPoint x: 509, endPoint y: 291, distance: 69.9
click at [510, 291] on div "Janela de atendimento Grade de atendimento Capacidade Transportadoras Veículos …" at bounding box center [534, 241] width 1068 height 483
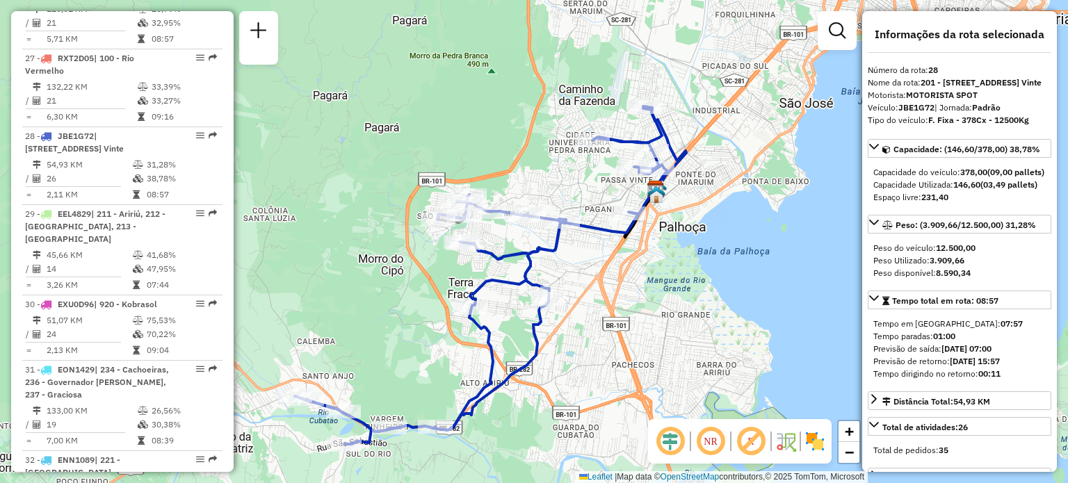
drag, startPoint x: 679, startPoint y: 116, endPoint x: 626, endPoint y: 201, distance: 100.0
click at [626, 201] on div "Janela de atendimento Grade de atendimento Capacidade Transportadoras Veículos …" at bounding box center [534, 241] width 1068 height 483
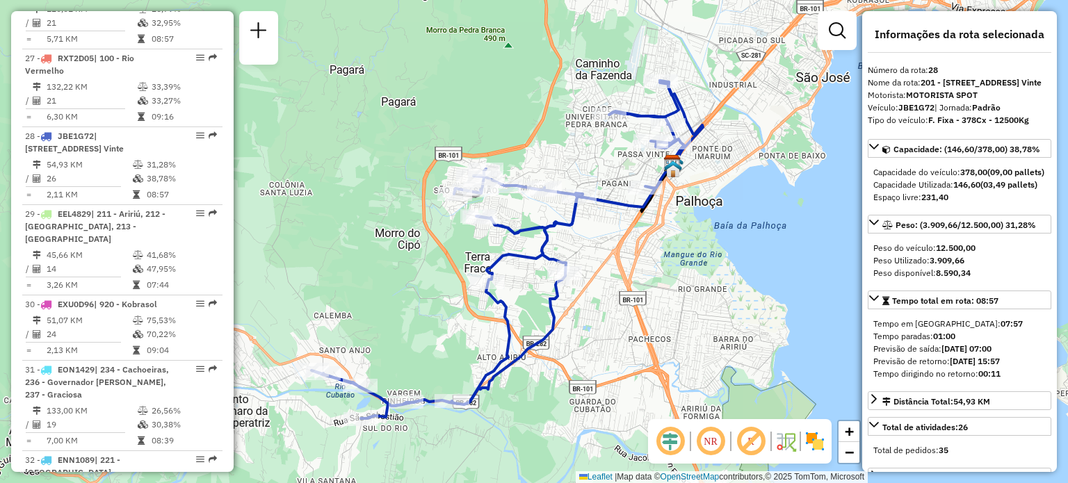
drag, startPoint x: 551, startPoint y: 202, endPoint x: 586, endPoint y: 159, distance: 55.4
click at [592, 150] on div "Janela de atendimento Grade de atendimento Capacidade Transportadoras Veículos …" at bounding box center [534, 241] width 1068 height 483
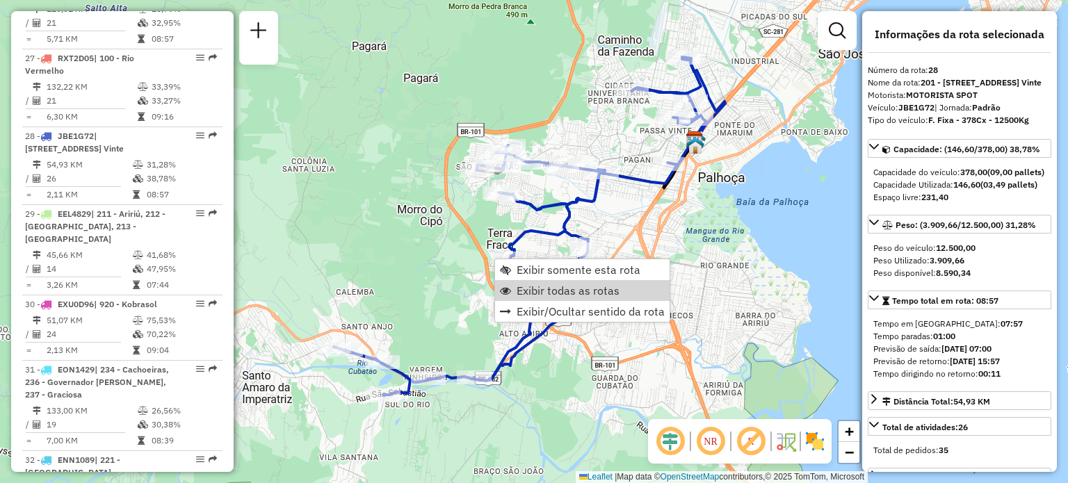
click at [540, 293] on span "Exibir todas as rotas" at bounding box center [568, 290] width 103 height 11
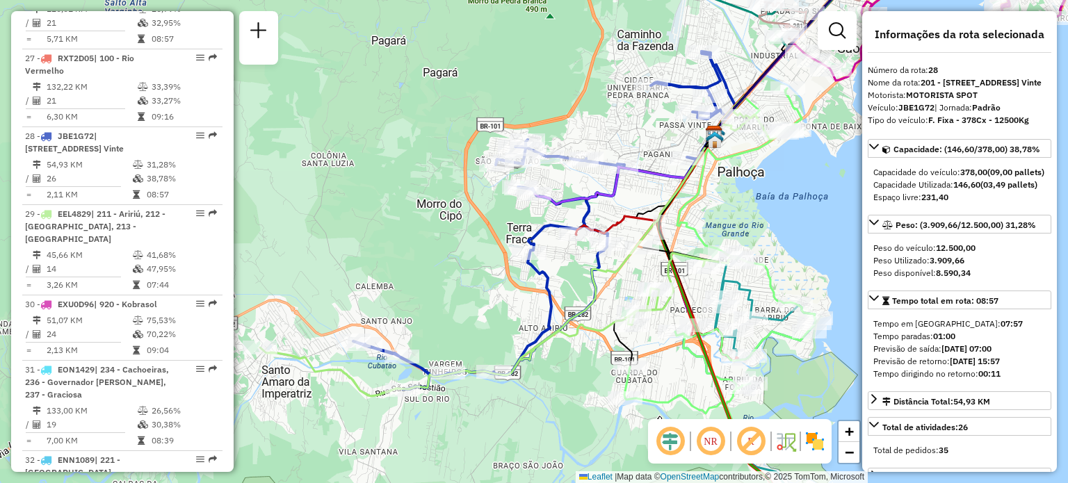
drag, startPoint x: 320, startPoint y: 283, endPoint x: 453, endPoint y: 250, distance: 137.6
click at [453, 250] on div "Janela de atendimento Grade de atendimento Capacidade Transportadoras Veículos …" at bounding box center [534, 241] width 1068 height 483
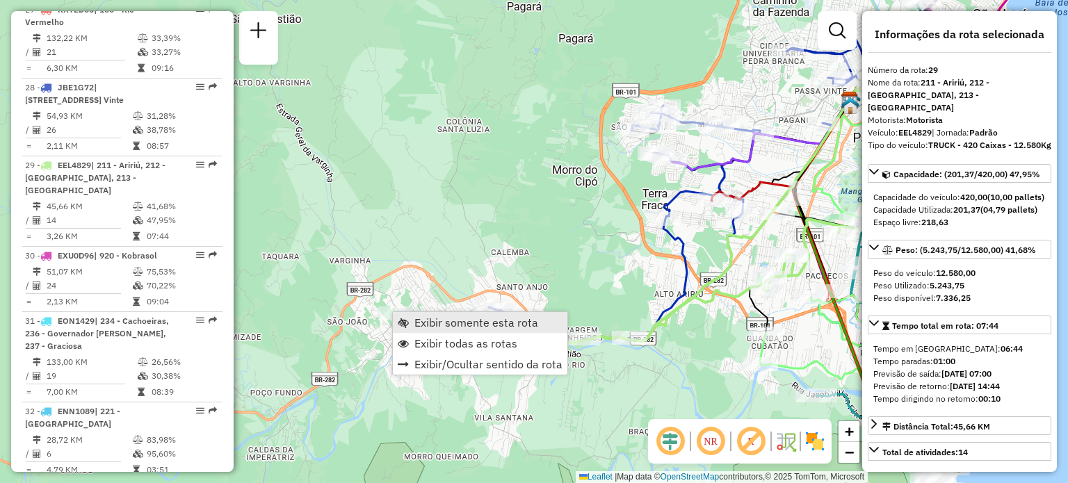
scroll to position [2576, 0]
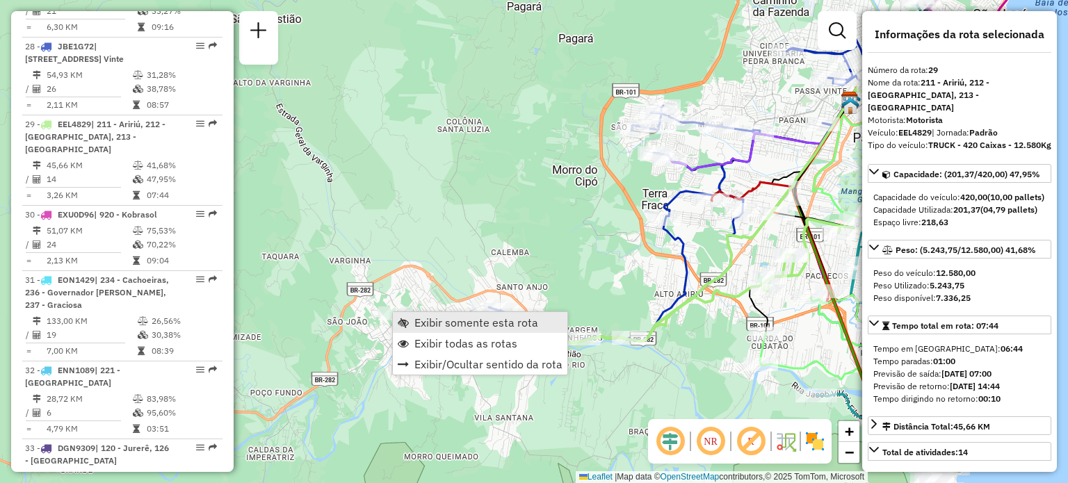
click at [416, 320] on span "Exibir somente esta rota" at bounding box center [476, 322] width 124 height 11
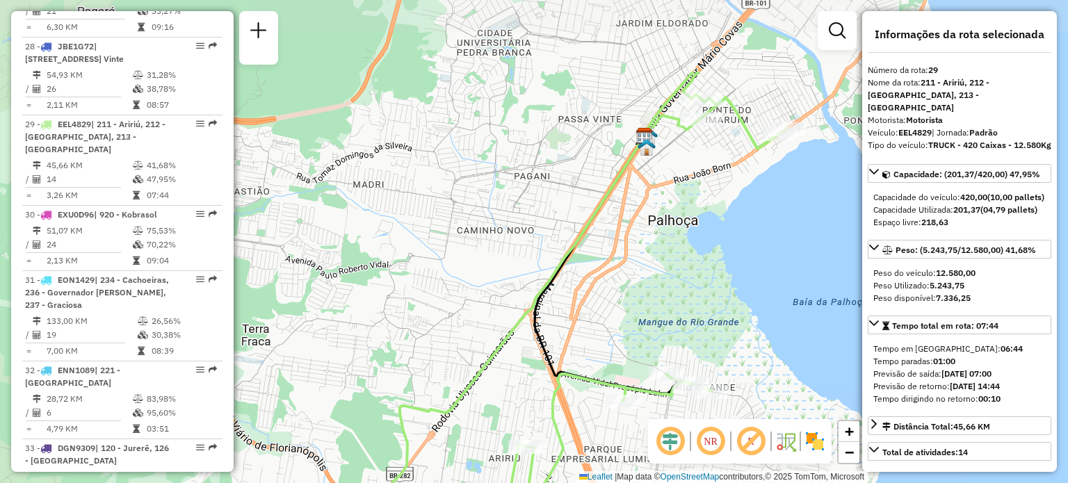
drag, startPoint x: 734, startPoint y: 157, endPoint x: 668, endPoint y: 269, distance: 130.4
click at [668, 269] on div "Janela de atendimento Grade de atendimento Capacidade Transportadoras Veículos …" at bounding box center [534, 241] width 1068 height 483
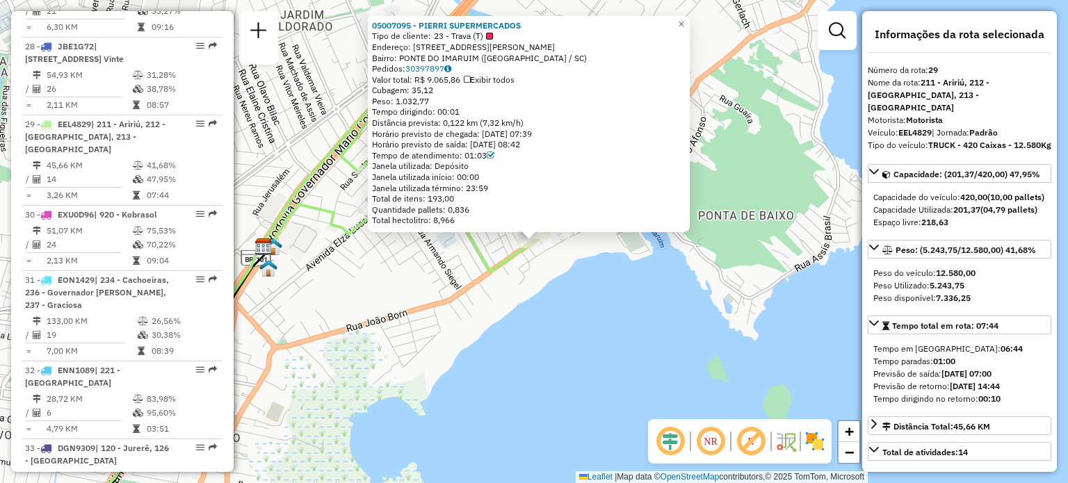
click at [495, 316] on div "05007095 - PIERRI SUPERMERCADOS Tipo de cliente: 23 - Trava (T) Endereço: AV AN…" at bounding box center [534, 241] width 1068 height 483
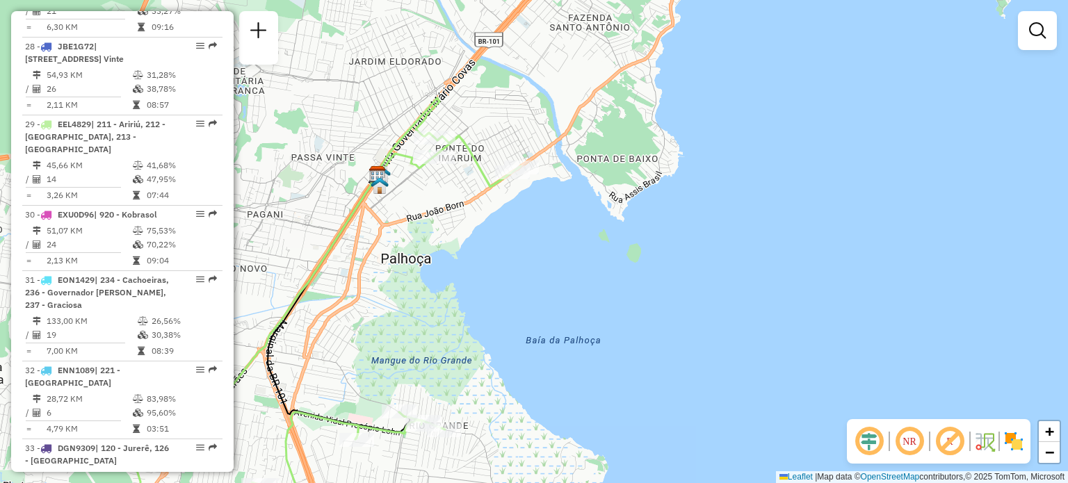
drag, startPoint x: 463, startPoint y: 136, endPoint x: 521, endPoint y: 105, distance: 65.3
click at [518, 105] on div "Janela de atendimento Grade de atendimento Capacidade Transportadoras Veículos …" at bounding box center [534, 241] width 1068 height 483
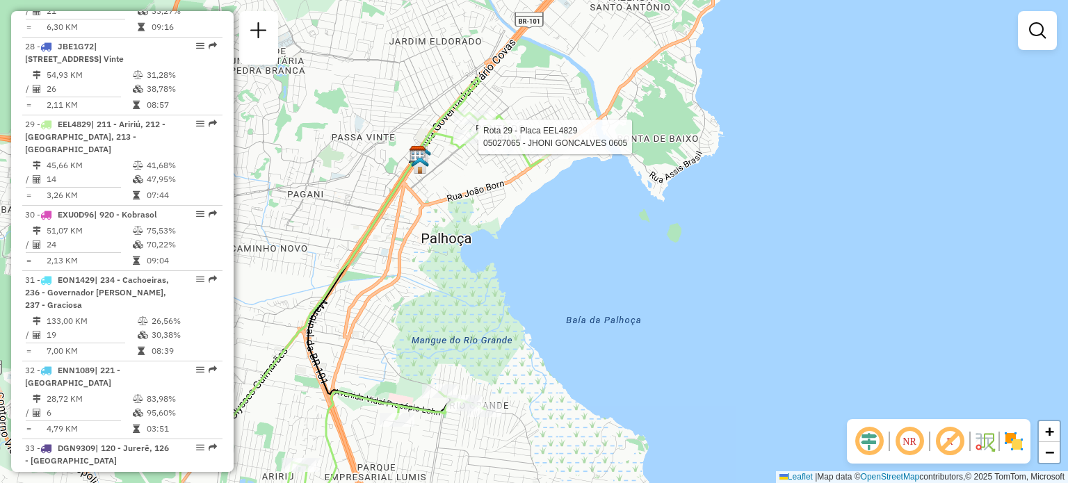
select select "**********"
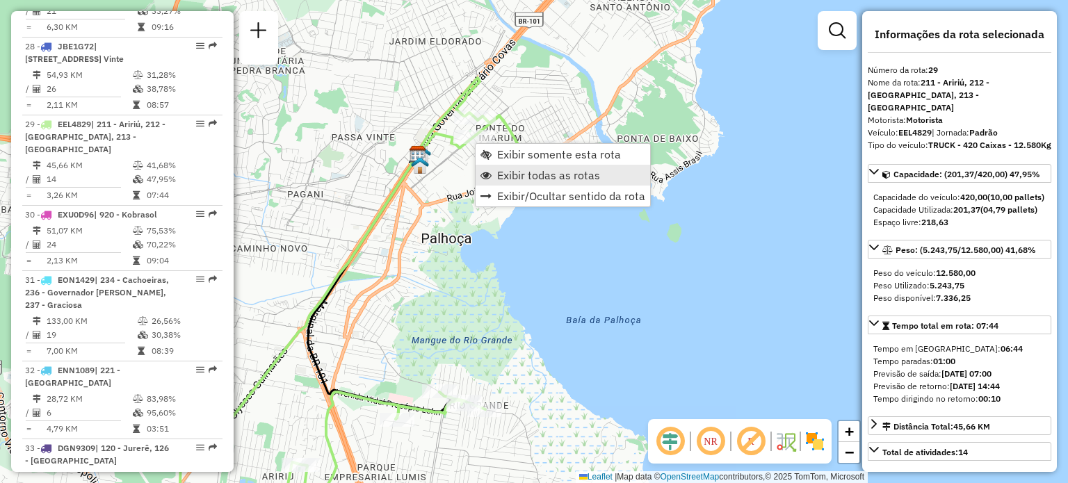
click at [507, 170] on span "Exibir todas as rotas" at bounding box center [548, 175] width 103 height 11
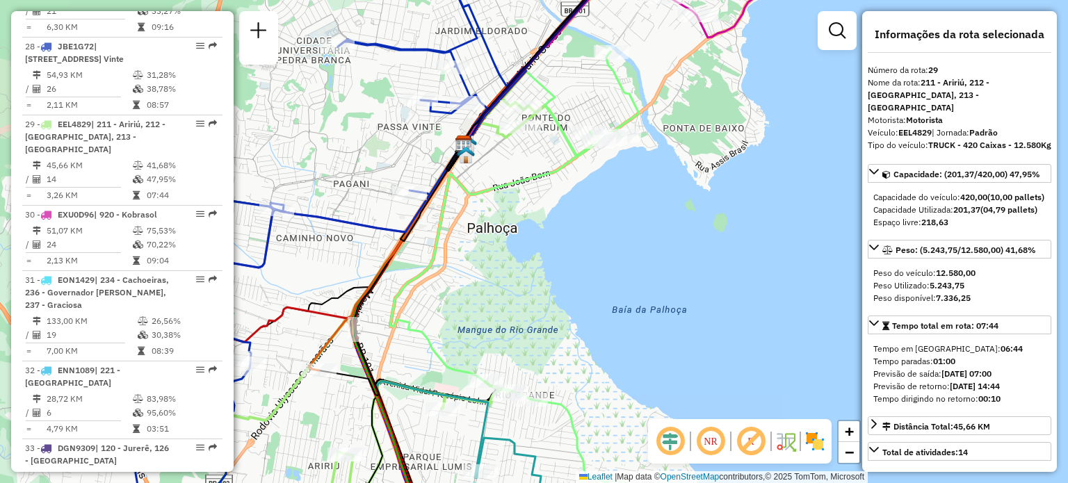
drag, startPoint x: 485, startPoint y: 232, endPoint x: 891, endPoint y: 205, distance: 407.0
click at [852, 208] on div "Janela de atendimento Grade de atendimento Capacidade Transportadoras Veículos …" at bounding box center [534, 241] width 1068 height 483
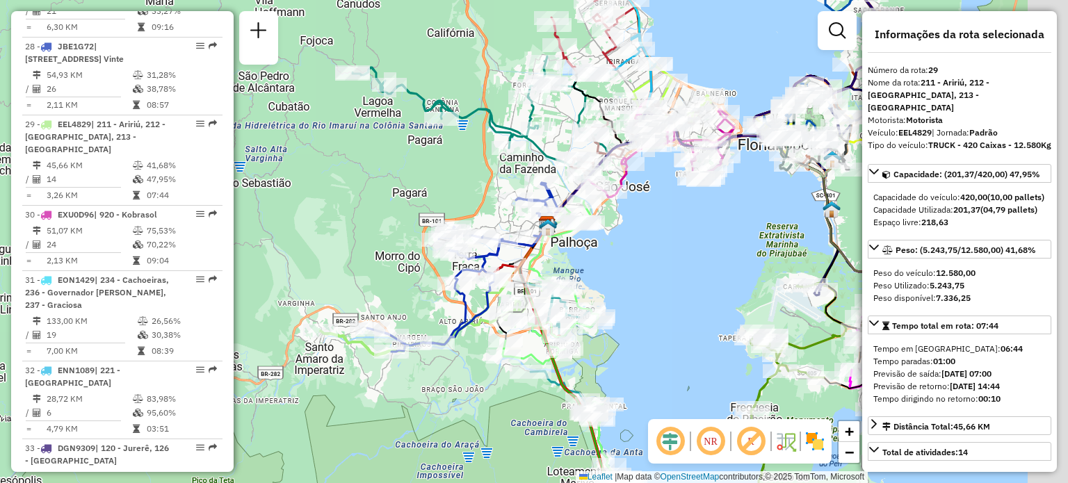
drag, startPoint x: 524, startPoint y: 264, endPoint x: 374, endPoint y: 274, distance: 149.9
click at [374, 273] on div "Janela de atendimento Grade de atendimento Capacidade Transportadoras Veículos …" at bounding box center [534, 241] width 1068 height 483
